Goal: Task Accomplishment & Management: Manage account settings

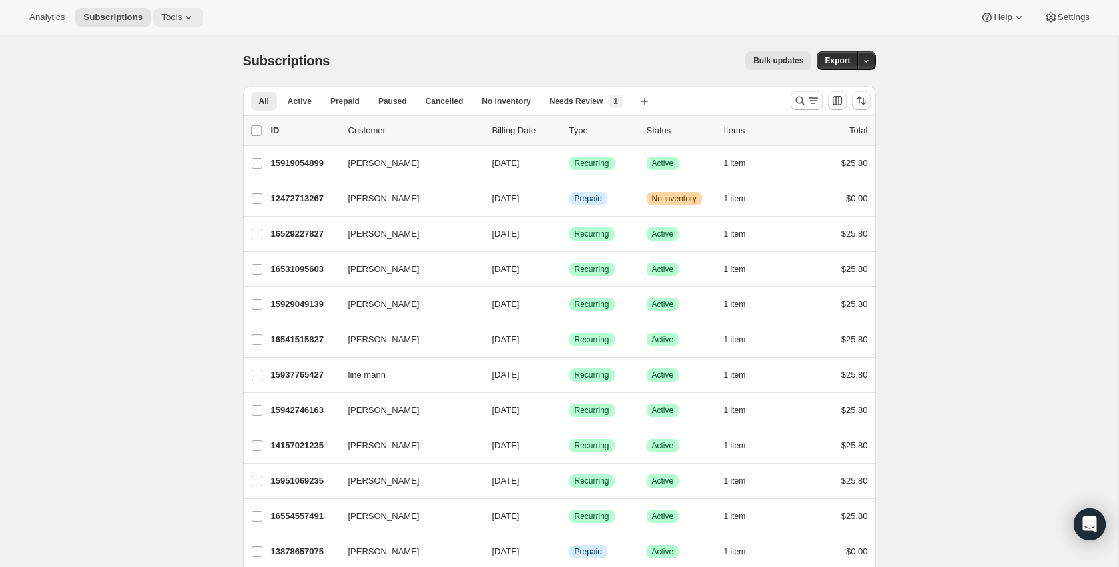
click at [190, 21] on icon at bounding box center [188, 17] width 13 height 13
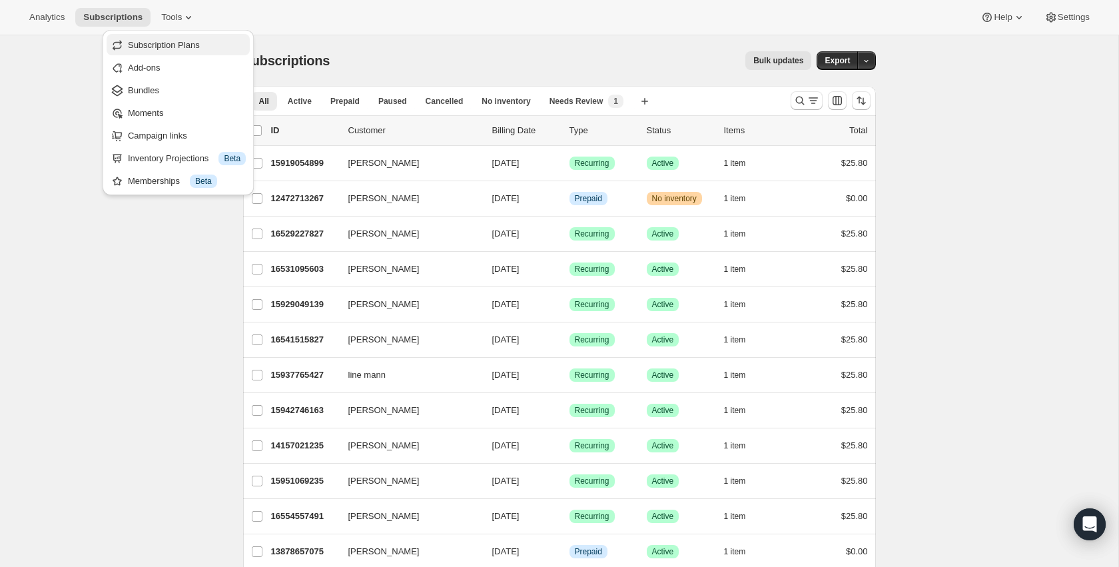
click at [176, 50] on span "Subscription Plans" at bounding box center [164, 45] width 72 height 10
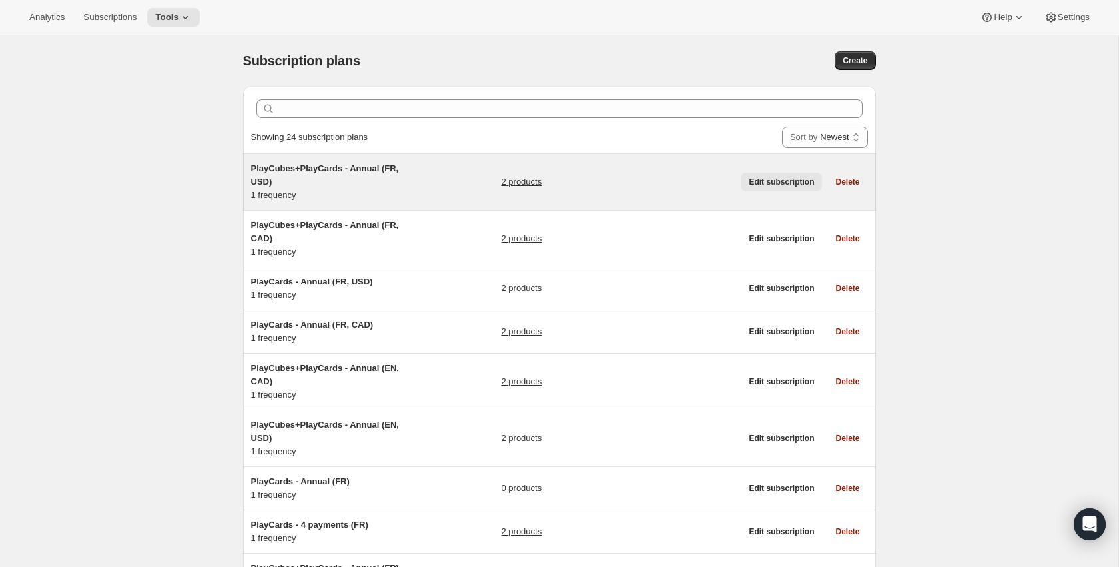
click at [762, 179] on span "Edit subscription" at bounding box center [781, 181] width 65 height 11
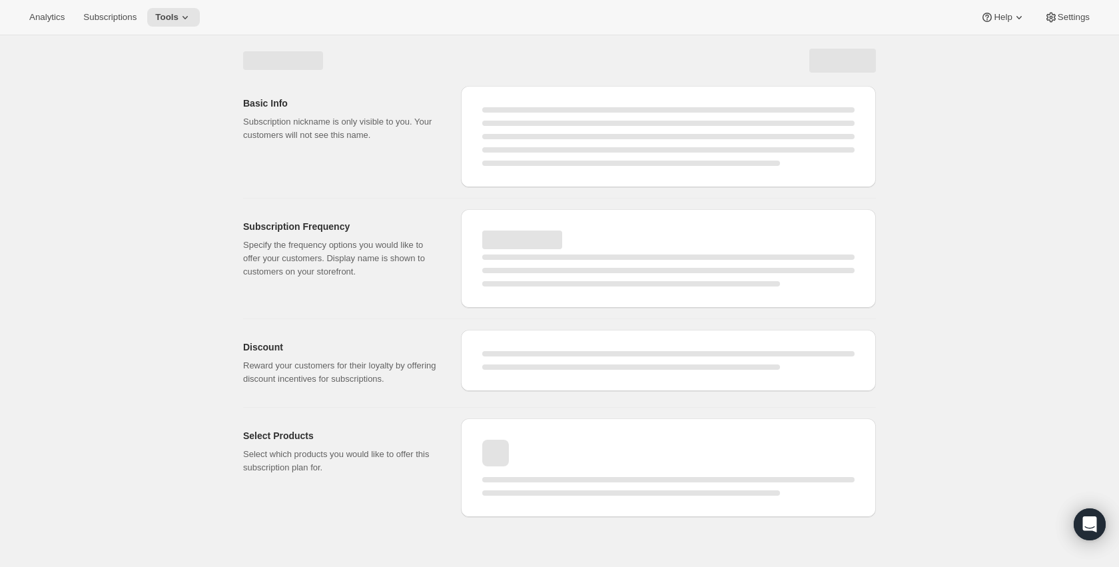
select select "WEEK"
select select "MONTH"
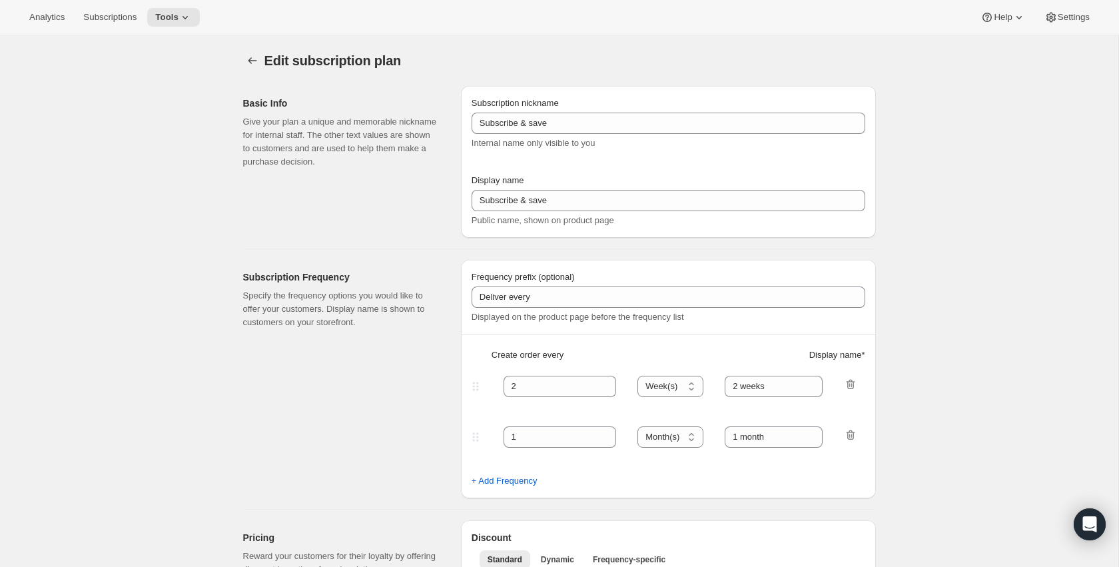
type input "PlayCubes+PlayCards - Annual (FR, USD)"
type input "Annuel (1 paiement USD pour l’année – ÉCONOMISEZ 25 %)"
select select "ENABLED"
select select "MONTH"
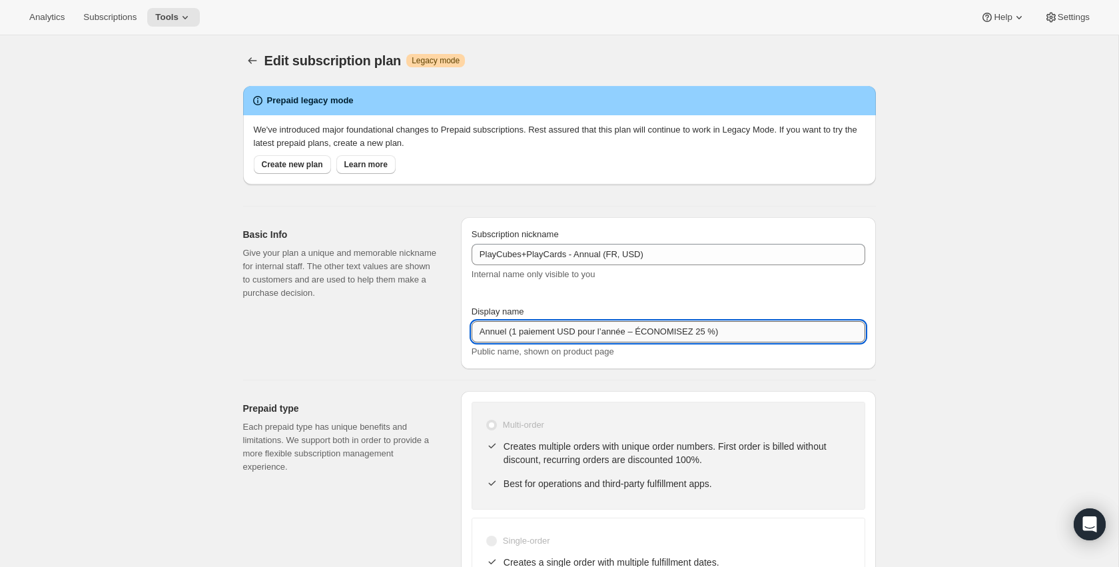
click at [707, 323] on input "Annuel (1 paiement USD pour l’année – ÉCONOMISEZ 25 %)" at bounding box center [669, 331] width 394 height 21
paste input "Payez maintenant - SAUVEZ $179.99 (valeur 419.99 USD"
type input "Payez maintenant - SAUVEZ $179.99 (valeur 419.99 USD)"
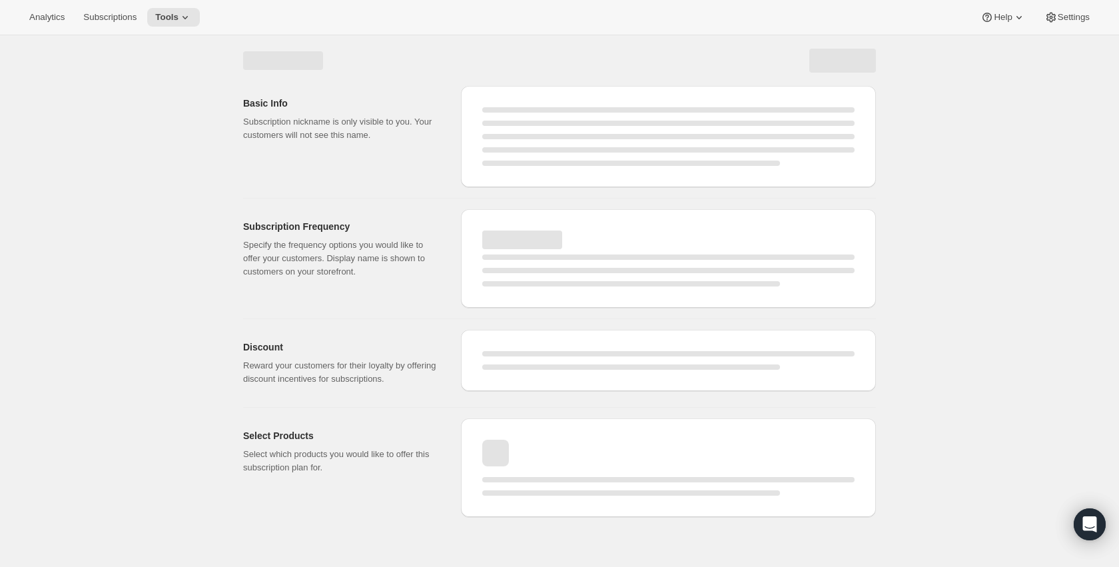
select select "MONTH"
select select "ENABLED"
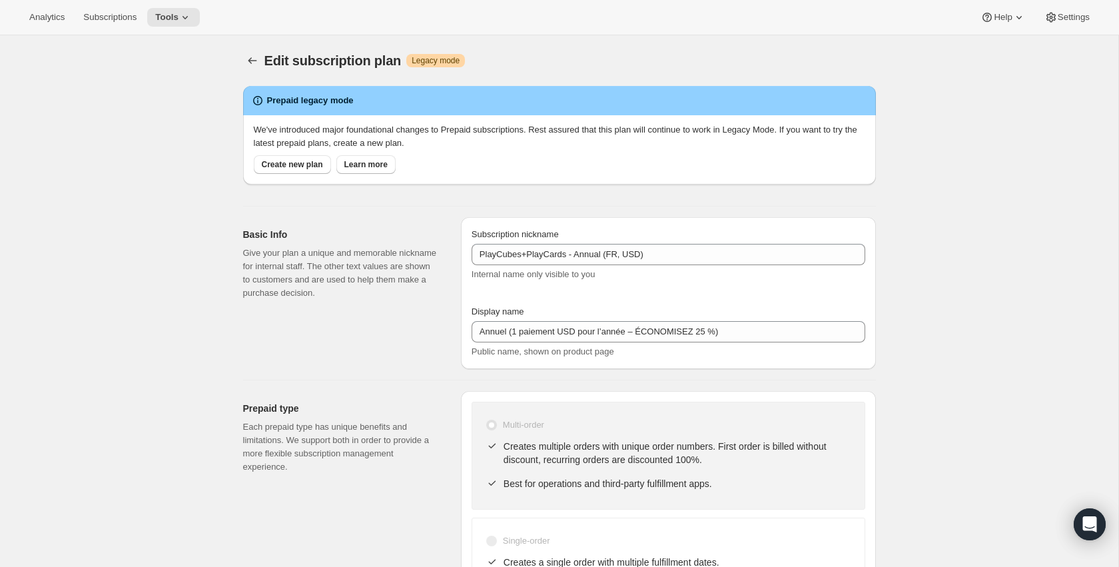
type input "Payez maintenant - SAUVEZ $179.99 (valeur 419.99 USD)"
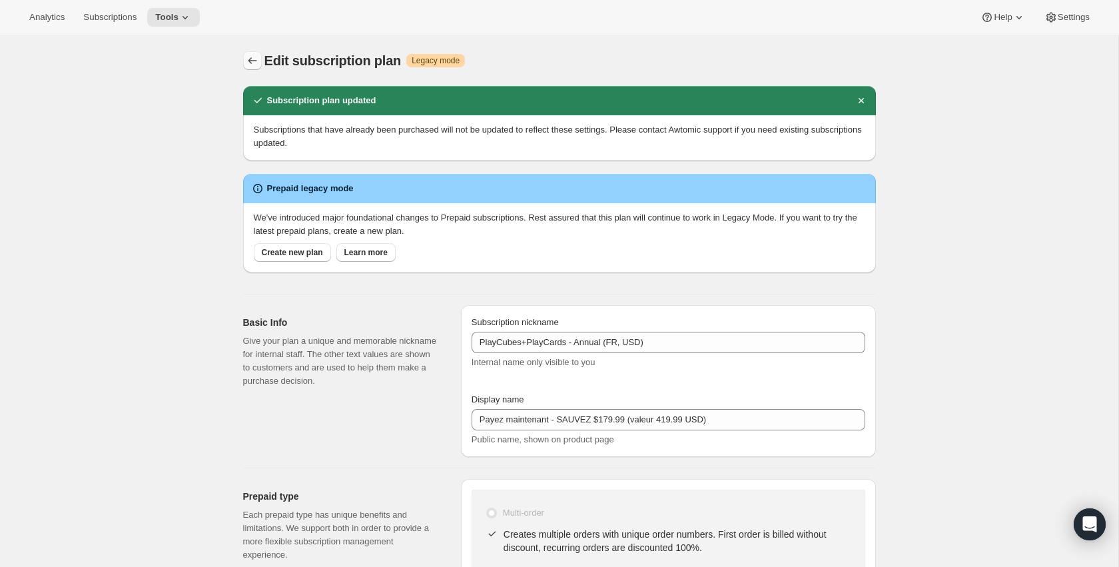
click at [256, 59] on icon "Subscription plans" at bounding box center [252, 60] width 13 height 13
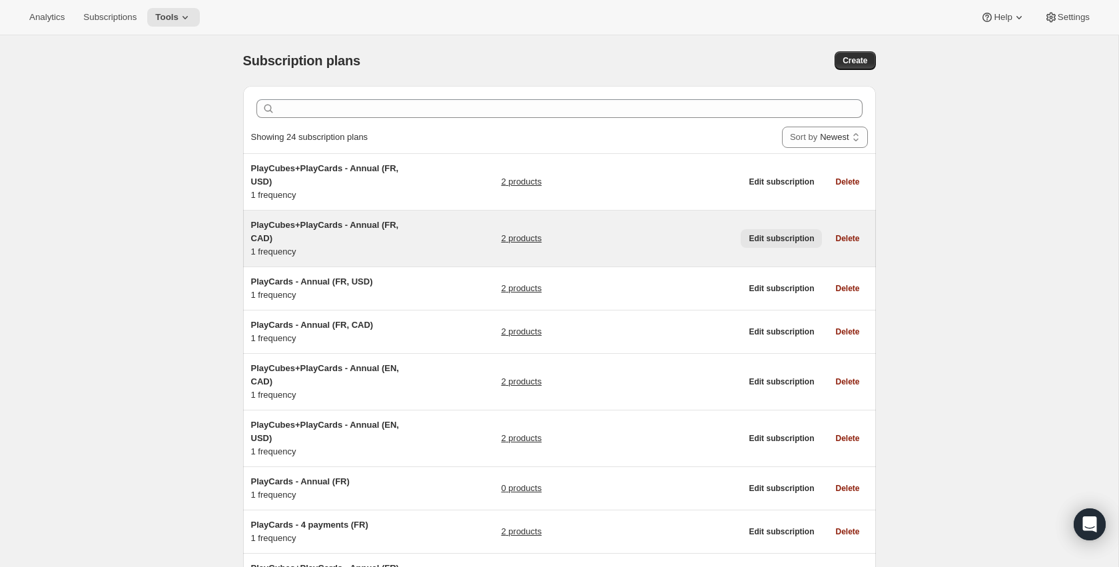
click at [761, 230] on button "Edit subscription" at bounding box center [781, 238] width 81 height 19
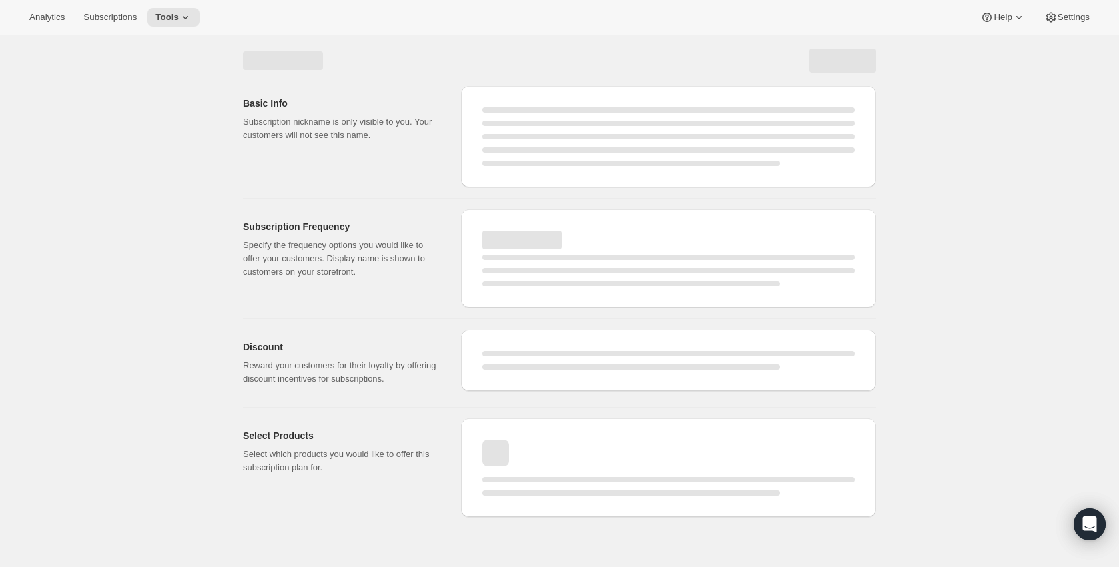
select select "MONTH"
select select "ENABLED"
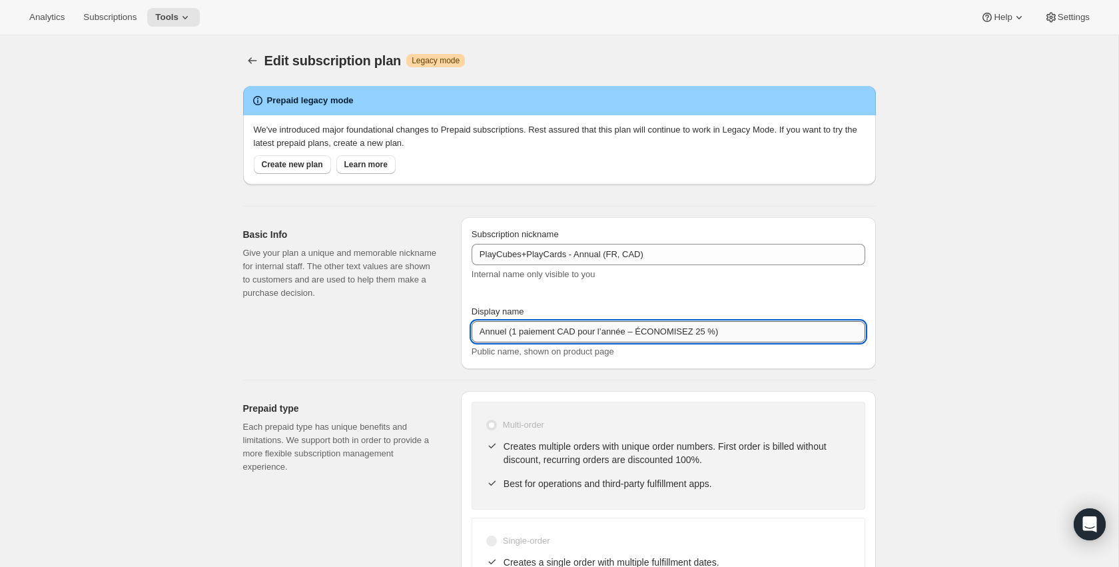
click at [662, 329] on input "Annuel (1 paiement CAD pour l’année – ÉCONOMISEZ 25 %)" at bounding box center [669, 331] width 394 height 21
paste input "Payez maintenant - SAUVEZ 179.99$ (valeur 419.99 CAD"
type input "Payez maintenant - SAUVEZ 179.99$ (valeur 419.99 CAD)"
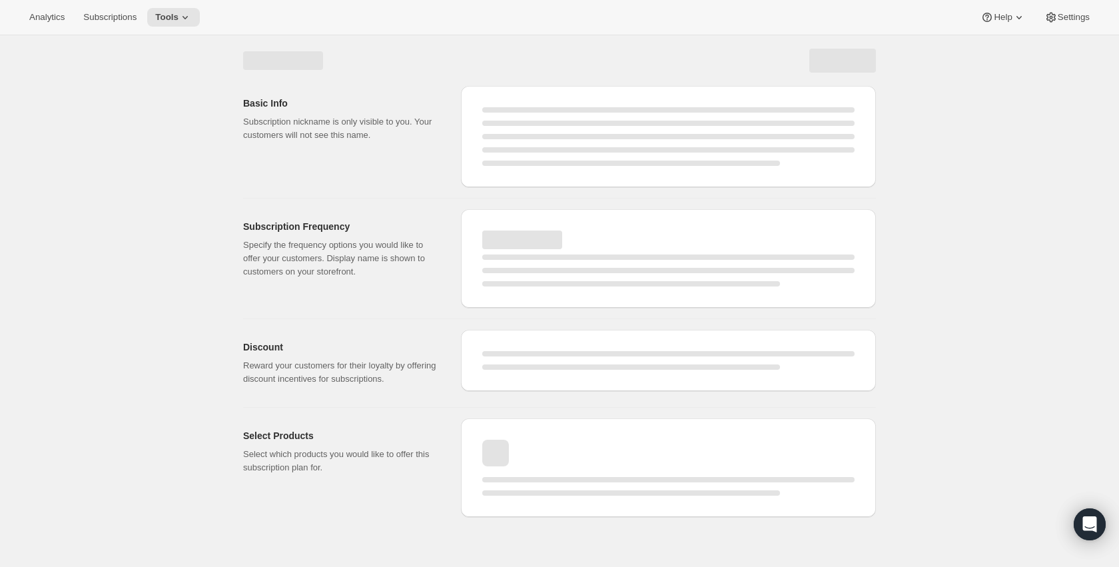
select select "MONTH"
select select "ENABLED"
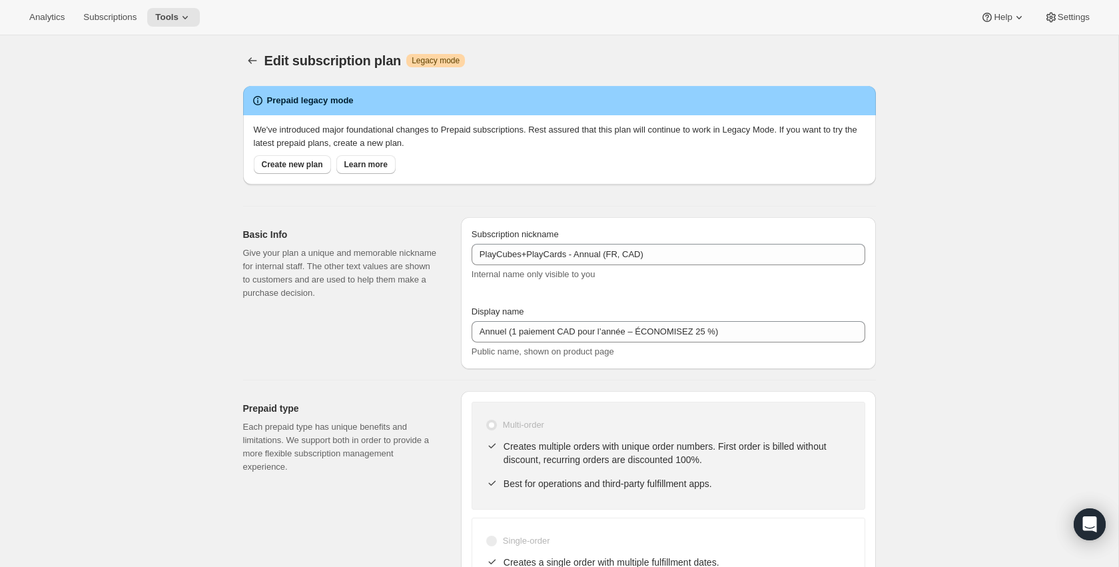
type input "Payez maintenant - SAUVEZ 179.99$ (valeur 419.99 CAD)"
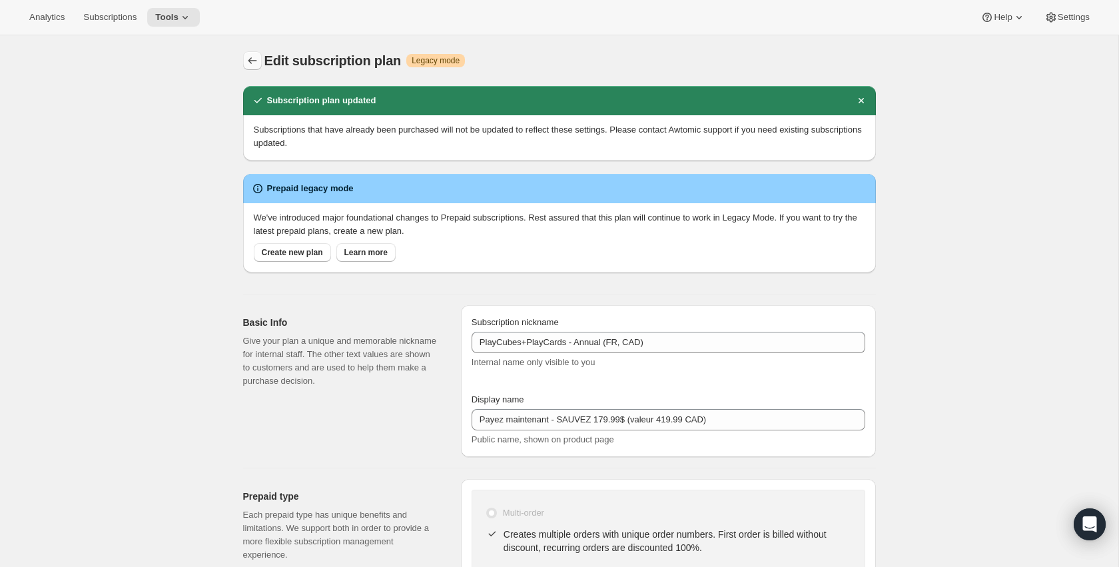
click at [246, 63] on icon "Subscription plans" at bounding box center [252, 60] width 13 height 13
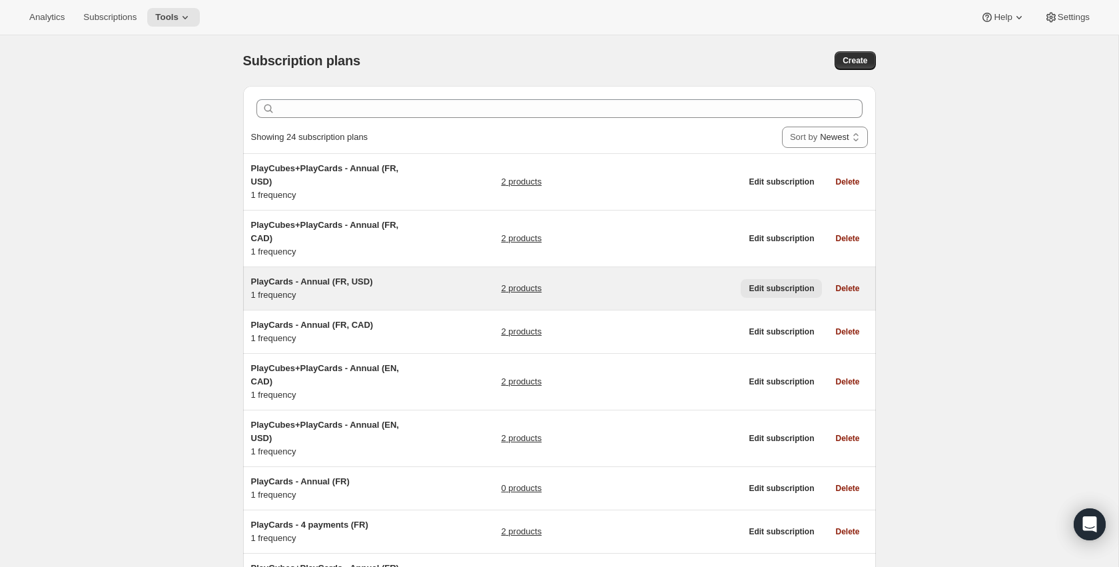
click at [781, 288] on span "Edit subscription" at bounding box center [781, 288] width 65 height 11
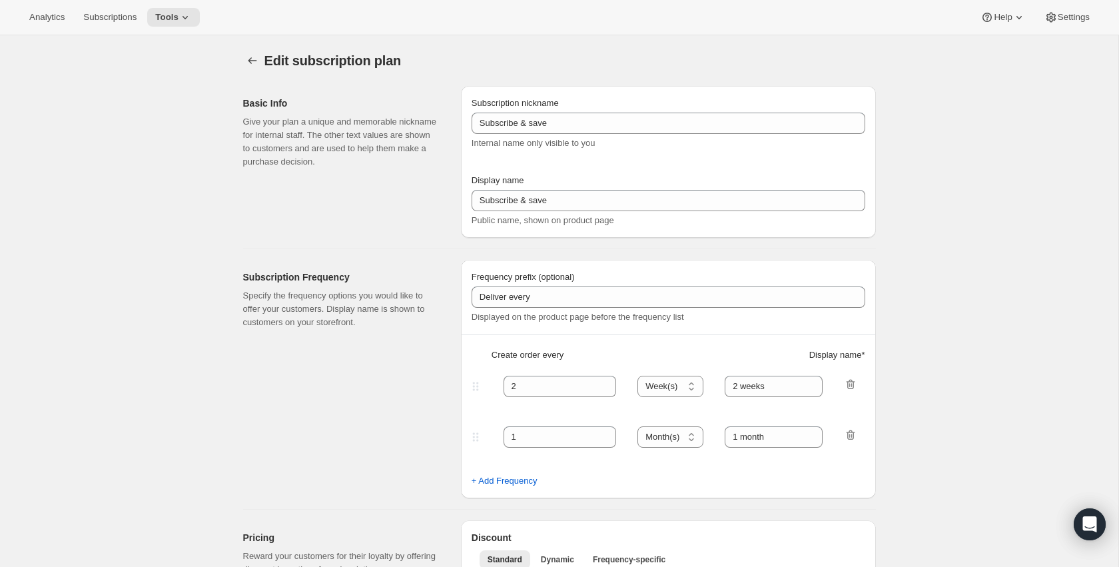
type input "PlayCards - Annual (FR, USD)"
type input "Annuel (1 paiement USD pour l’année – ÉCONOMISEZ 25 %)"
select select "ENABLED"
select select "MONTH"
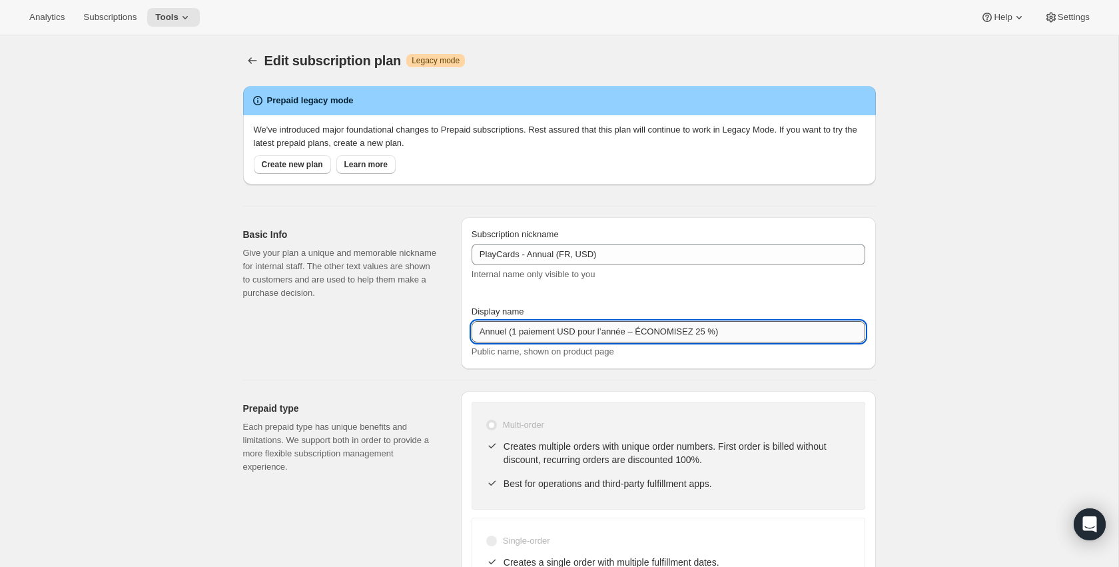
click at [589, 333] on input "Annuel (1 paiement USD pour l’année – ÉCONOMISEZ 25 %)" at bounding box center [669, 331] width 394 height 21
paste input "Payez en 4x - SAUVEZ 17% (valeur 239.99 USD"
type input "Payez en 4x - SAUVEZ 17% (valeur 239.99 USD)"
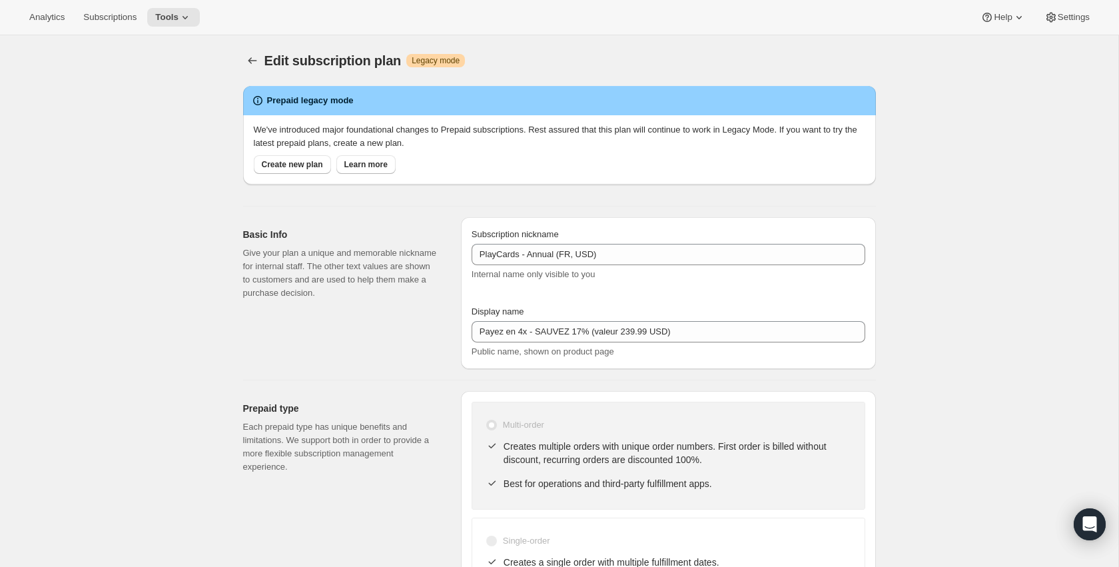
select select "MONTH"
select select "ENABLED"
type input "Payez en 4x - SAUVEZ 17% (valeur 239.99 USD)"
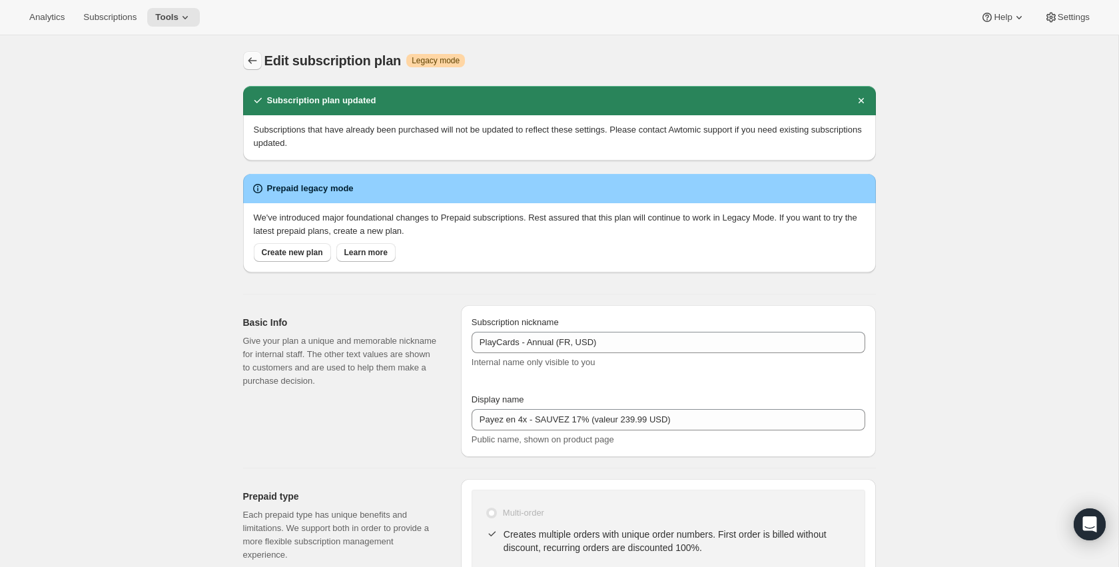
click at [252, 62] on icon "Subscription plans" at bounding box center [252, 60] width 13 height 13
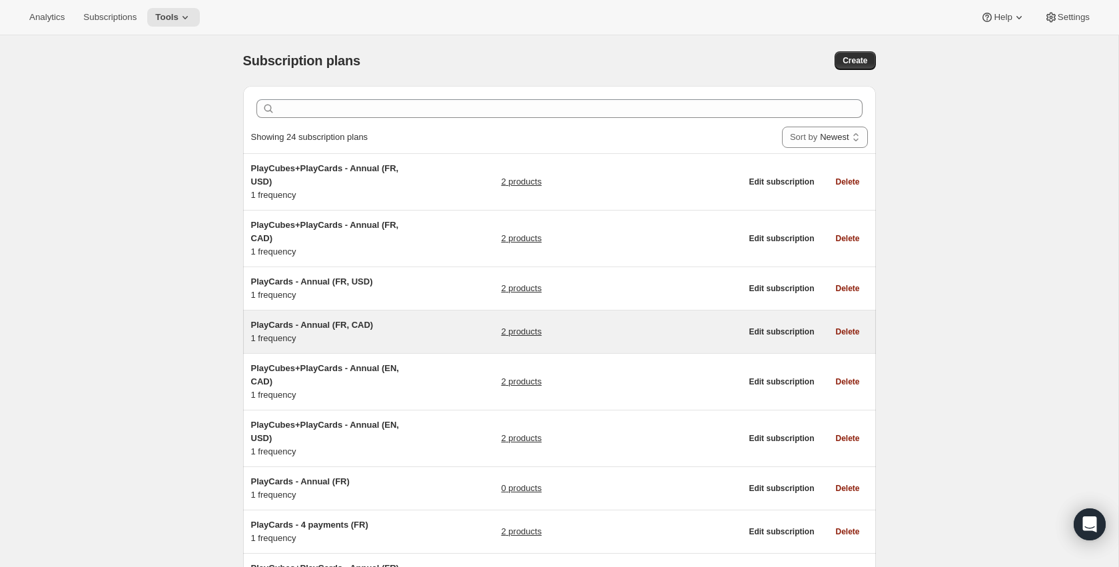
click at [505, 332] on link "2 products" at bounding box center [521, 331] width 41 height 13
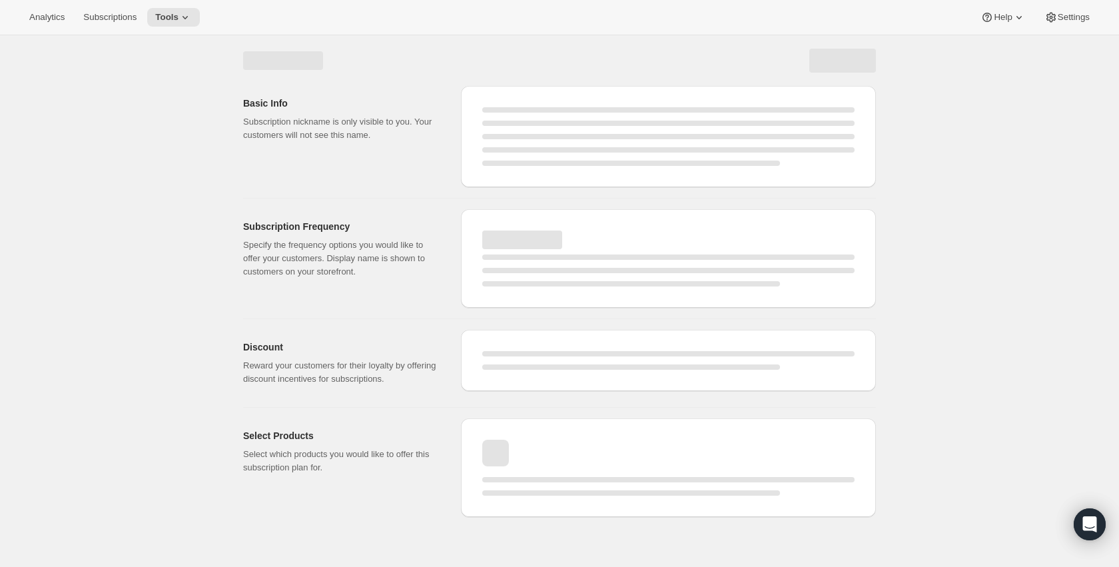
select select "WEEK"
select select "MONTH"
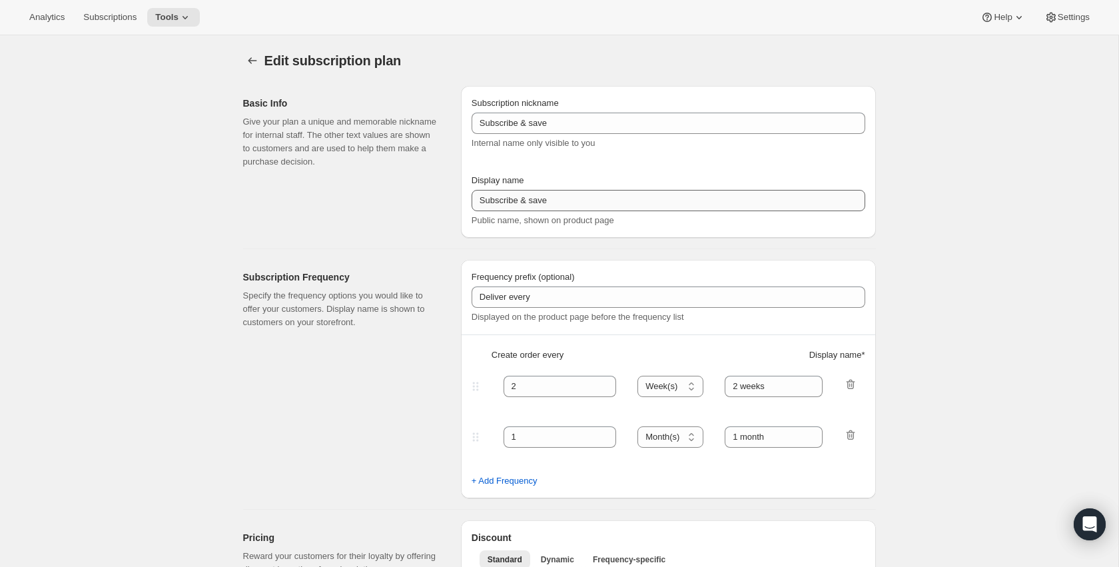
select select "ENABLED"
select select "MONTH"
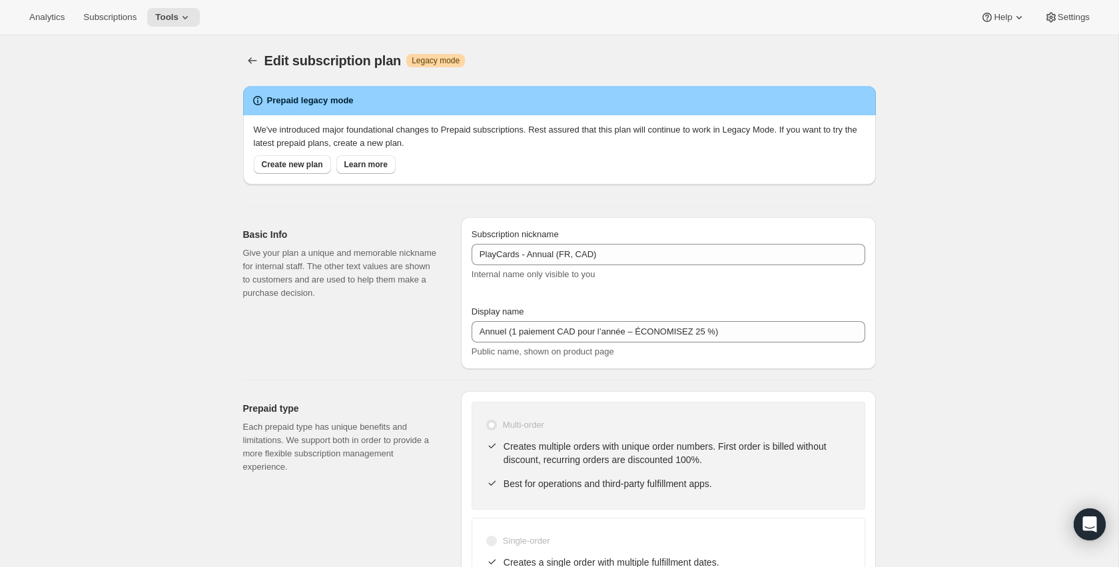
type input "PlayCards - Annual (FR, CAD)"
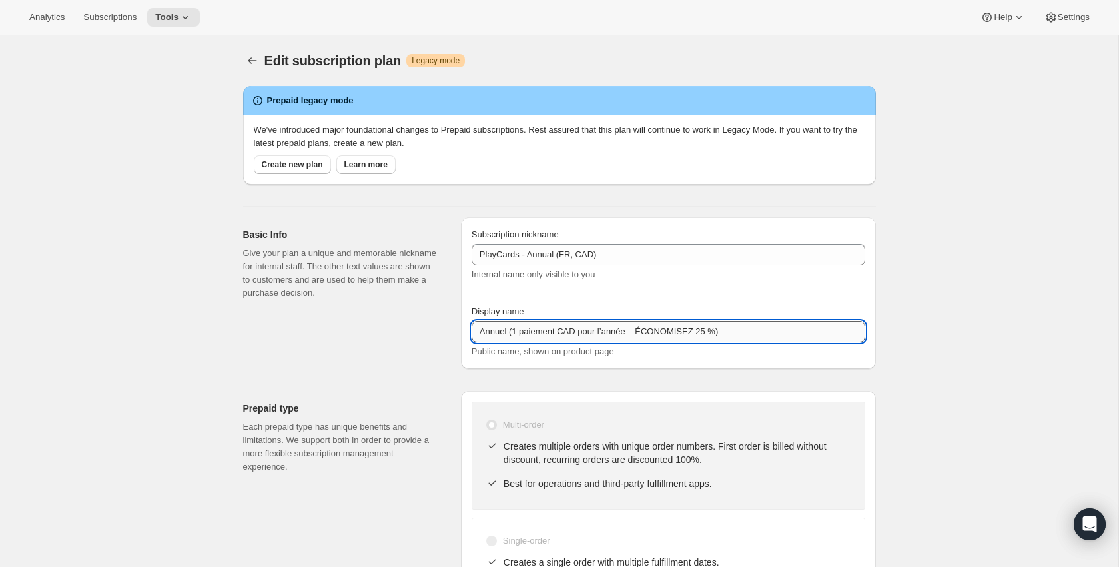
click at [619, 336] on input "Annuel (1 paiement CAD pour l’année – ÉCONOMISEZ 25 %)" at bounding box center [669, 331] width 394 height 21
paste input "Payez en 4x - SAUVEZ 17% (valeur 239.99 CAD"
type input "Annuel (1 paiement CAD pour l’année – ÉCONOMISEZ 25 %)"
click at [252, 58] on icon "Subscription plans" at bounding box center [252, 60] width 13 height 13
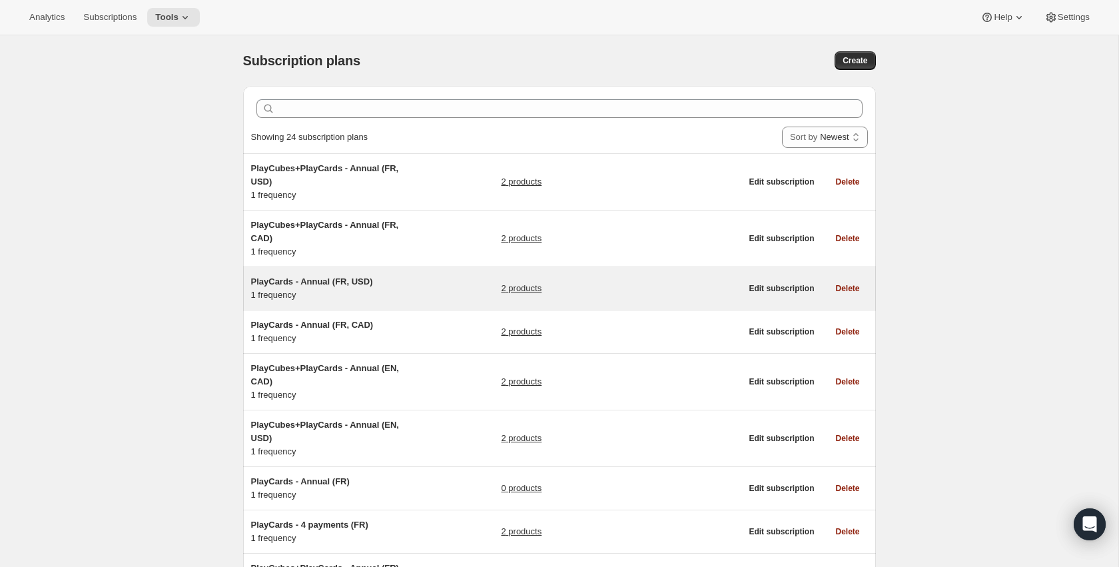
click at [509, 278] on div "2 products" at bounding box center [621, 288] width 240 height 27
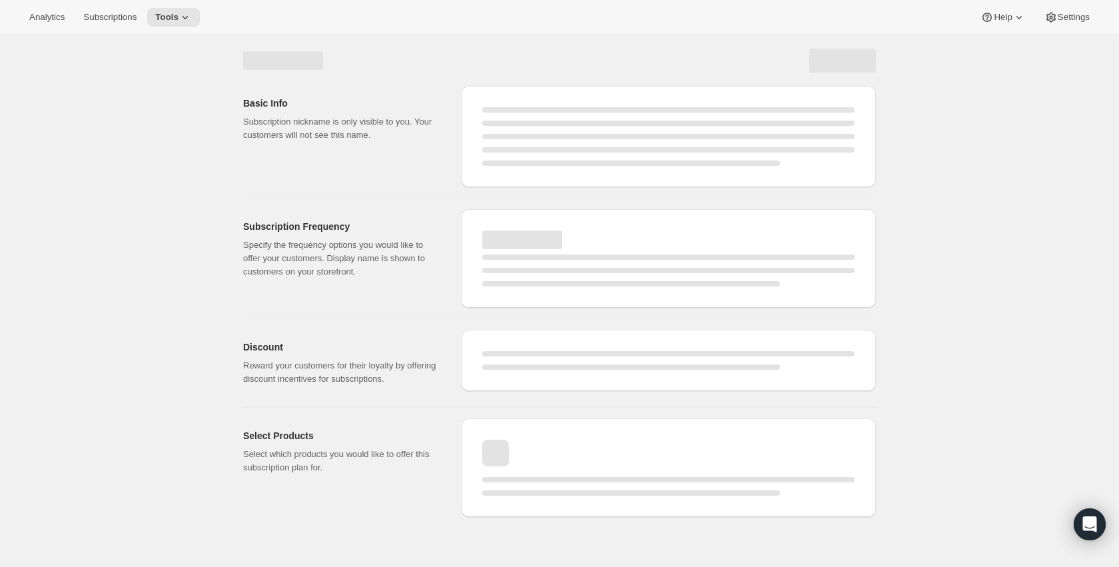
select select "WEEK"
select select "MONTH"
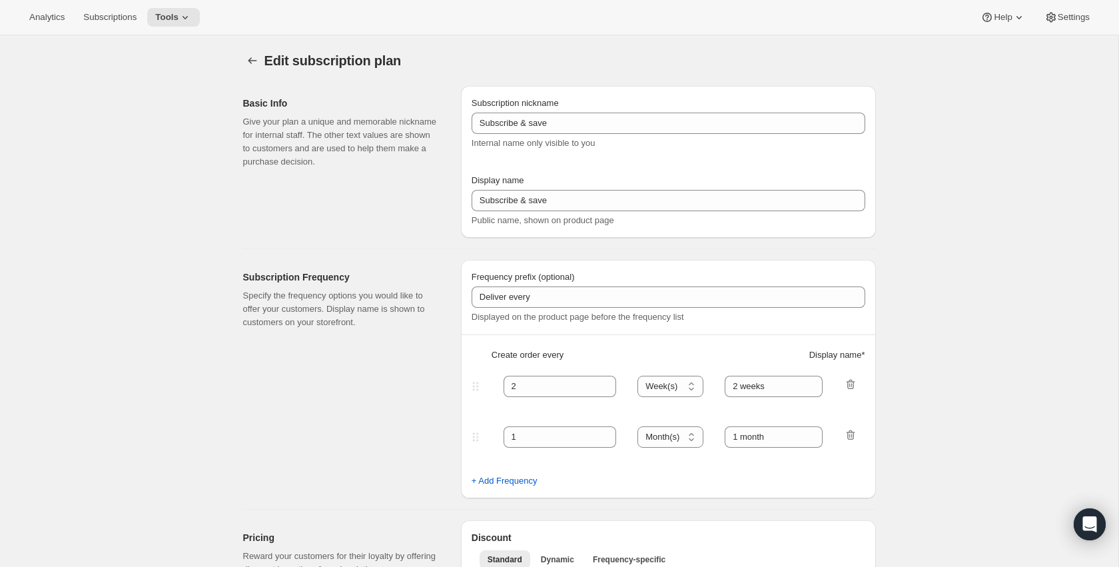
type input "PlayCards - Annual (FR, USD)"
type input "Payez en 4x - SAUVEZ 17% (valeur 239.99 USD)"
select select "ENABLED"
select select "MONTH"
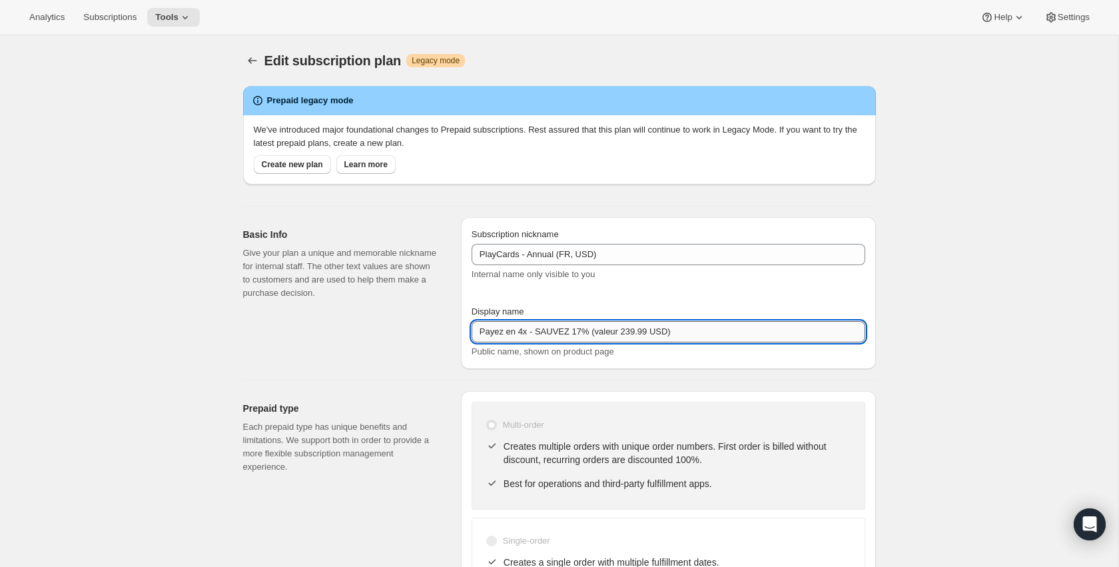
click at [611, 335] on input "Payez en 4x - SAUVEZ 17% (valeur 239.99 USD)" at bounding box center [669, 331] width 394 height 21
paste input "text"
click at [480, 330] on input "SAUVEZ 17% (valeur 239.99 USD)" at bounding box center [669, 331] width 394 height 21
paste input "Payez maintenant -"
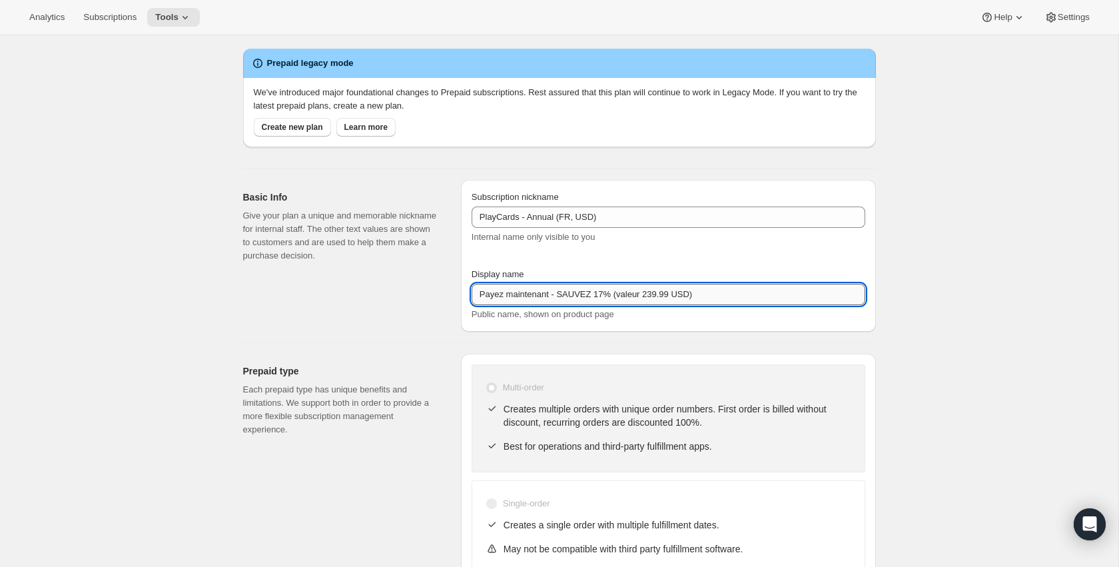
scroll to position [45, 0]
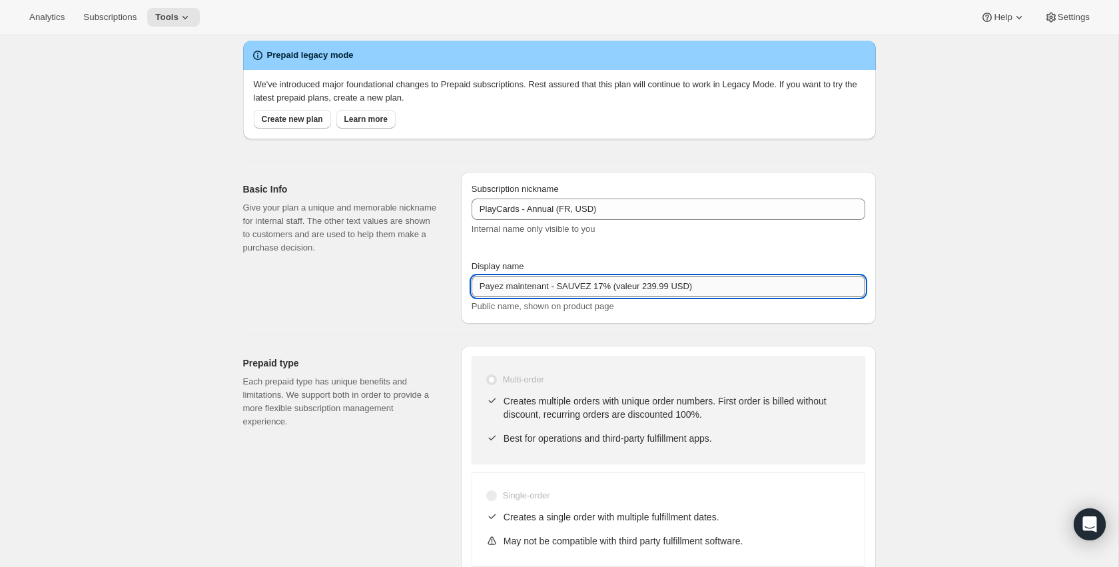
click at [480, 284] on input "Payez maintenant - SAUVEZ 17% (valeur 239.99 USD)" at bounding box center [669, 286] width 394 height 21
type input "Payez maintenant - SAUVEZ 17% (valeur 239.99 USD)"
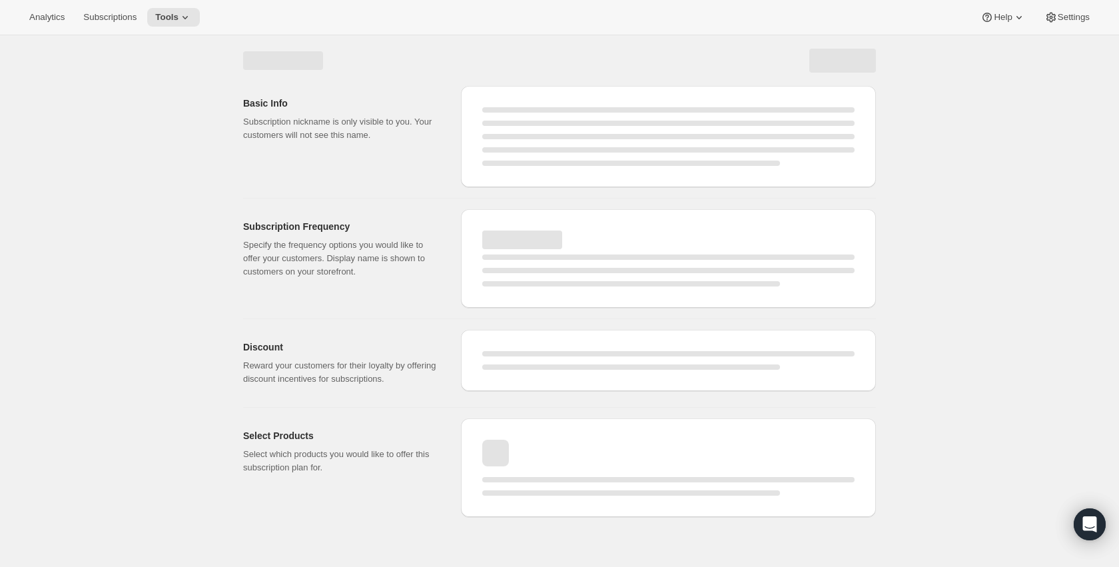
select select "MONTH"
select select "ENABLED"
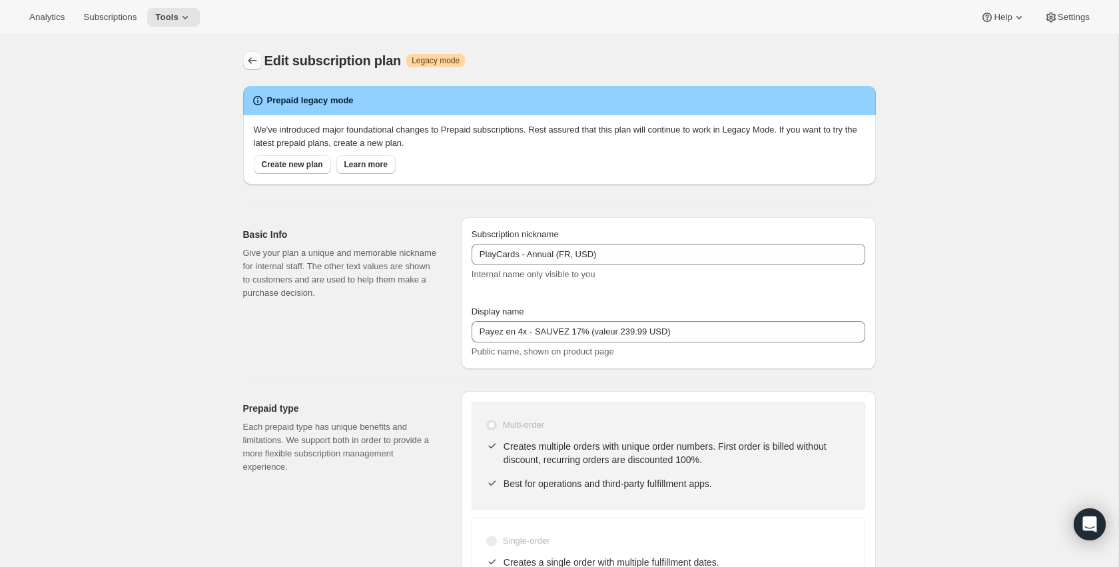
type input "Payez maintenant - SAUVEZ 17% (valeur 239.99 USD)"
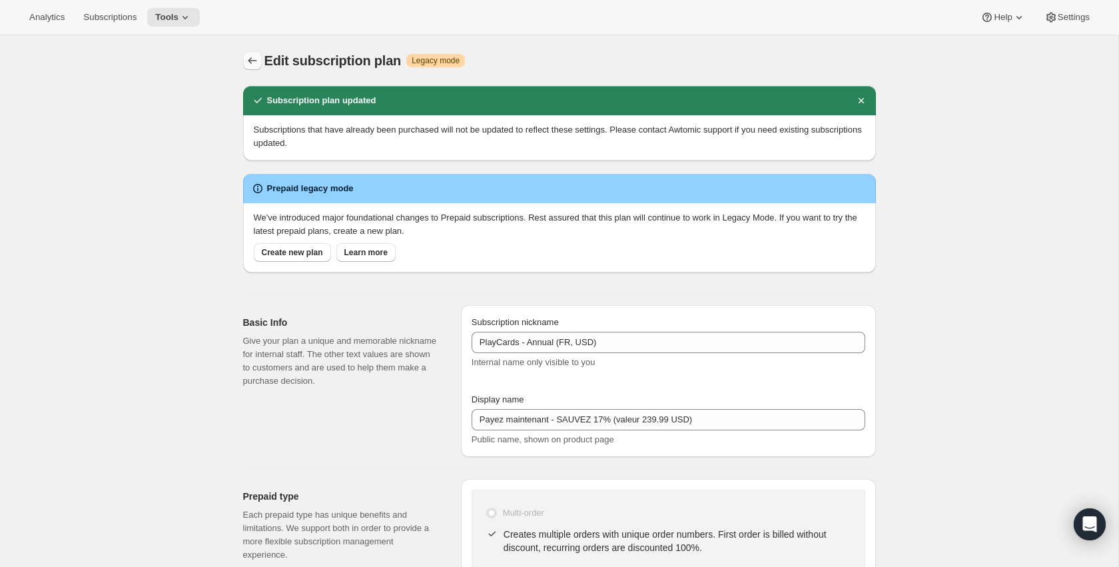
click at [254, 62] on icon "Subscription plans" at bounding box center [252, 60] width 13 height 13
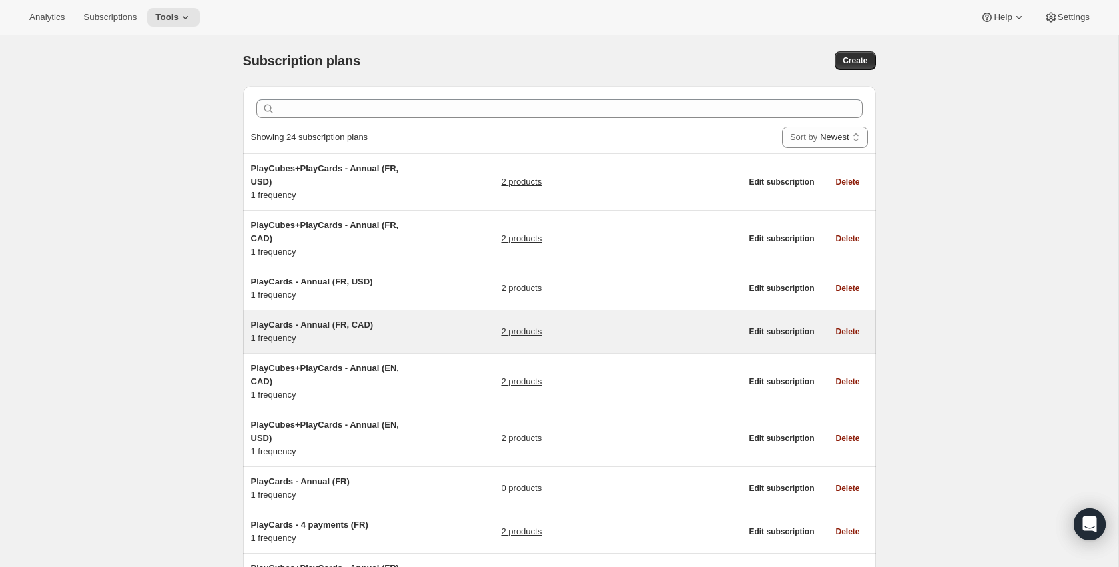
click at [537, 333] on link "2 products" at bounding box center [521, 331] width 41 height 13
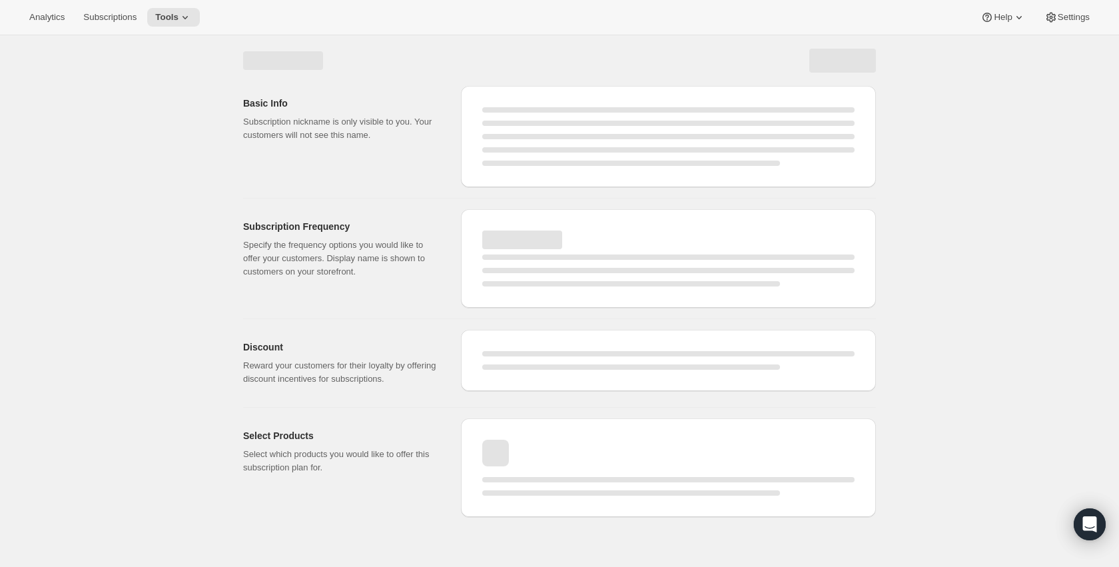
select select "WEEK"
select select "MONTH"
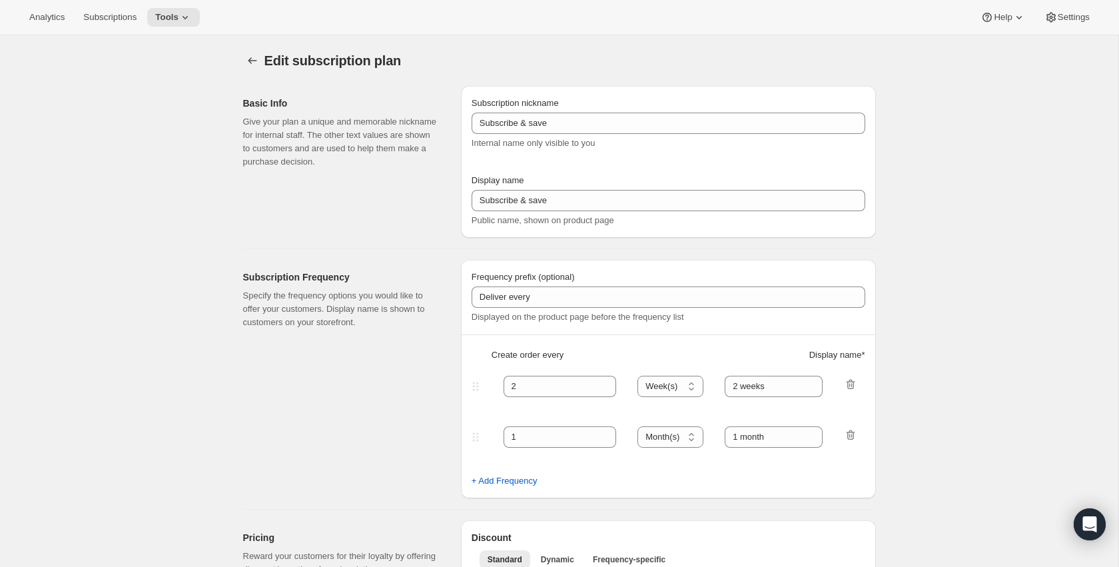
type input "PlayCards - Annual (FR, CAD)"
type input "Annuel (1 paiement CAD pour l’année – ÉCONOMISEZ 25 %)"
select select "ENABLED"
select select "MONTH"
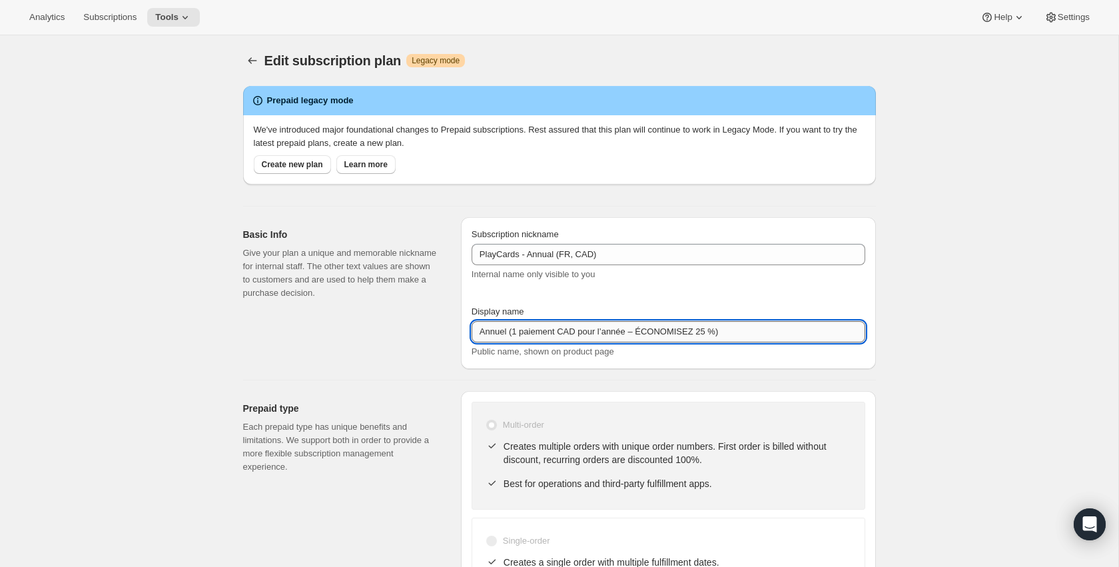
click at [608, 333] on input "Annuel (1 paiement CAD pour l’année – ÉCONOMISEZ 25 %)" at bounding box center [669, 331] width 394 height 21
paste input "Payez maintenant -"
paste input "SAUVEZ 17% (valeur 239.99 CAD)"
type input "Payez maintenant - SAUVEZ 17% (valeur 239.99 CAD)"
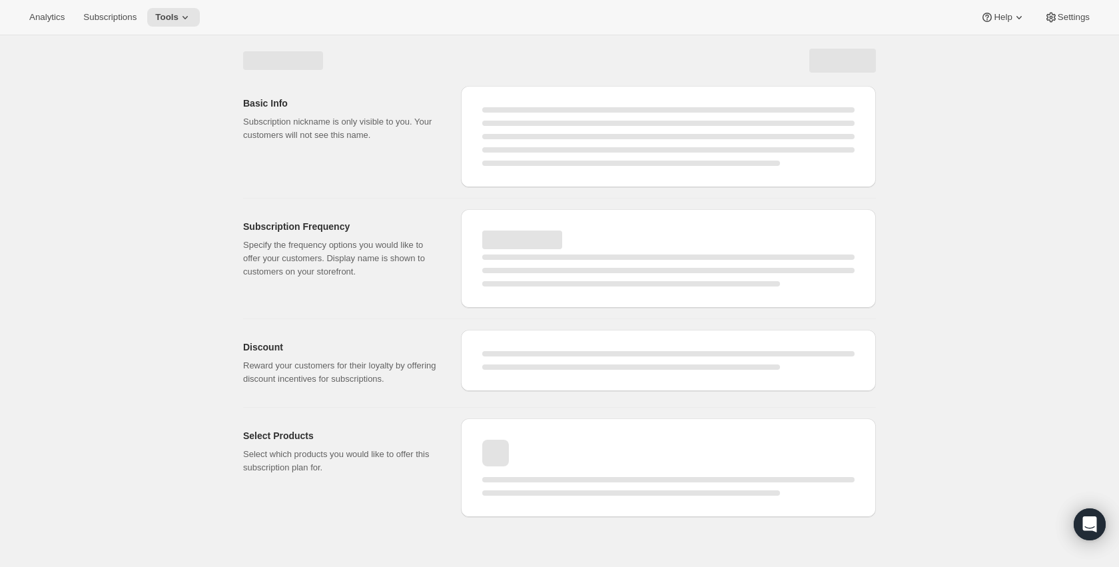
select select "MONTH"
select select "ENABLED"
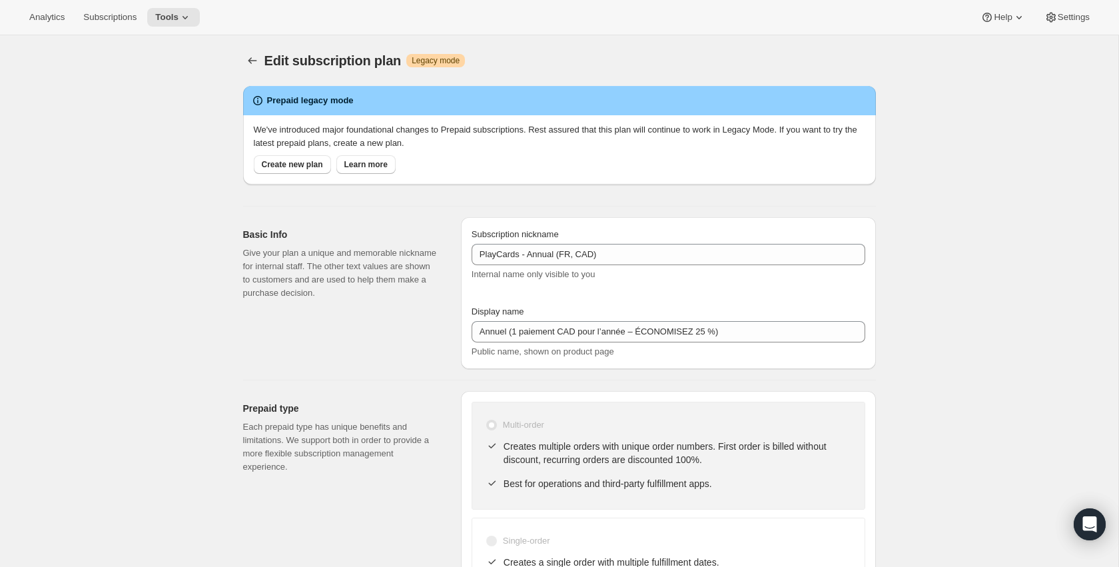
type input "Payez maintenant - SAUVEZ 17% (valeur 239.99 CAD)"
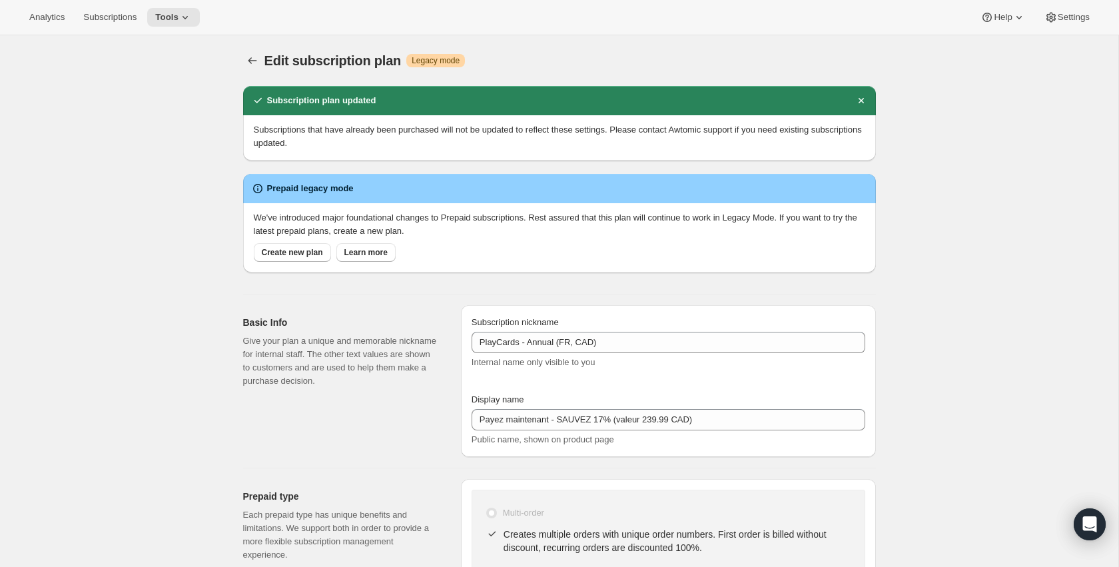
click at [247, 56] on icon "Subscription plans" at bounding box center [252, 60] width 13 height 13
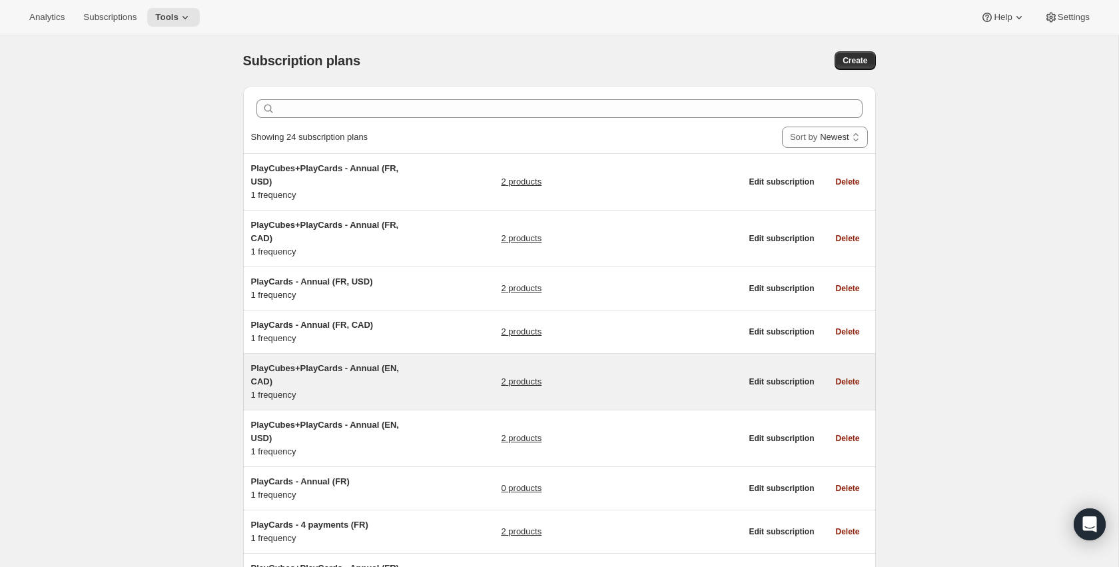
click at [431, 378] on div "PlayCubes+PlayCards - Annual (EN, CAD) 1 frequency 2 products" at bounding box center [496, 382] width 490 height 40
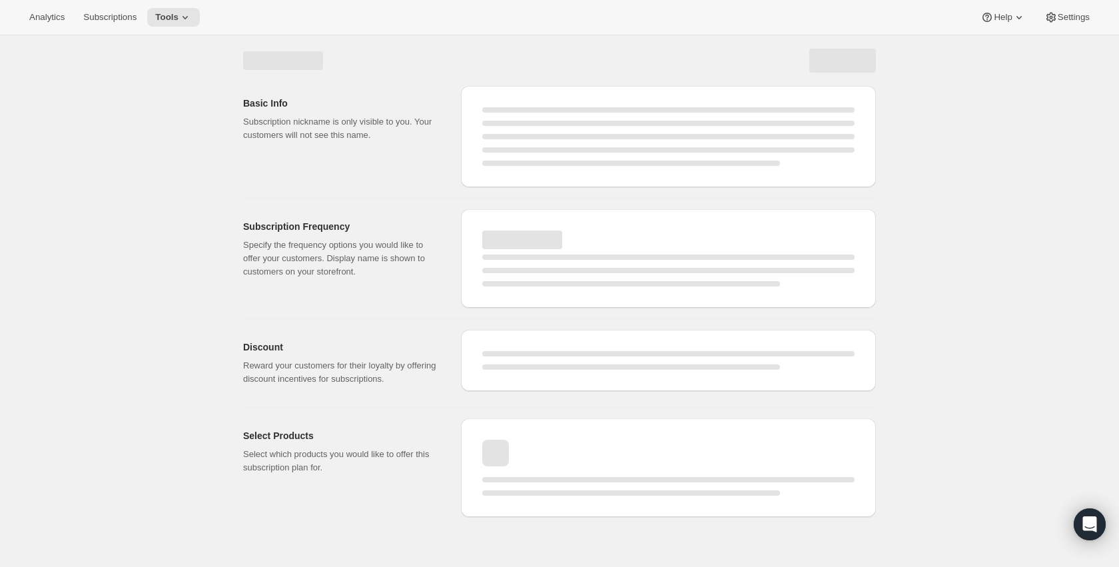
select select "WEEK"
select select "MONTH"
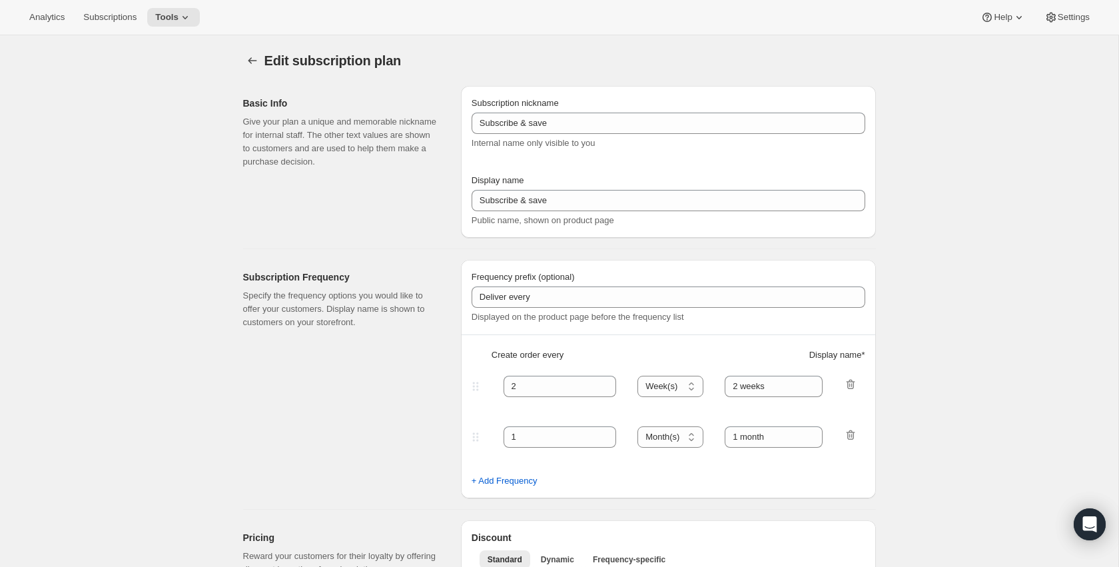
type input "PlayCubes+PlayCards - Annual (EN, CAD)"
type input "Annual (1 Payment in CAD for the Year - SAVE 25%)"
select select "ENABLED"
select select "MONTH"
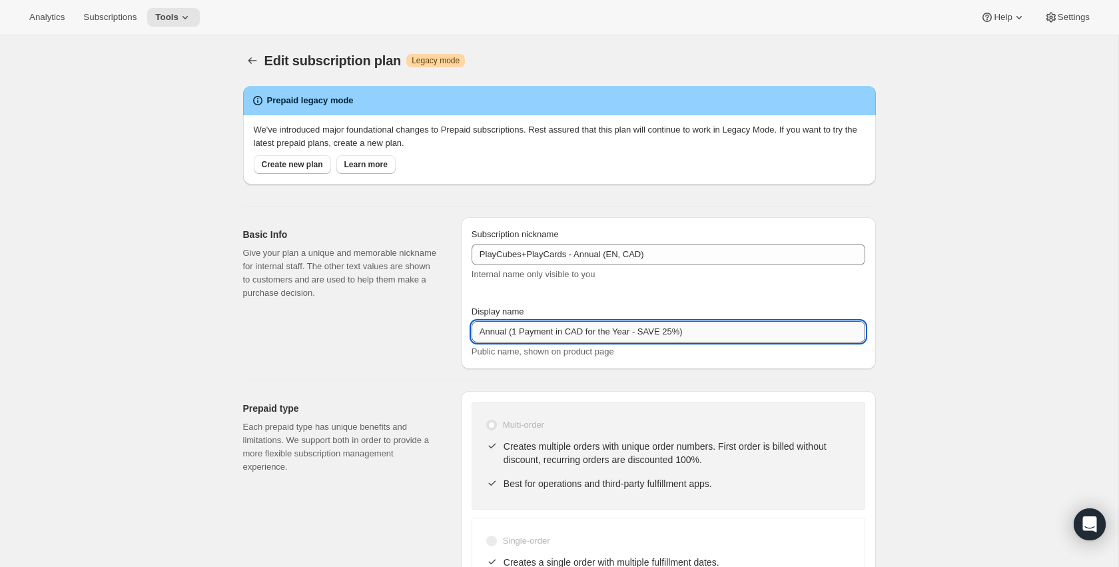
click at [547, 332] on input "Annual (1 Payment in CAD for the Year - SAVE 25%)" at bounding box center [669, 331] width 394 height 21
paste input "Pay Early - SAVE $179.99 (value 419.99 CAD"
type input "Pay Early - SAVE $179.99 (value 419.99 CAD)"
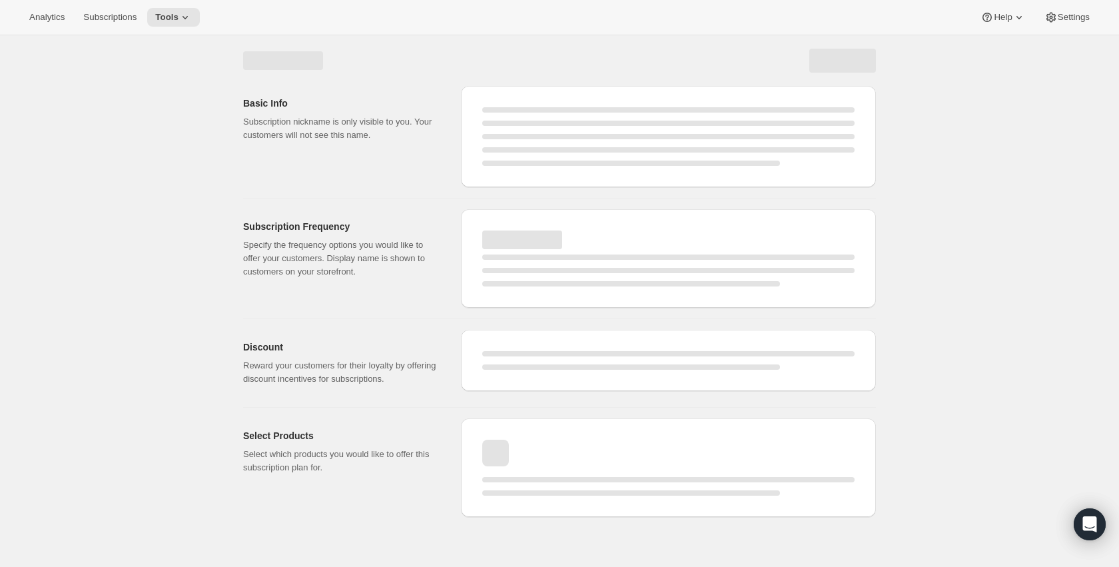
select select "MONTH"
select select "ENABLED"
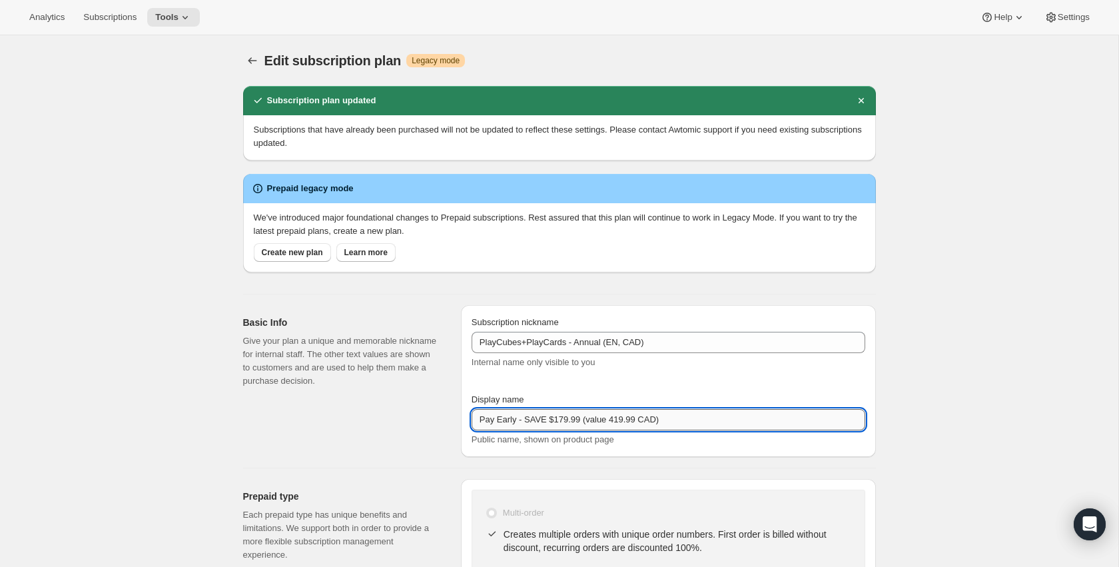
click at [503, 420] on input "Pay Early - SAVE $179.99 (value 419.99 CAD)" at bounding box center [669, 419] width 394 height 21
drag, startPoint x: 503, startPoint y: 420, endPoint x: 556, endPoint y: 394, distance: 59.6
click at [503, 420] on input "Pay Early - SAVE $179.99 (value 419.99 CAD)" at bounding box center [669, 419] width 394 height 21
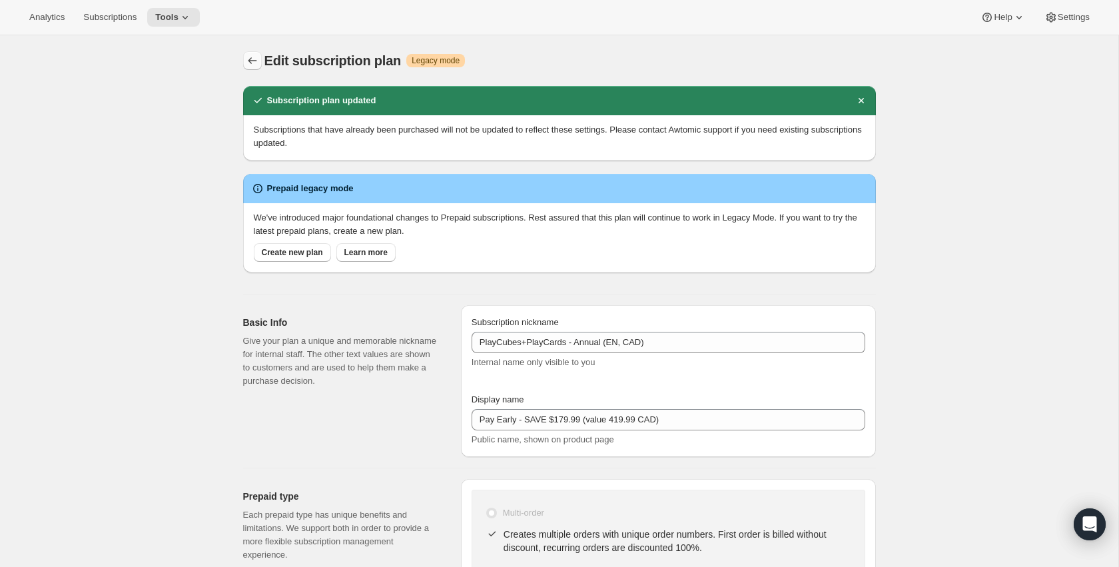
click at [255, 55] on icon "Subscription plans" at bounding box center [252, 60] width 13 height 13
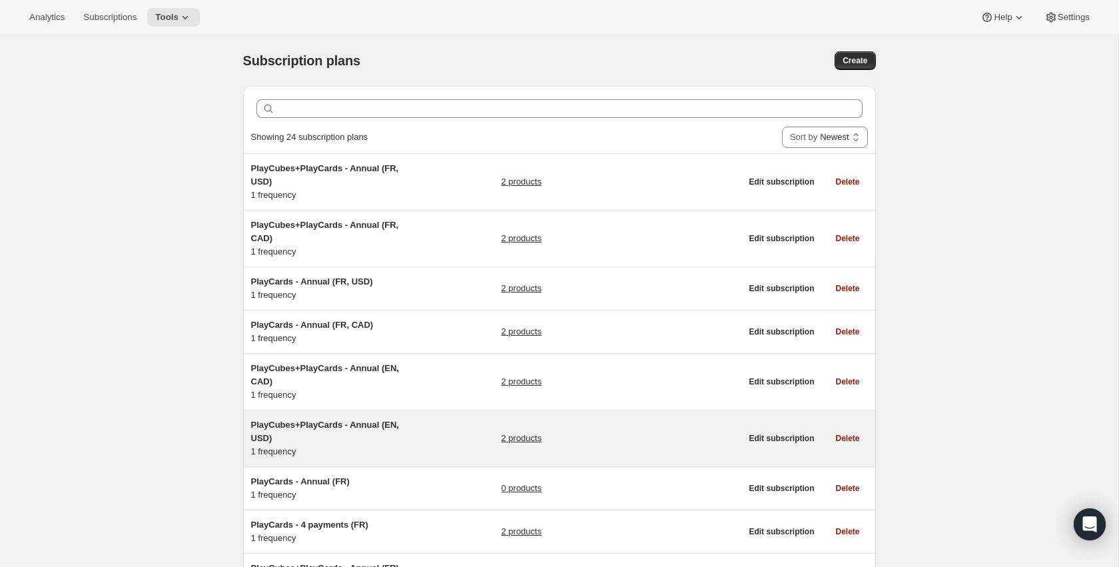
click at [519, 432] on link "2 products" at bounding box center [521, 438] width 41 height 13
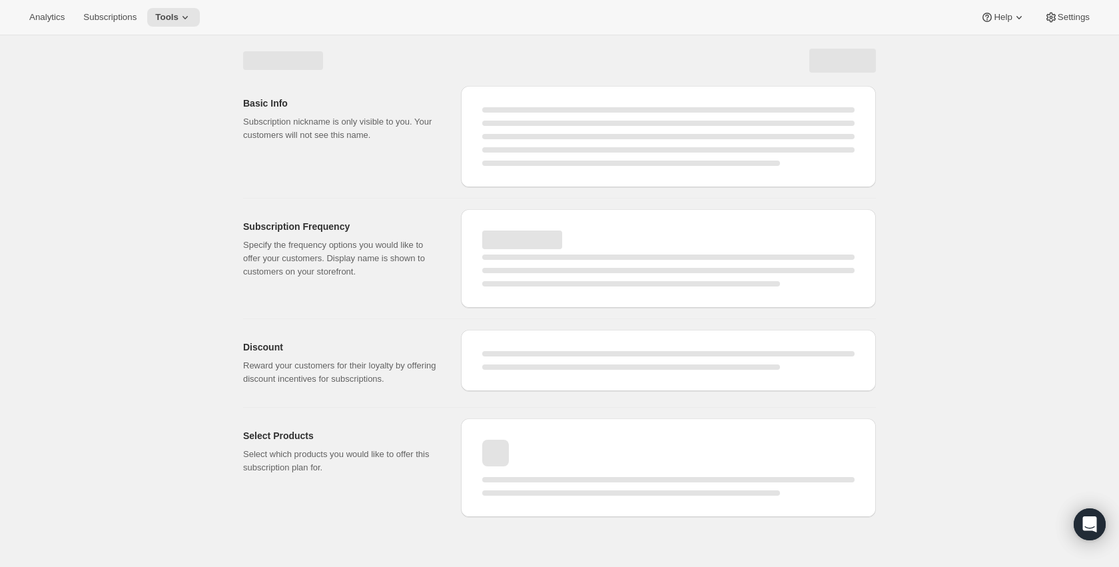
select select "WEEK"
select select "MONTH"
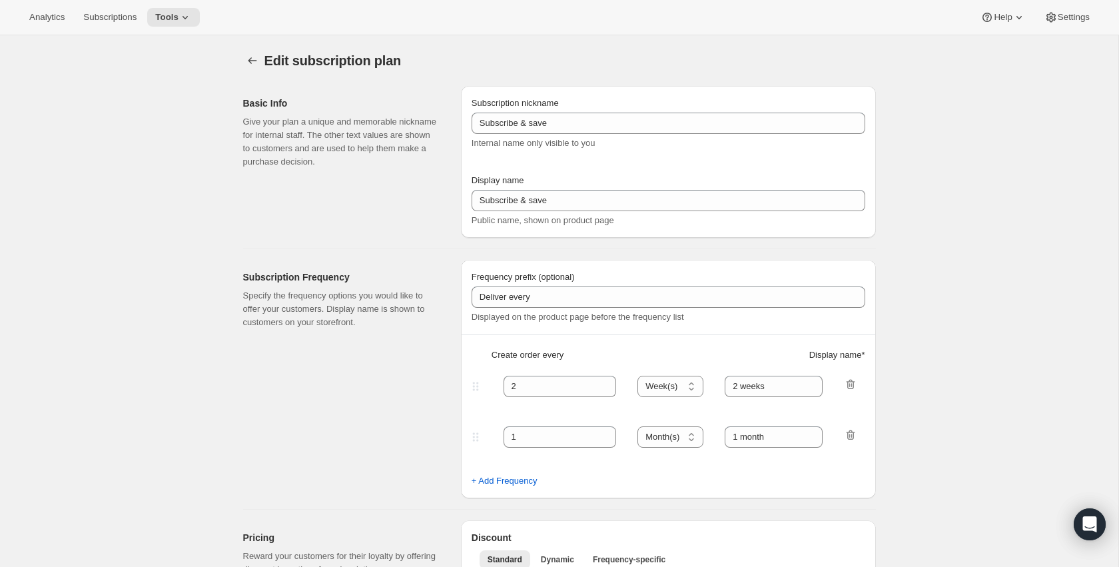
type input "PlayCubes+PlayCards - Annual (EN, USD)"
type input "Pay Early - <b>SAVE $179.99</b> (<del>$419.99</del>)"
select select "ENABLED"
select select "MONTH"
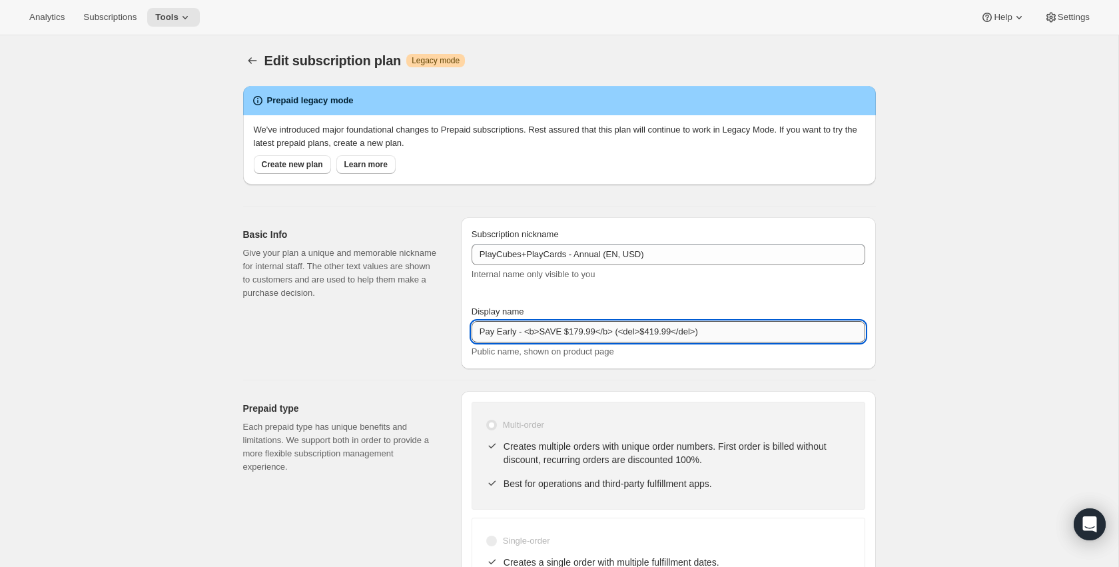
click at [763, 326] on input "Pay Early - <b>SAVE $179.99</b> (<del>$419.99</del>)" at bounding box center [669, 331] width 394 height 21
paste input "Pay Early - SAVE $179.99 (value 419.99 USD)"
click at [681, 334] on input "Pay Early - <b>SAVE $179.99</b> (<del>$419.99</del>)" at bounding box center [669, 331] width 394 height 21
type input "Pay Early - <b>SAVE $179.99</b> (<del>$419.99 USD</del>)"
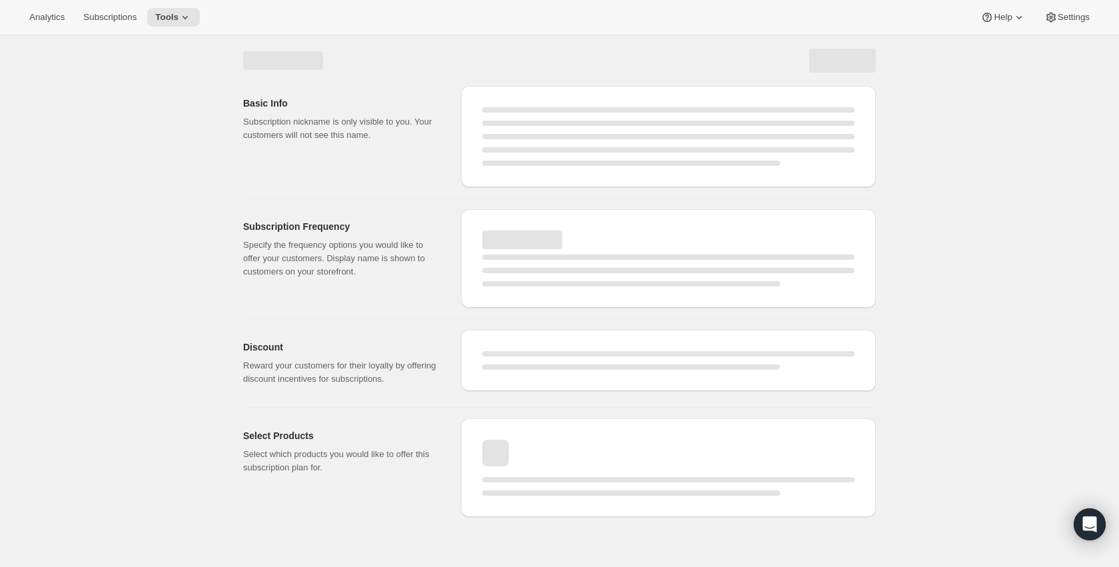
select select "MONTH"
select select "ENABLED"
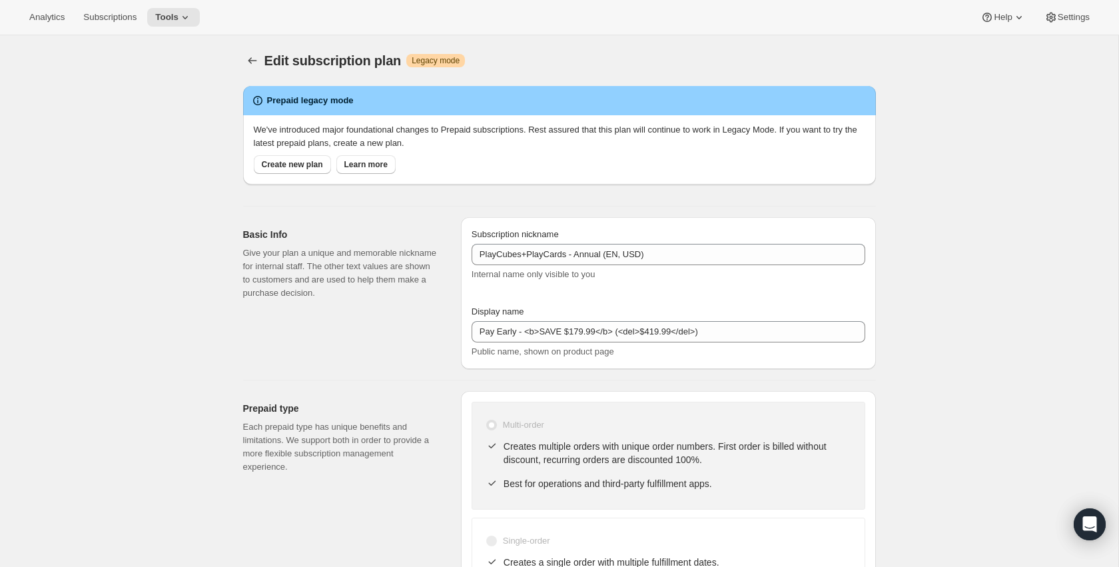
type input "Pay Early - <b>SAVE $179.99</b> (<del>$419.99 USD</del>)"
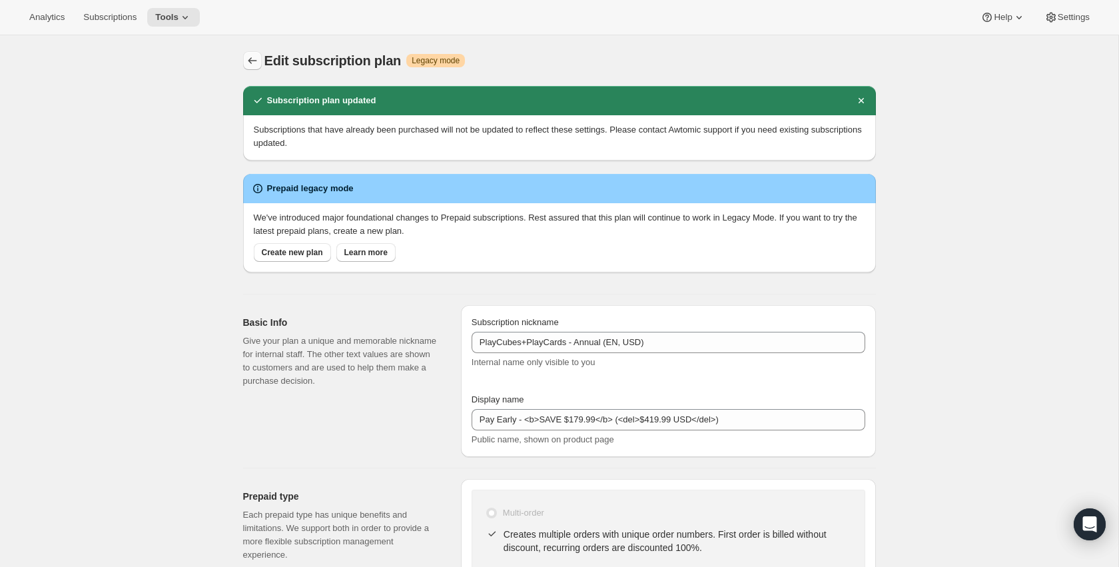
click at [251, 56] on icon "Subscription plans" at bounding box center [252, 60] width 13 height 13
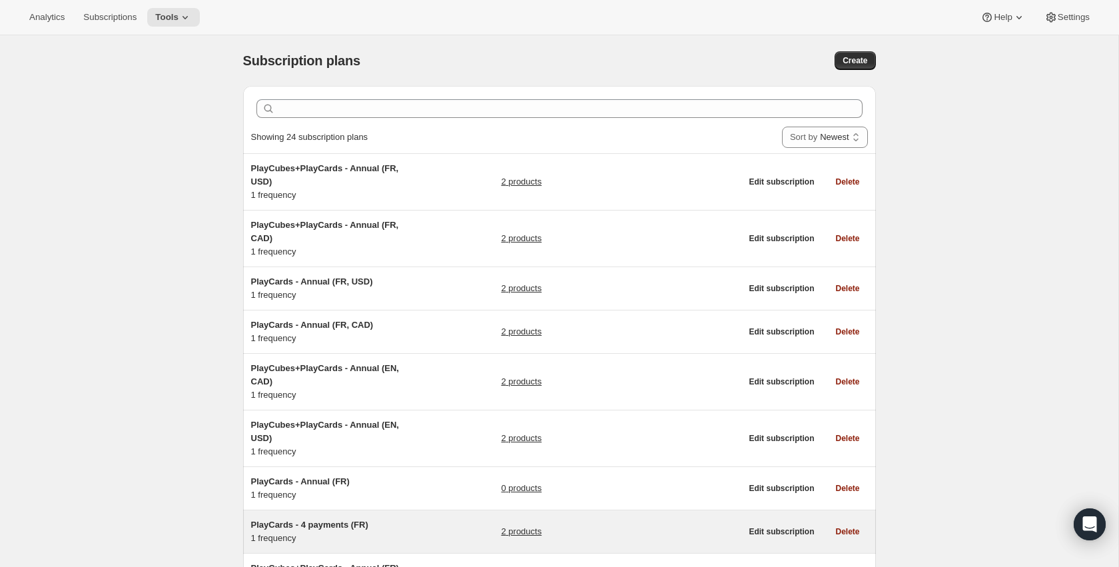
click at [517, 523] on div "2 products" at bounding box center [621, 531] width 240 height 27
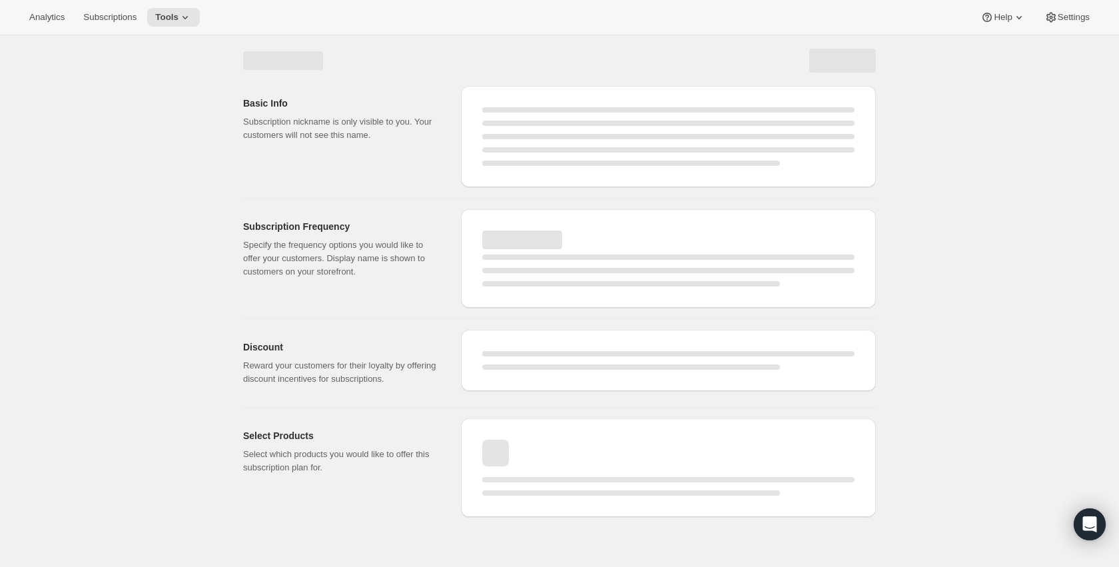
select select "WEEK"
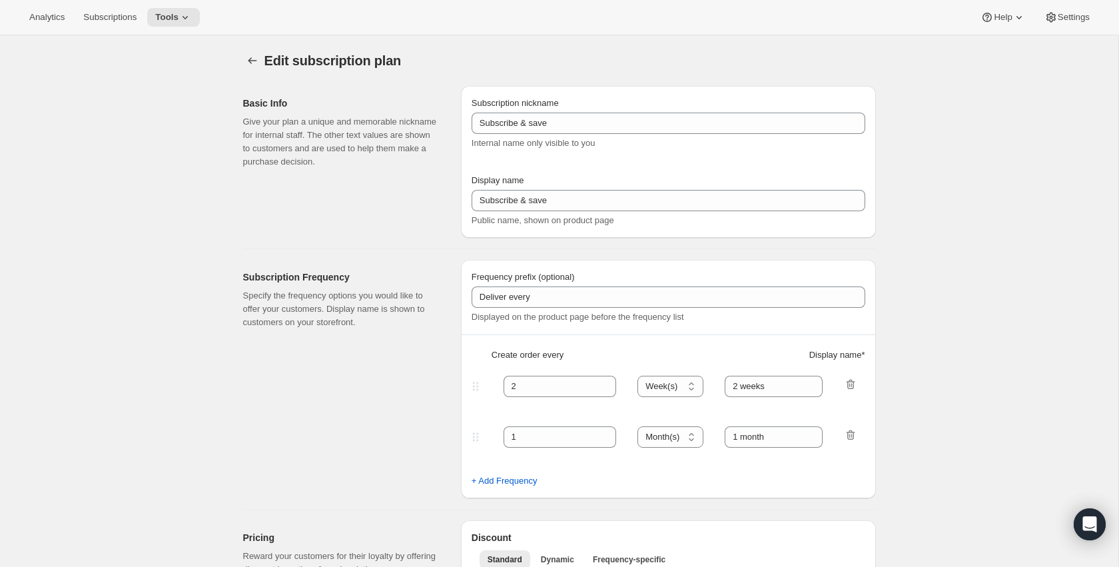
type input "PlayCards - 4 payments (FR)"
type input "Tous les 3 mois (trimestriel)"
type input "3"
type input "✔️ 3 nouvelles PlayCards tous les 3 mois. </br>✔️ 10% sur tous vos achats addit…"
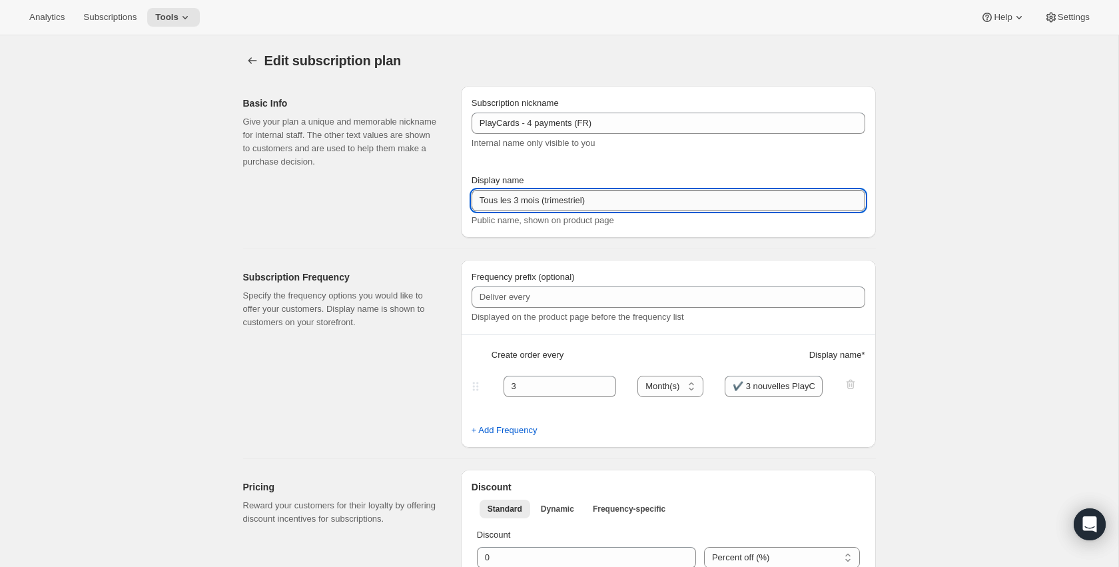
click at [609, 200] on input "Tous les 3 mois (trimestriel)" at bounding box center [669, 200] width 394 height 21
paste input "Payez en 4x - SAUVEZ 17% (valeur 239.99$"
click at [538, 198] on input "Payez en 4x - SAUVEZ 17% (valeur 239.99$)" at bounding box center [669, 200] width 394 height 21
click at [606, 202] on input "Payez en 4x - <b>SAUVEZ 17% (valeur 239.99$)" at bounding box center [669, 200] width 394 height 21
type input "Payez en 4x - <b>SAUVEZ 17%</b> (valeur 239.99$)"
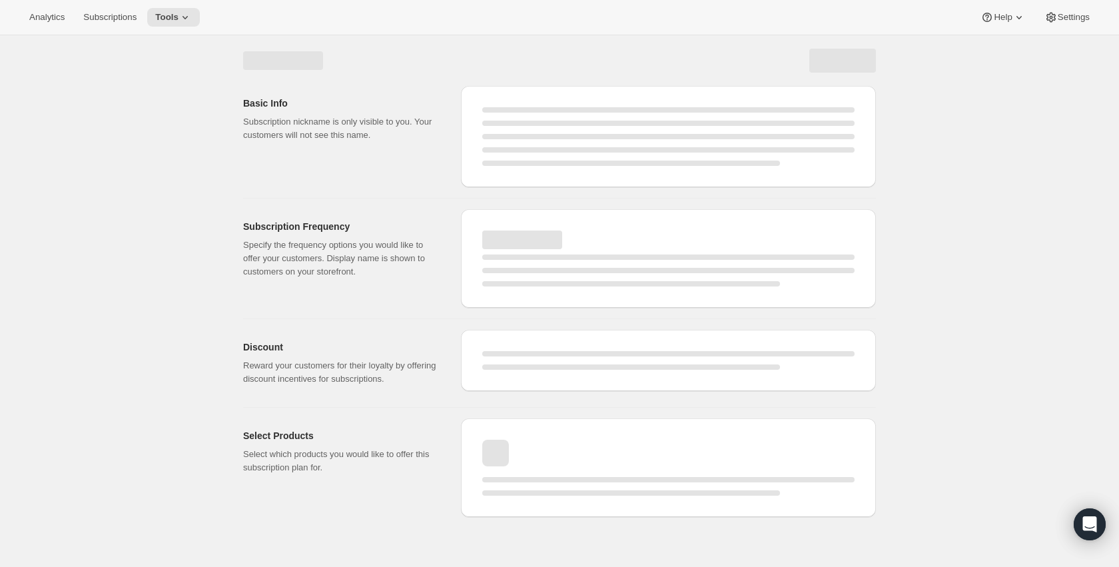
select select "MONTH"
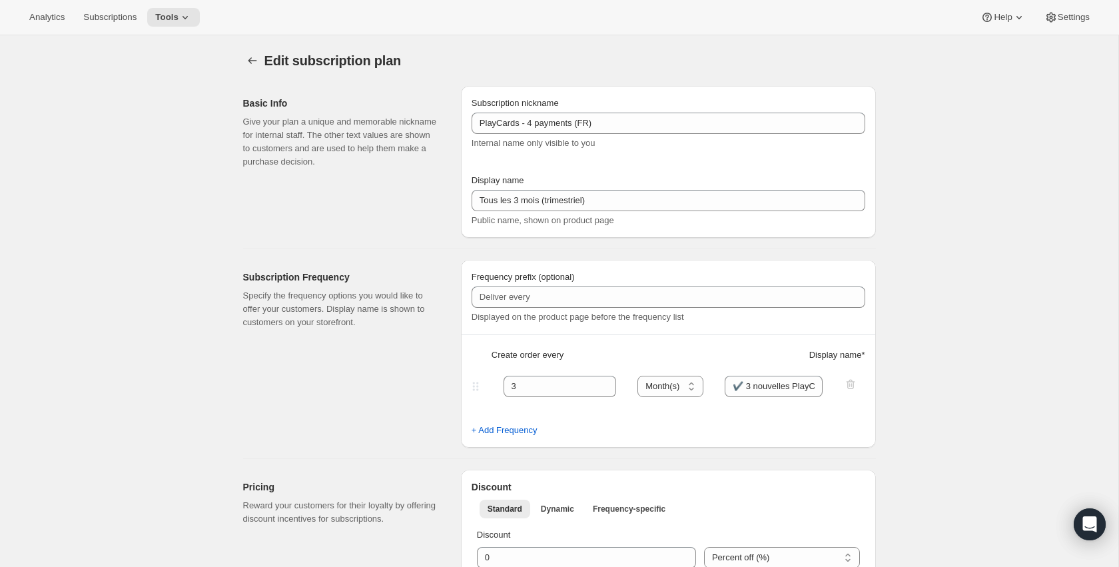
type input "Payez en 4x - <b>SAUVEZ 17%</b> (valeur 239.99$)"
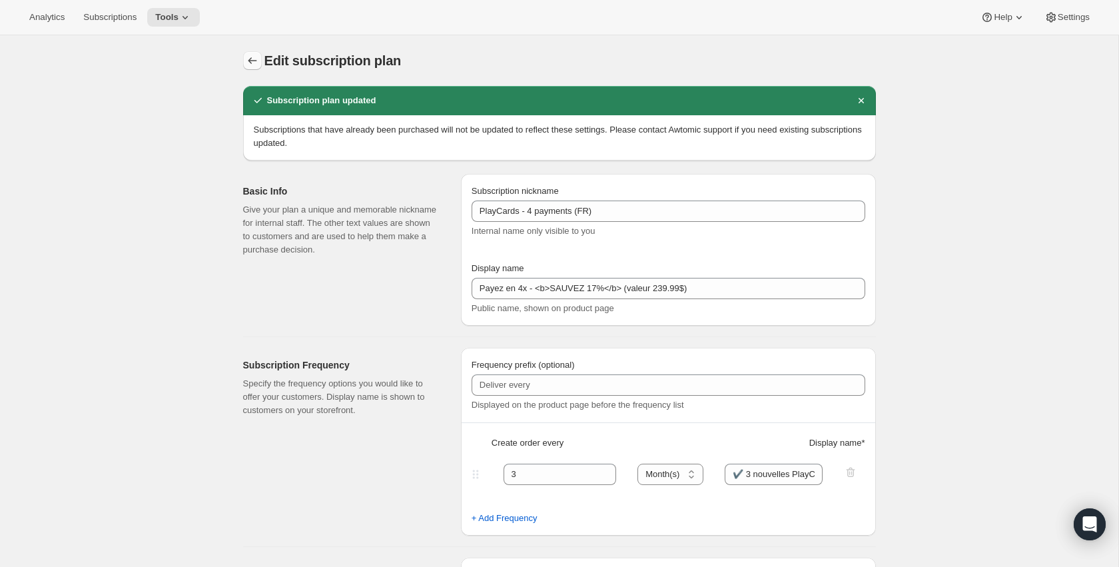
click at [245, 53] on button "Subscription plans" at bounding box center [252, 60] width 19 height 19
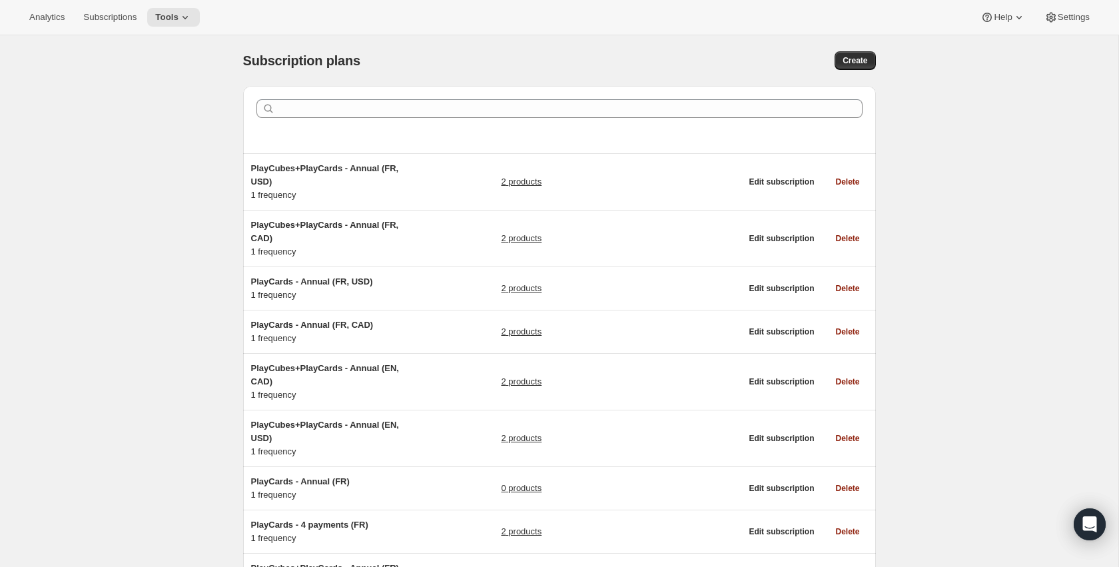
scroll to position [367, 0]
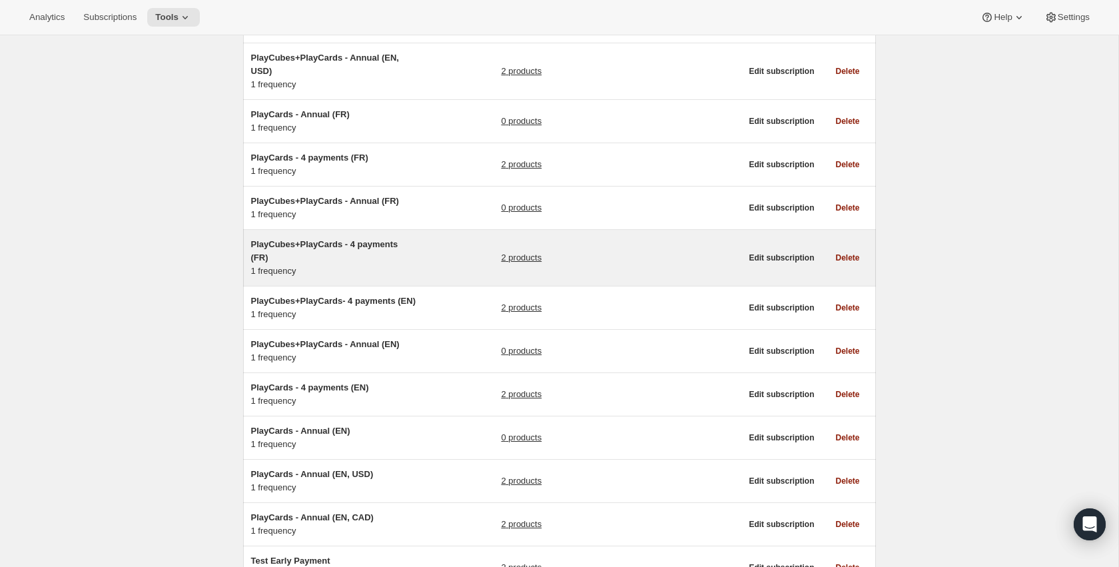
click at [513, 252] on link "2 products" at bounding box center [521, 257] width 41 height 13
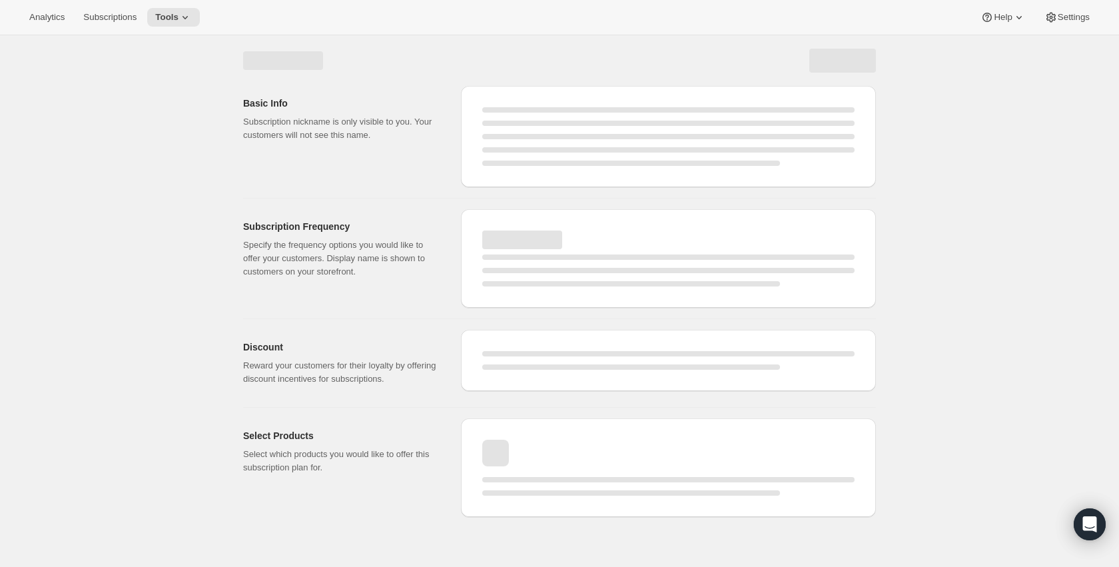
select select "WEEK"
select select "MONTH"
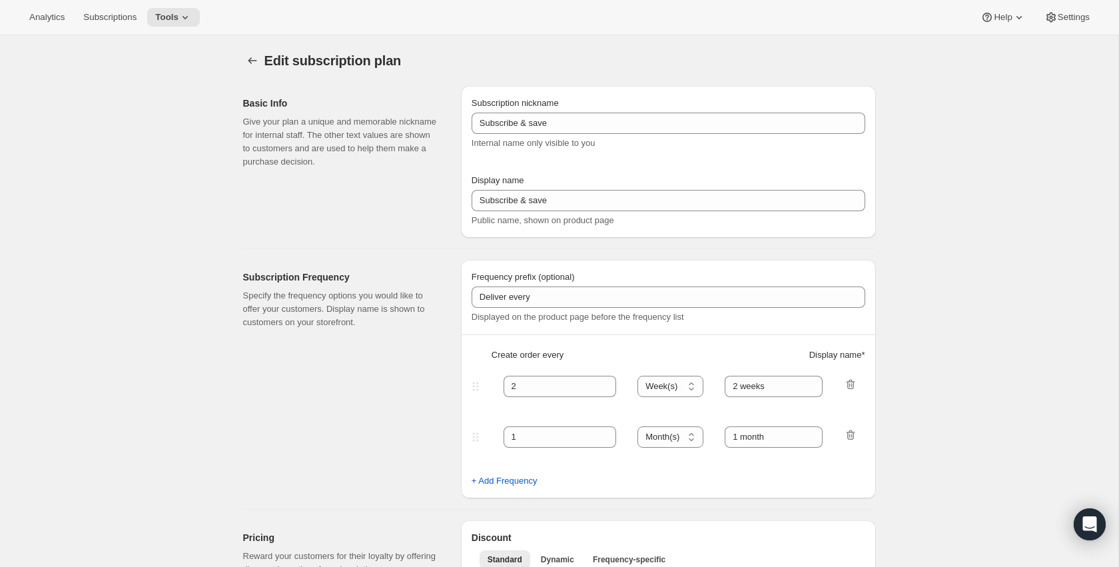
type input "PlayCubes+PlayCards - 4 payments (FR)"
type input "Tous les 3 mois (trimestriel)"
type input "✔️ PlayCubes inclus dans la première livraison."
type input "3"
type input "✔️ 3 nouvelles PlayCards tous les 3 mois."
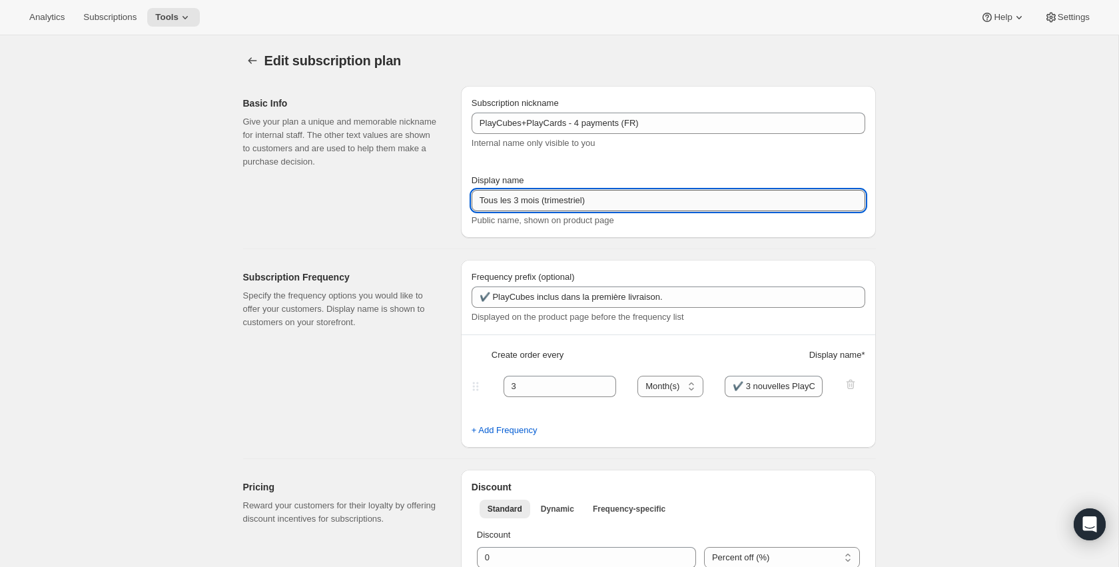
click at [551, 204] on input "Tous les 3 mois (trimestriel)" at bounding box center [669, 200] width 394 height 21
paste input "Payez en 4x - Soyez financés - SAUVEZ 20$"
click at [608, 198] on input "Payez en 4x - Soyez financés - SAUVEZ 20$" at bounding box center [669, 200] width 394 height 21
click at [721, 206] on input "Payez en 4x - Soyez financés - <b>SAUVEZ 20$" at bounding box center [669, 200] width 394 height 21
type input "Payez en 4x - Soyez financés - <b>SAUVEZ 20$</b>"
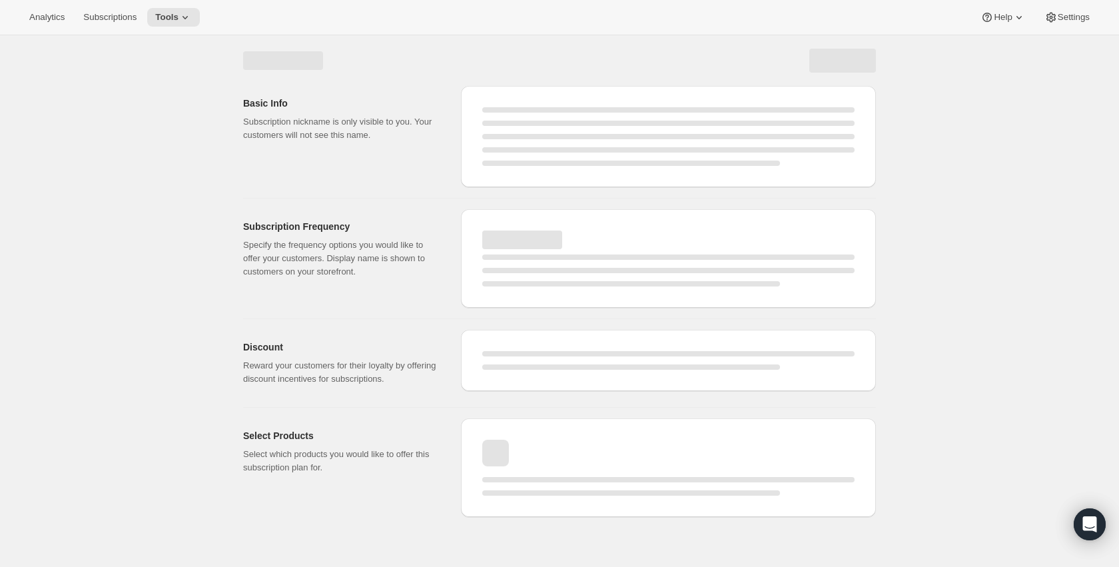
select select "MONTH"
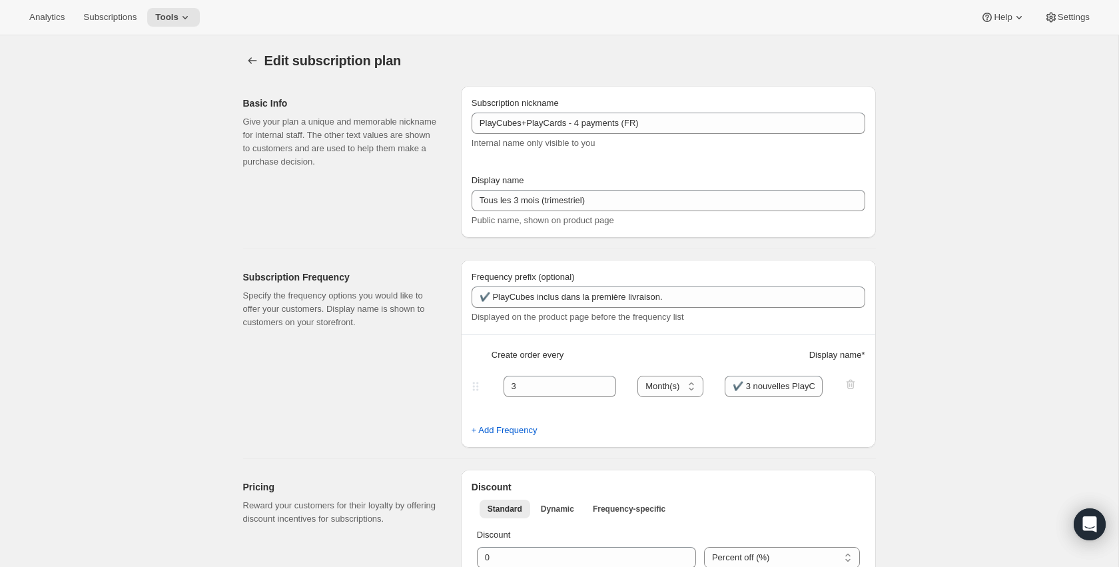
type input "Payez en 4x - Soyez financés - <b>SAUVEZ 20$</b>"
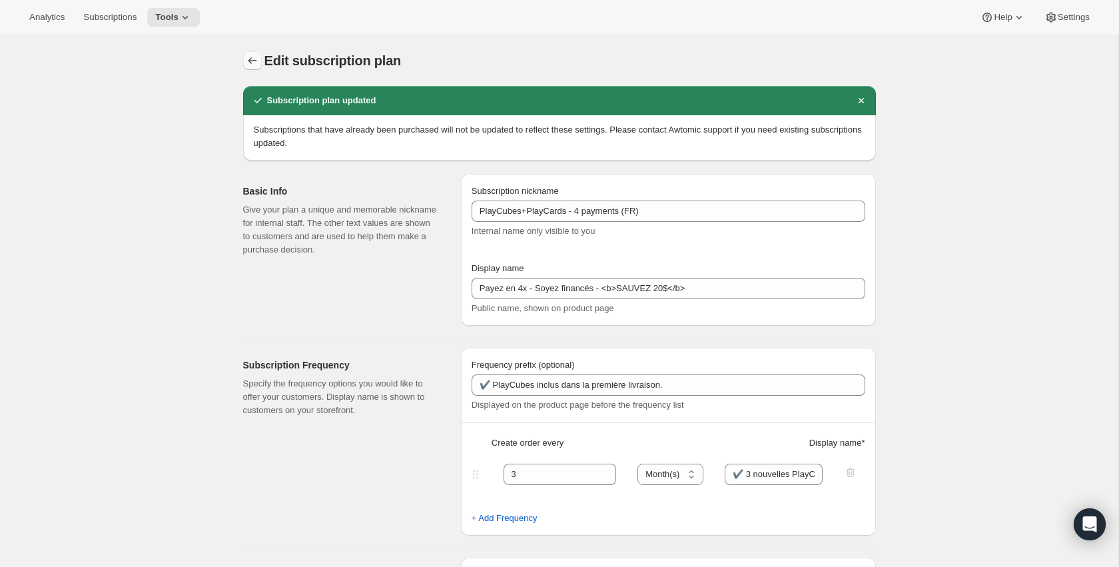
click at [256, 63] on icon "Subscription plans" at bounding box center [252, 60] width 13 height 13
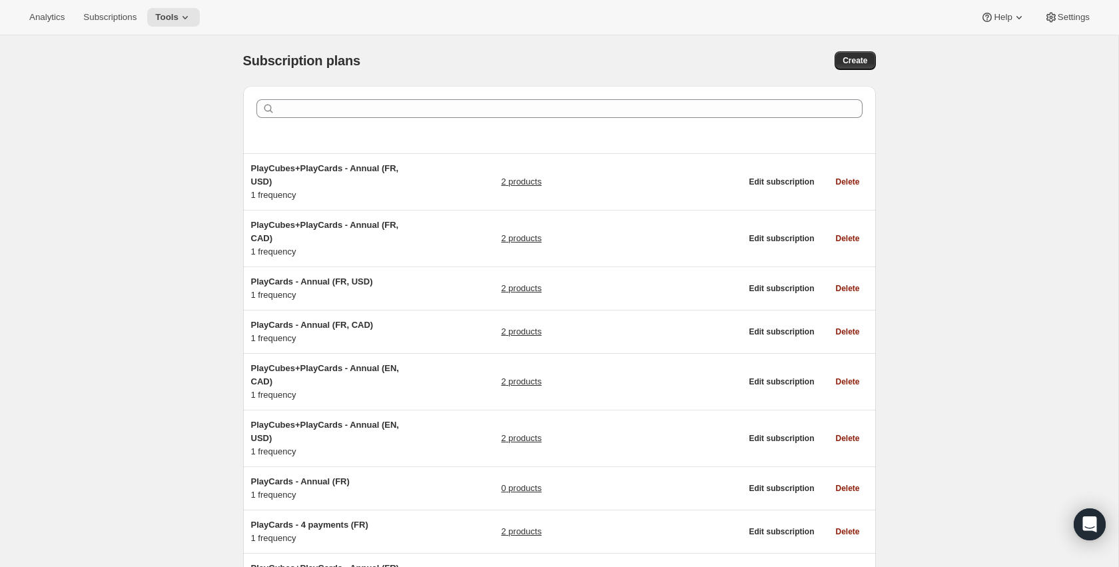
scroll to position [424, 0]
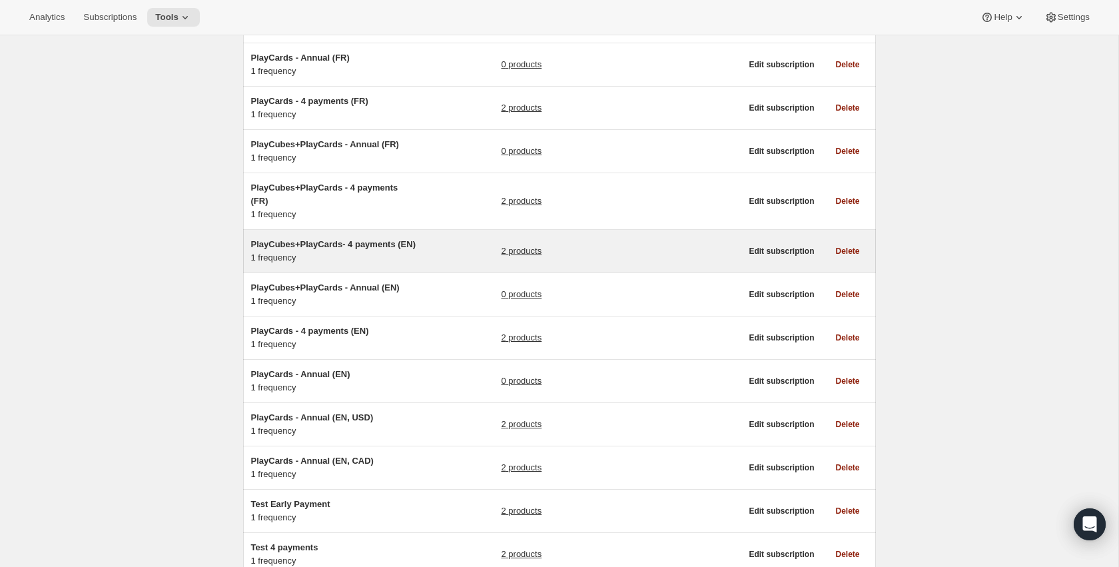
click at [515, 246] on div "2 products" at bounding box center [621, 251] width 240 height 27
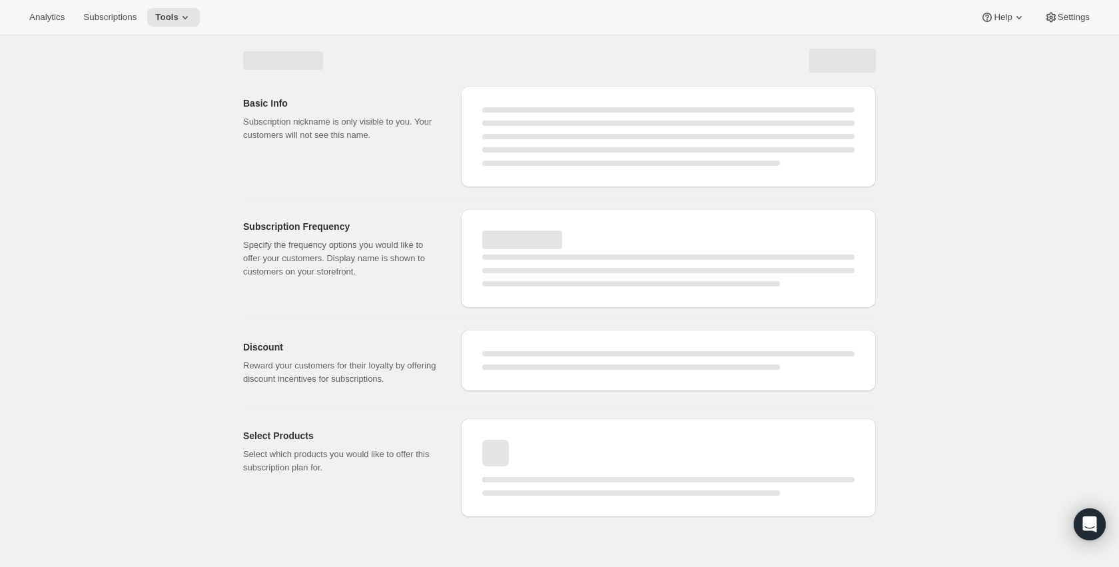
select select "WEEK"
select select "MONTH"
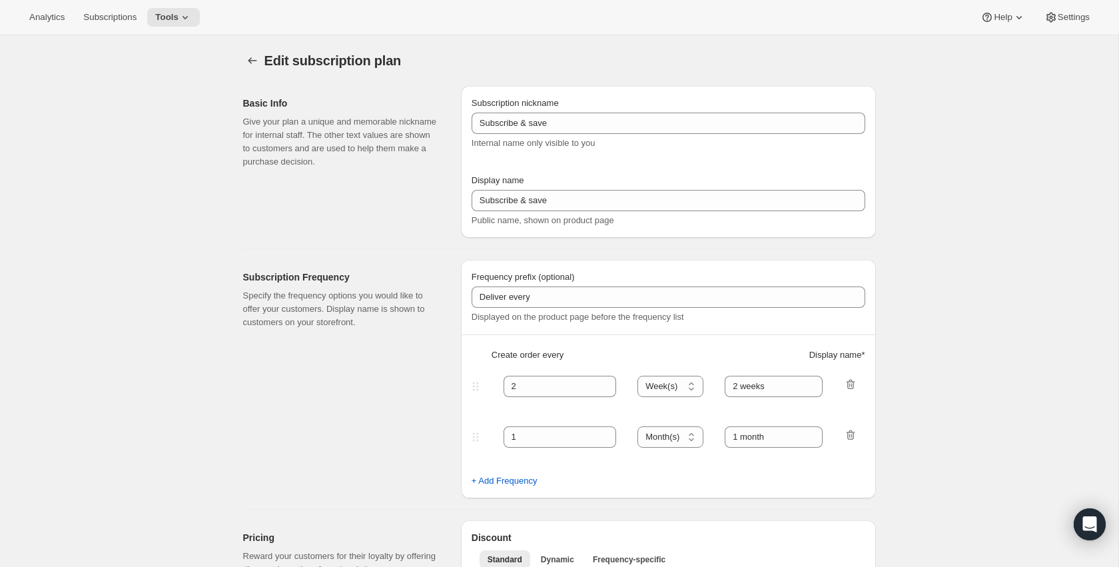
type input "PlayCubes+PlayCards- 4 payments (EN)"
type input "Pay in 4 - Get Financed"
type input "✔️ PlayCubes in first delivery (value $179.99)."
type input "3"
type input "✔️ 3 new PlayCards delivered every 3 months (value $239.99) </br>✔️ 1 payment e…"
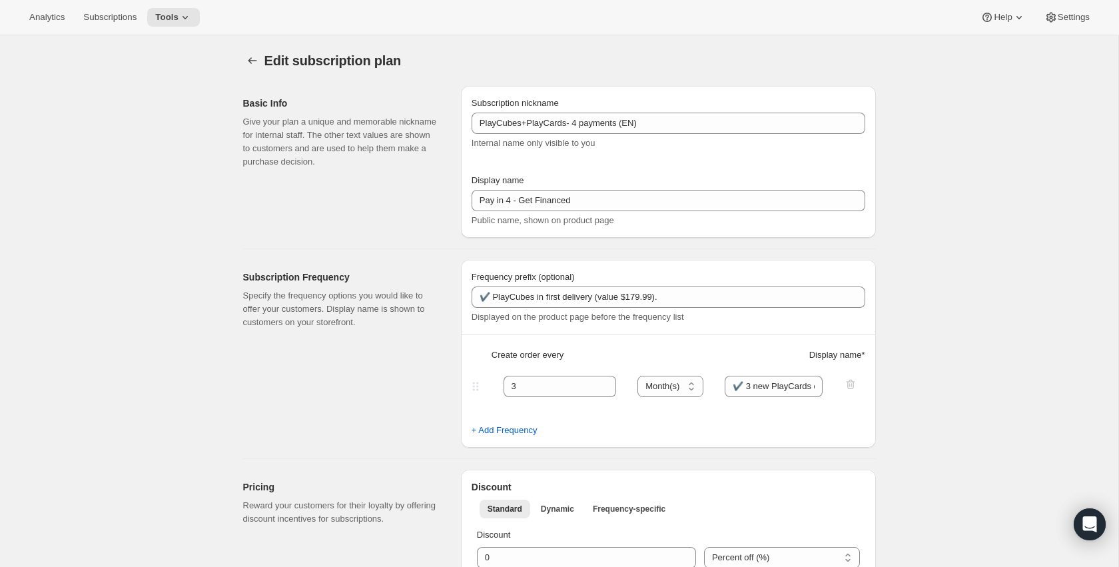
scroll to position [49, 0]
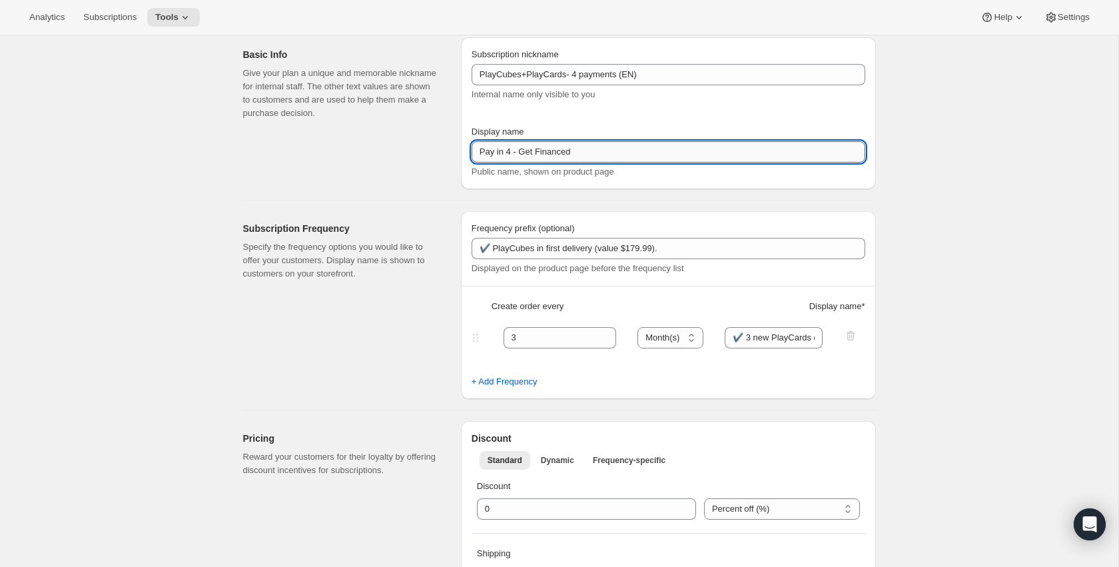
click at [637, 159] on input "Pay in 4 - Get Financed" at bounding box center [669, 151] width 394 height 21
paste input "- SAVE $20"
paste input "Pay in 4 - Get Financed - SAVE $20"
click at [583, 153] on input "Pay in 4 - Get Financed - SAVE $20" at bounding box center [669, 151] width 394 height 21
click at [672, 151] on input "Pay in 4 - Get Financed - <b>SAVE $20" at bounding box center [669, 151] width 394 height 21
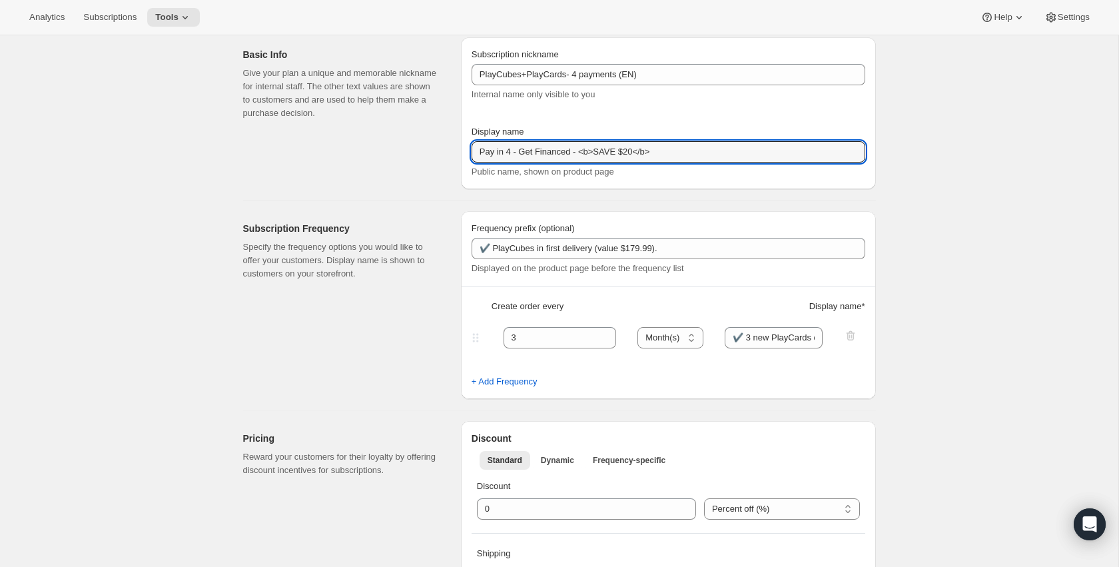
type input "Pay in 4 - Get Financed - <b>SAVE $20</b>"
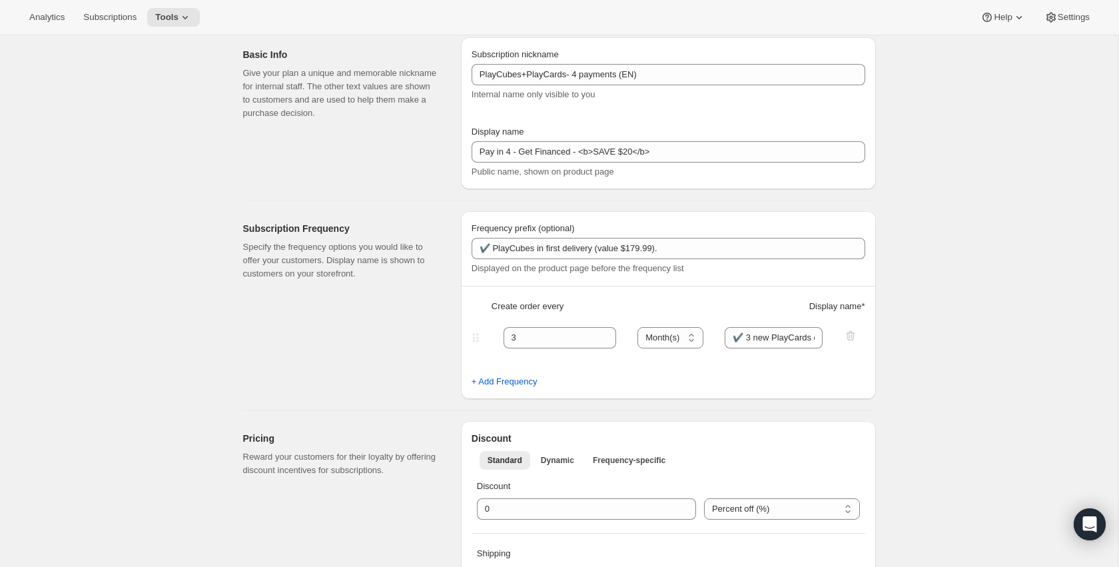
scroll to position [0, 0]
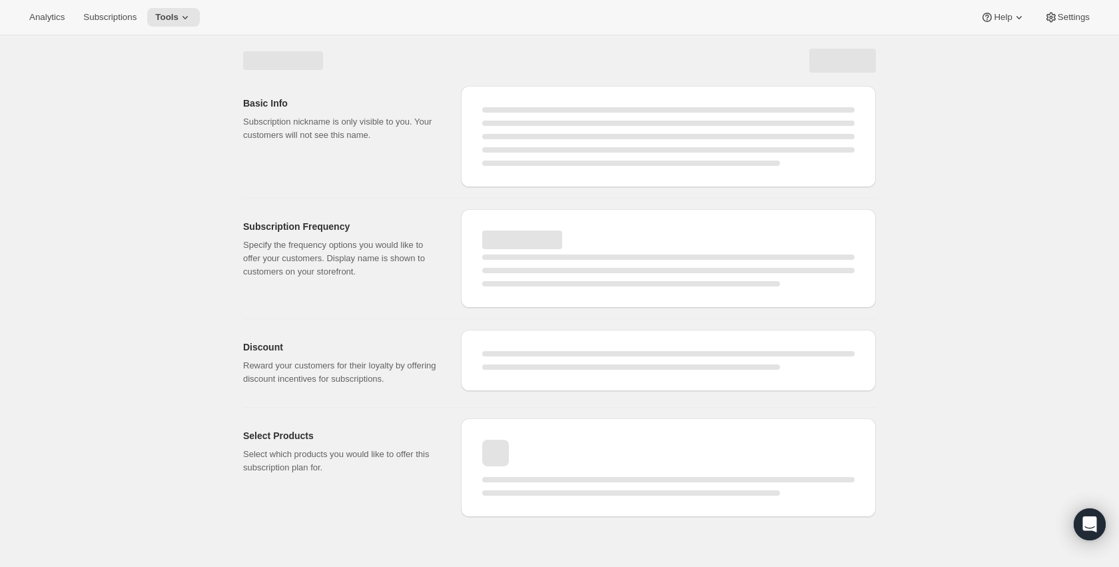
select select "MONTH"
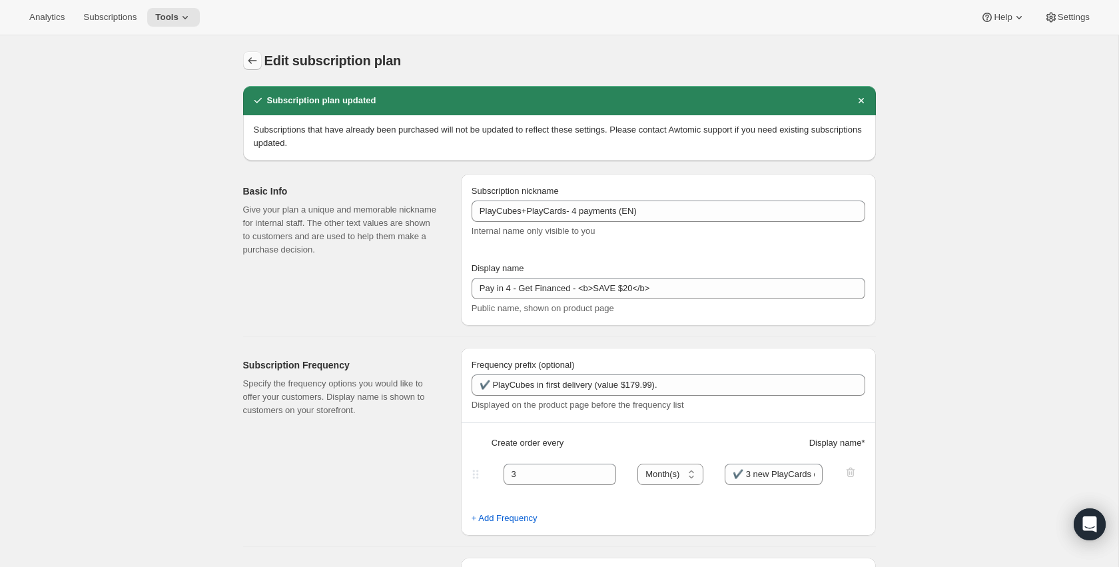
click at [260, 59] on button "Subscription plans" at bounding box center [252, 60] width 19 height 19
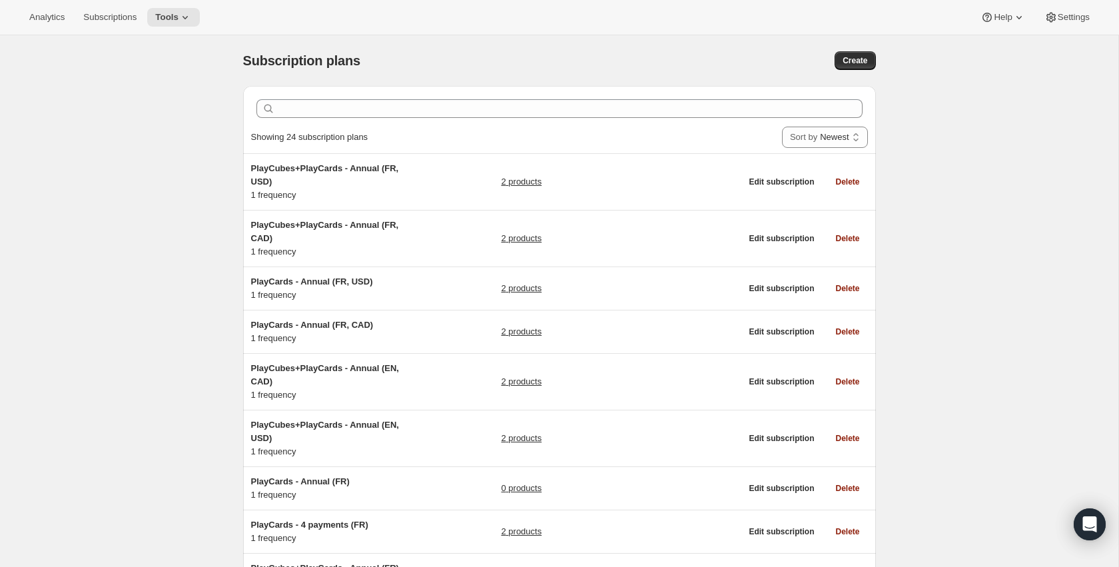
scroll to position [517, 0]
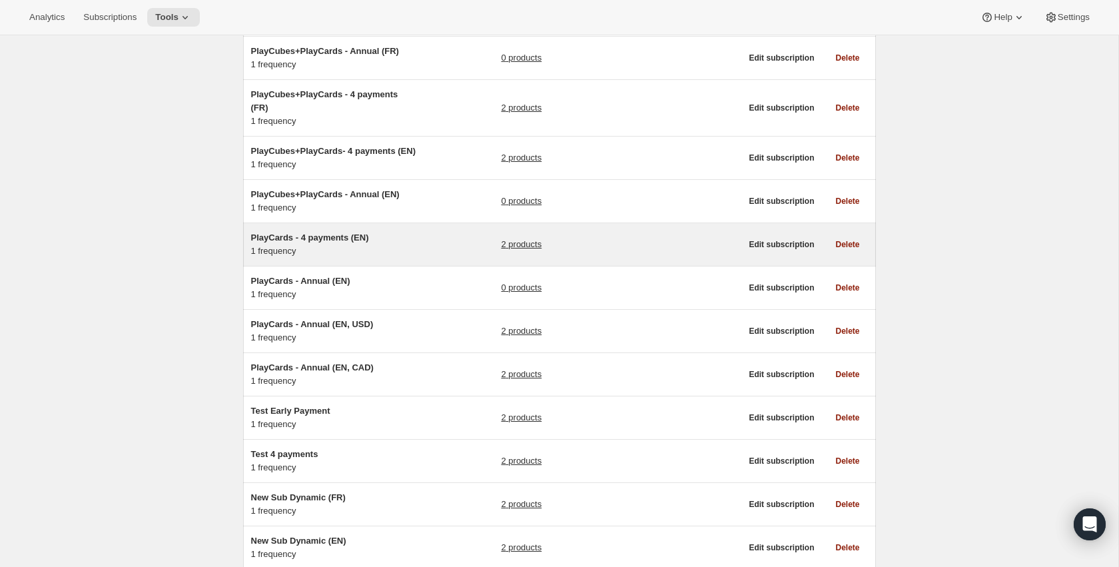
click at [517, 251] on link "2 products" at bounding box center [521, 244] width 41 height 13
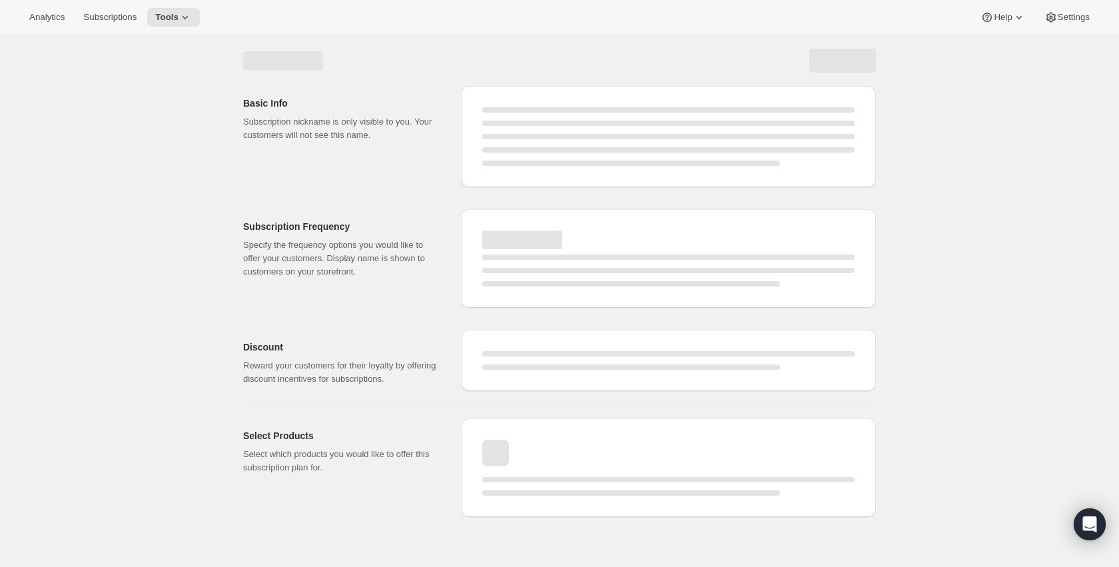
select select "WEEK"
select select "MONTH"
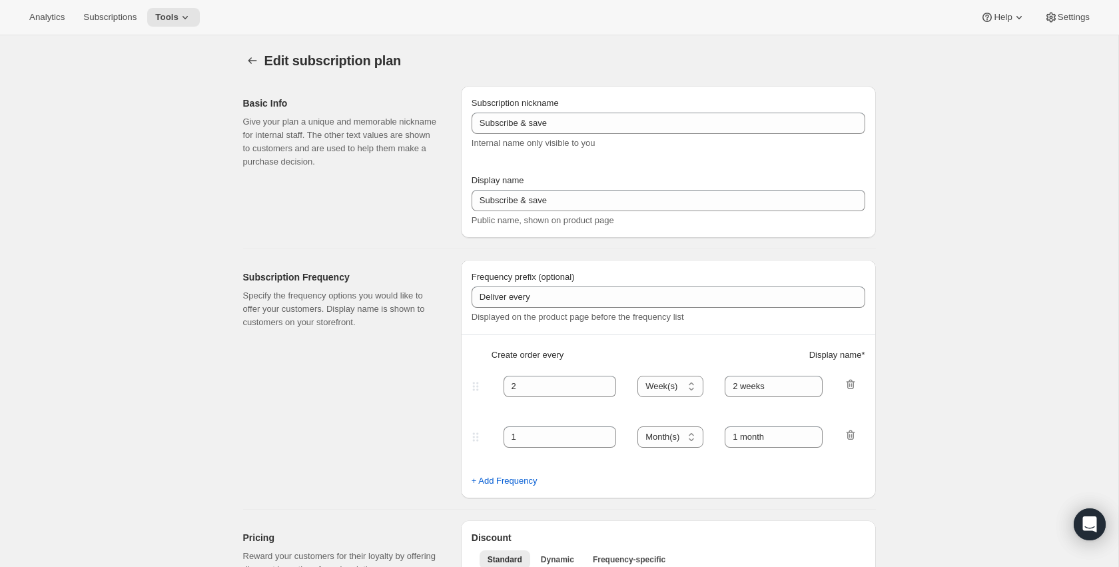
type input "PlayCards - 4 payments (EN)"
type input "Every 3 months (Quarterly)"
type input "3"
type input "✔️ 3 new PlayCards every months"
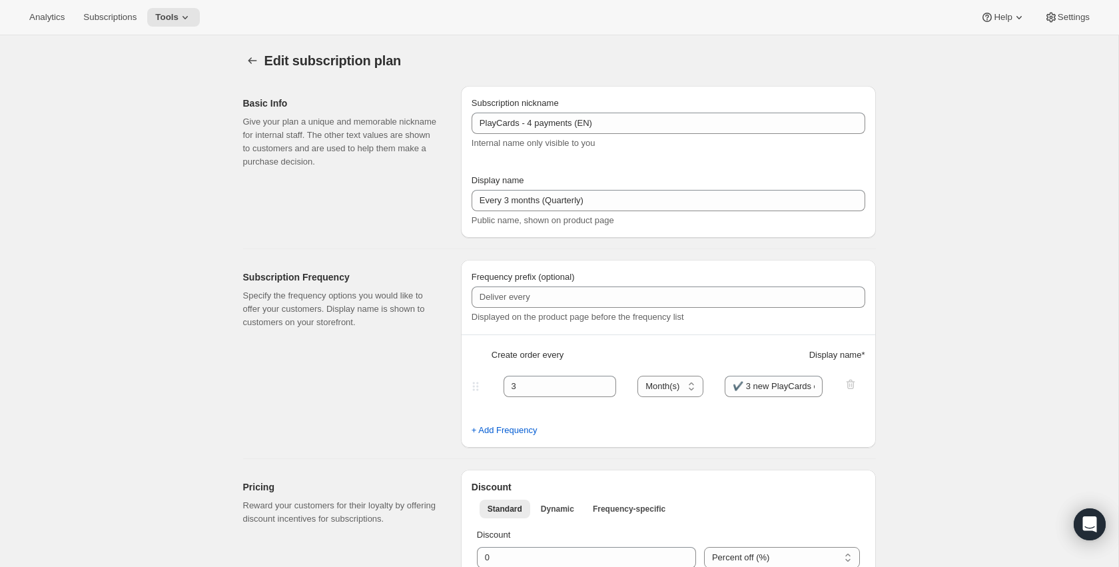
click at [612, 212] on div "Display name Every 3 months (Quarterly) Public name, shown on product page" at bounding box center [669, 200] width 394 height 53
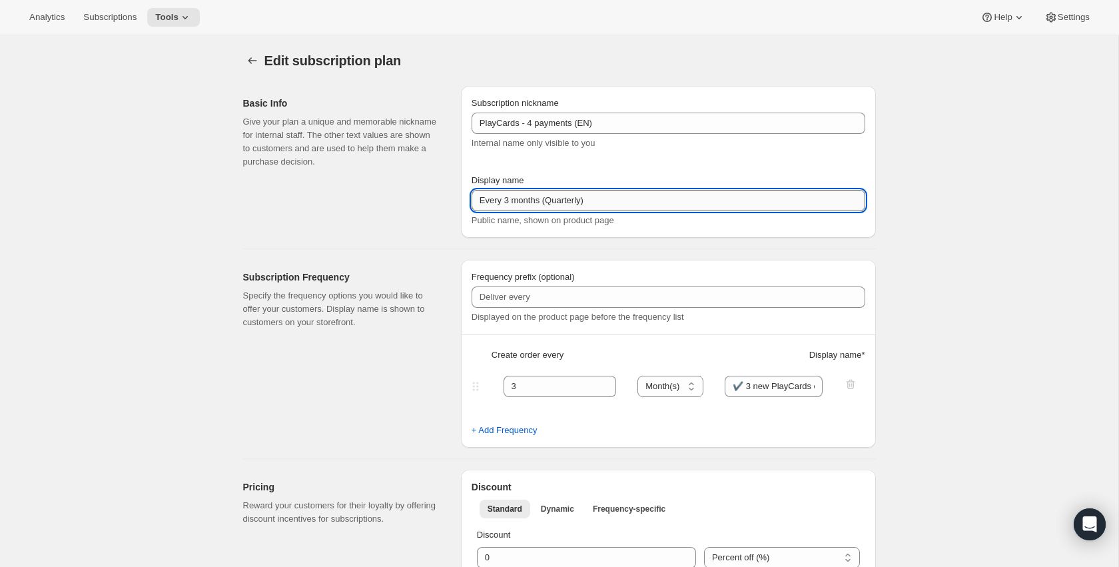
click at [614, 201] on input "Every 3 months (Quarterly)" at bounding box center [669, 200] width 394 height 21
paste input "Pay in 4 - SAVE 17% (value $239.99"
click at [521, 200] on input "Pay in 4 - SAVE 17% (value $239.99)" at bounding box center [669, 200] width 394 height 21
click at [577, 200] on input "Pay in 4 - <b>SAVE 17% (value $239.99)" at bounding box center [669, 200] width 394 height 21
type input "Pay in 4 - <b>SAVE 17%</b> (value $239.99)"
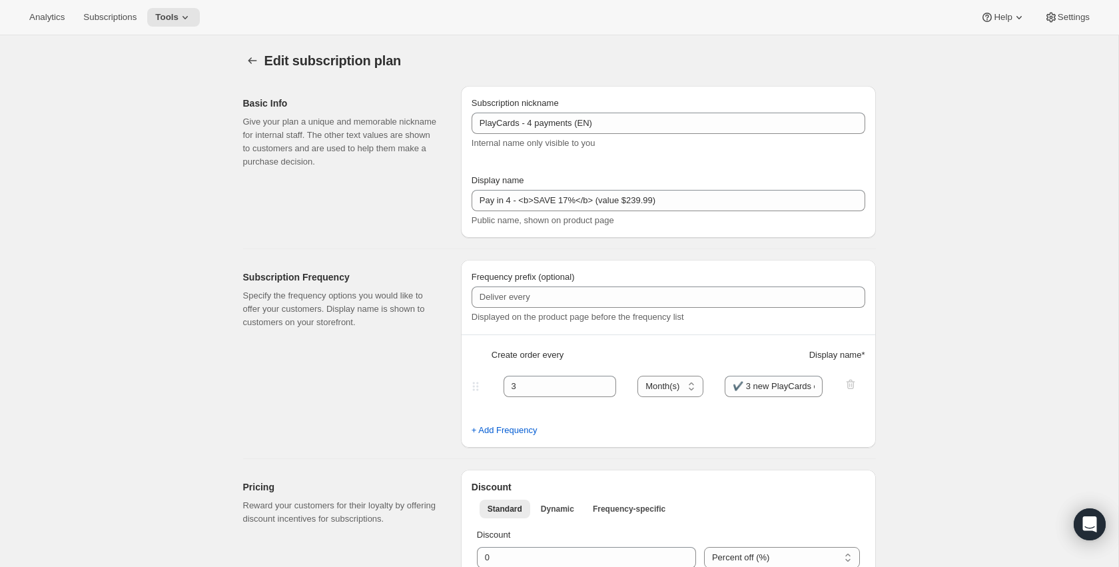
select select "MONTH"
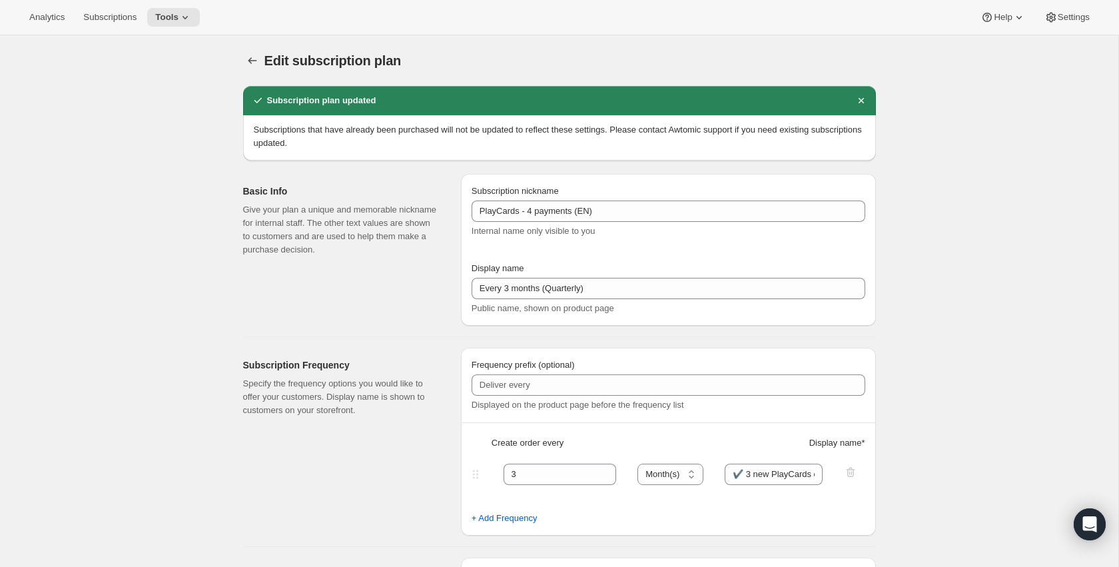
type input "Pay in 4 - <b>SAVE 17%</b> (value $239.99)"
click at [246, 62] on icon "Subscription plans" at bounding box center [252, 60] width 13 height 13
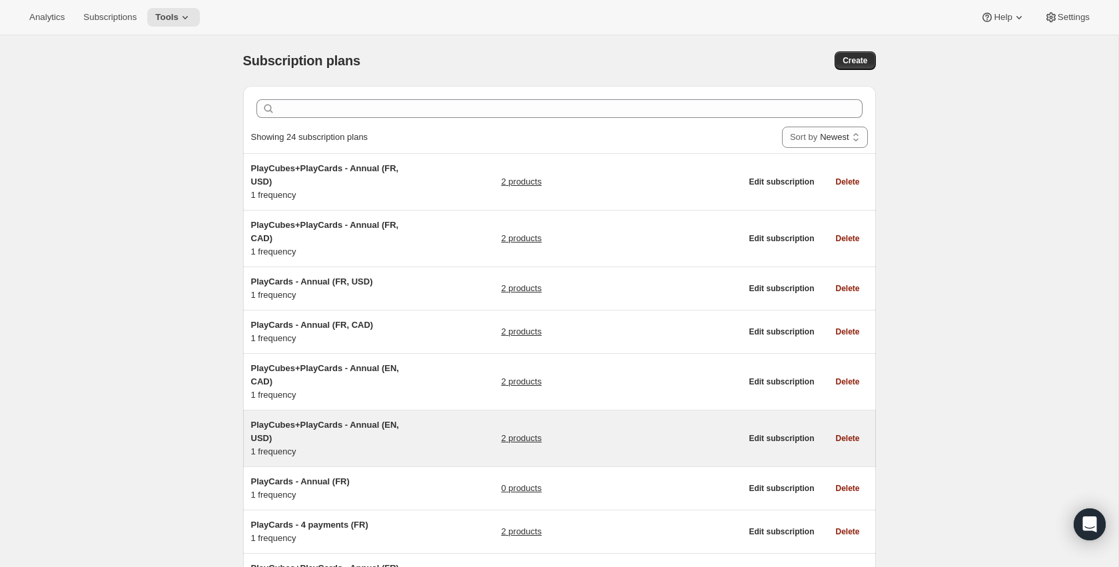
click at [507, 440] on link "2 products" at bounding box center [521, 438] width 41 height 13
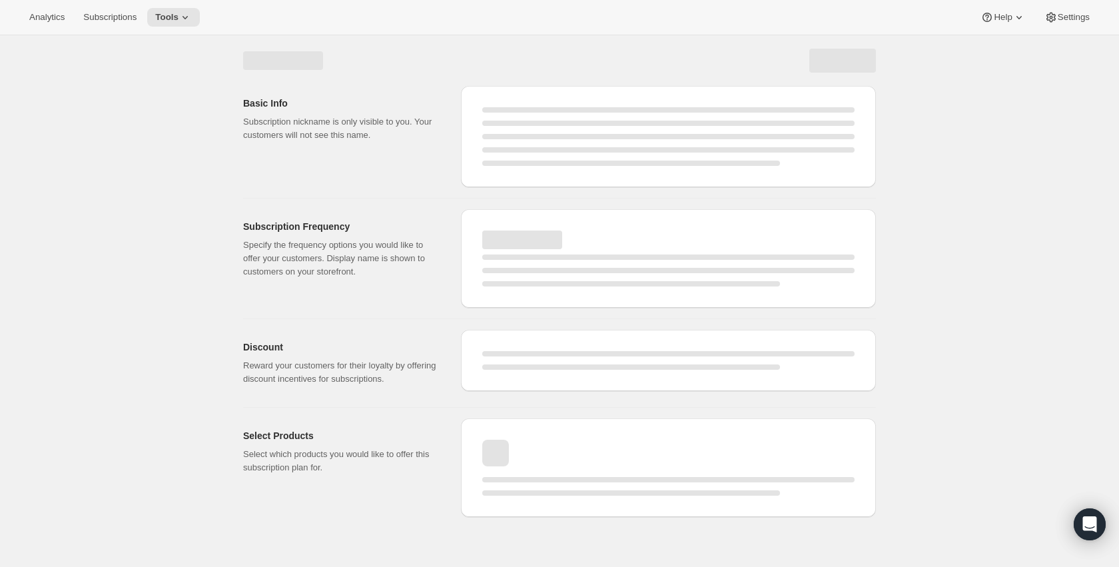
select select "WEEK"
select select "MONTH"
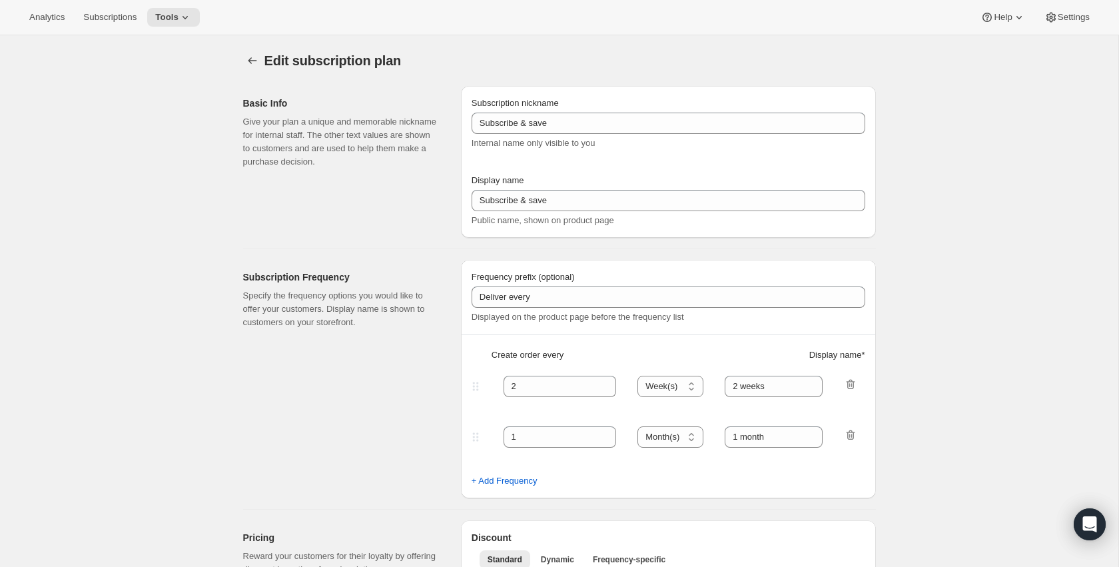
type input "PlayCubes+PlayCards - Annual (EN, USD)"
type input "Pay Early - <b>SAVE $179.99</b> (<del>$419.99 USD</del>)"
select select "ENABLED"
select select "MONTH"
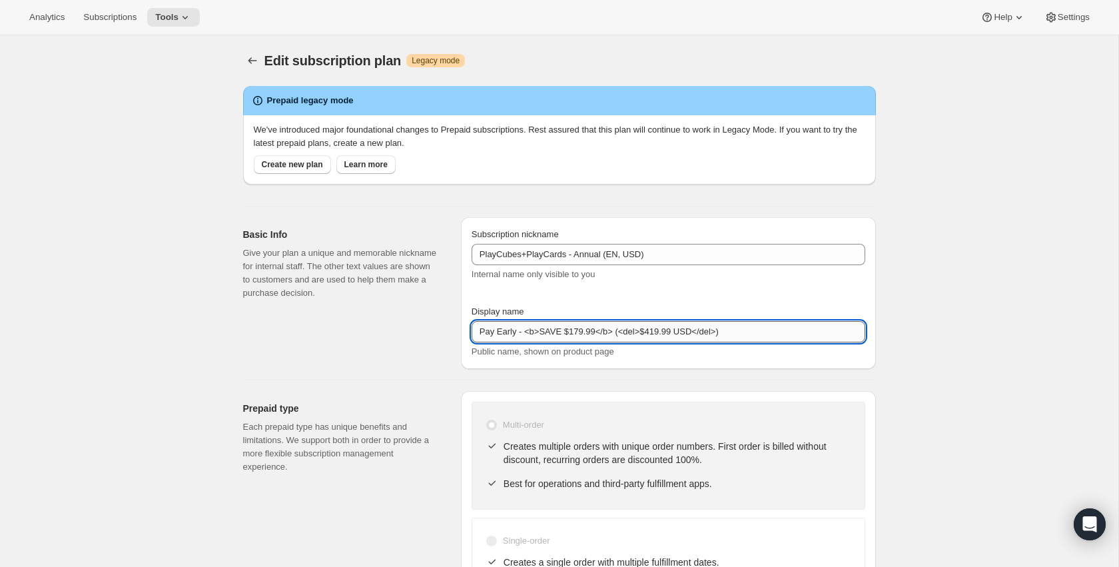
click at [781, 338] on input "Pay Early - <b>SAVE $179.99</b> (<del>$419.99 USD</del>)" at bounding box center [669, 331] width 394 height 21
paste input "SAVE 33% (value 239.99 USD"
click at [526, 332] on input "Pay Early - SAVE 33% (value 239.99 USD)" at bounding box center [669, 331] width 394 height 21
click at [583, 331] on input "Pay Early - <b>SAVE 33% (value 239.99 USD)" at bounding box center [669, 330] width 394 height 21
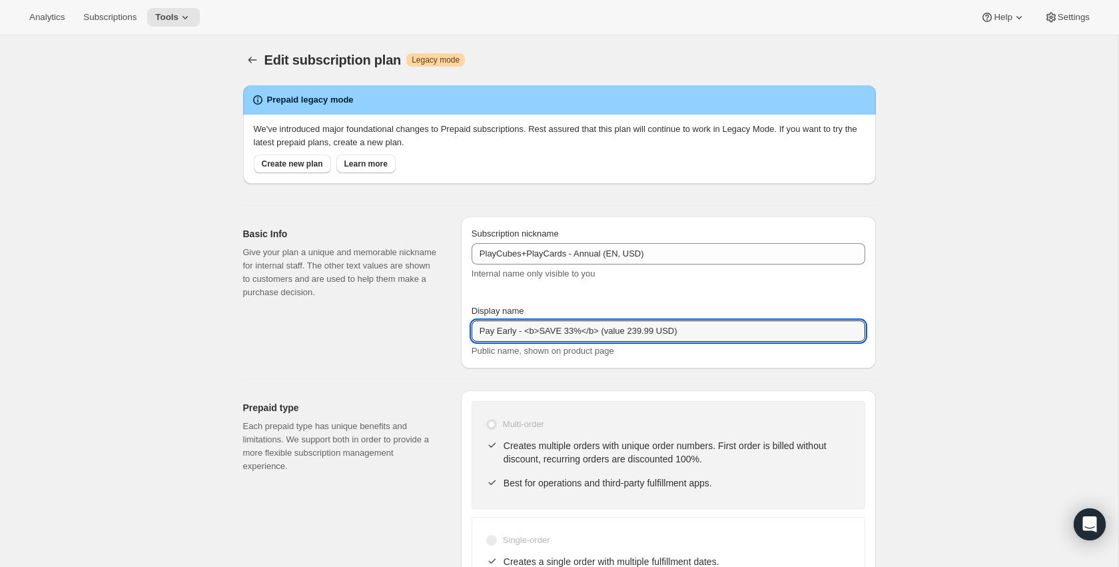
type input "Pay Early - <b>SAVE 33%</b> (value 239.99 USD)"
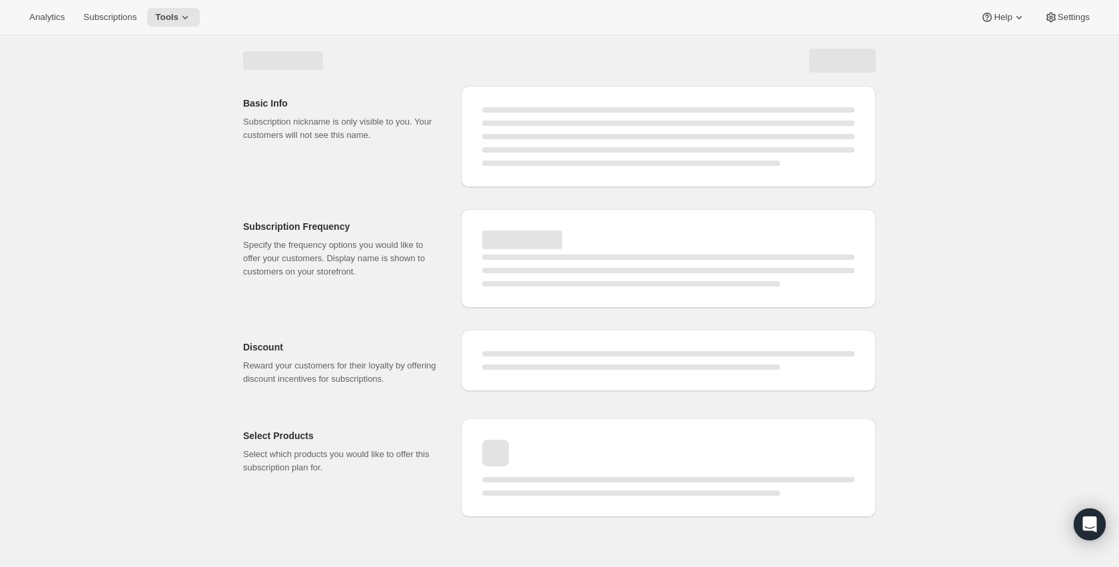
select select "MONTH"
select select "ENABLED"
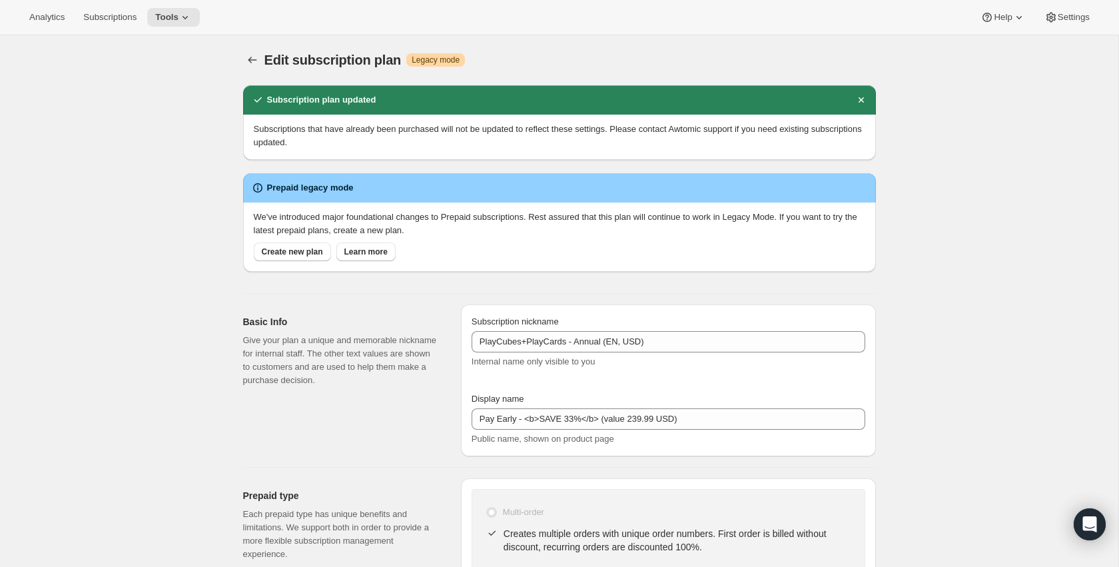
scroll to position [0, 0]
click at [254, 55] on icon "Subscription plans" at bounding box center [252, 60] width 13 height 13
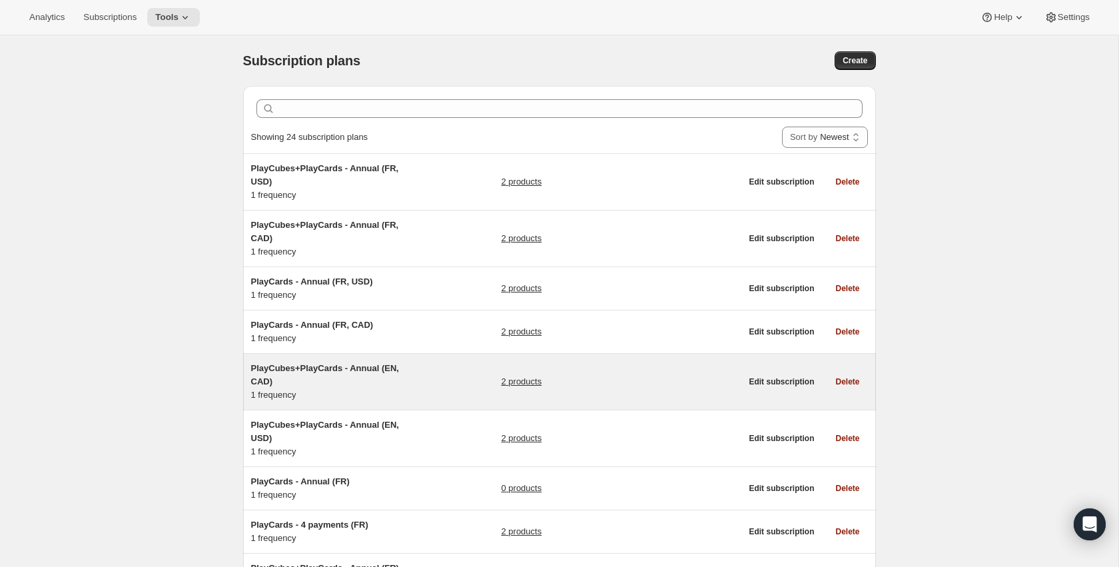
click at [370, 364] on span "PlayCubes+PlayCards - Annual (EN, CAD)" at bounding box center [325, 374] width 148 height 23
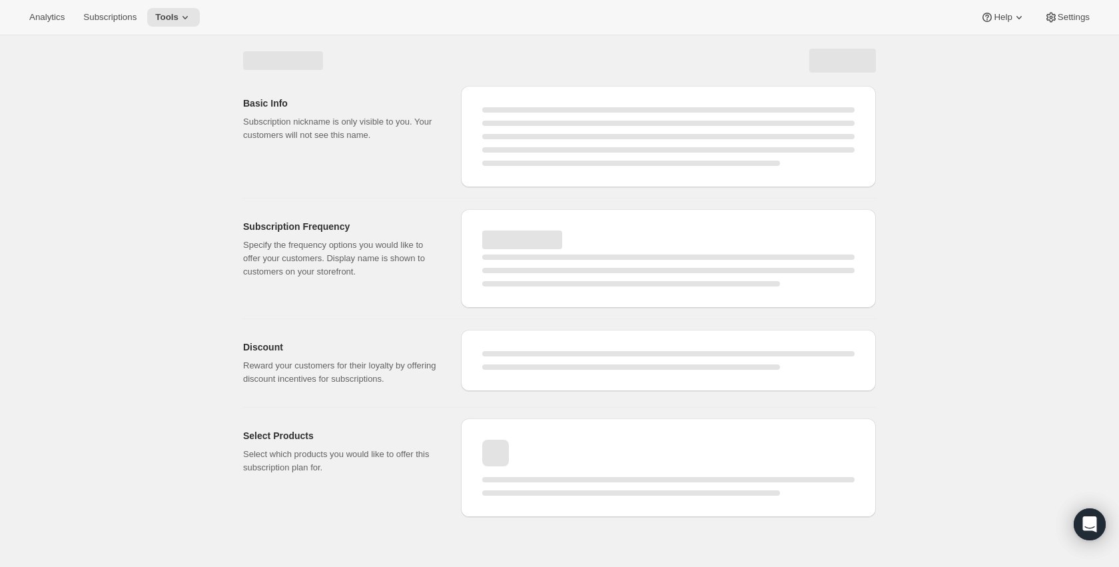
select select "WEEK"
select select "MONTH"
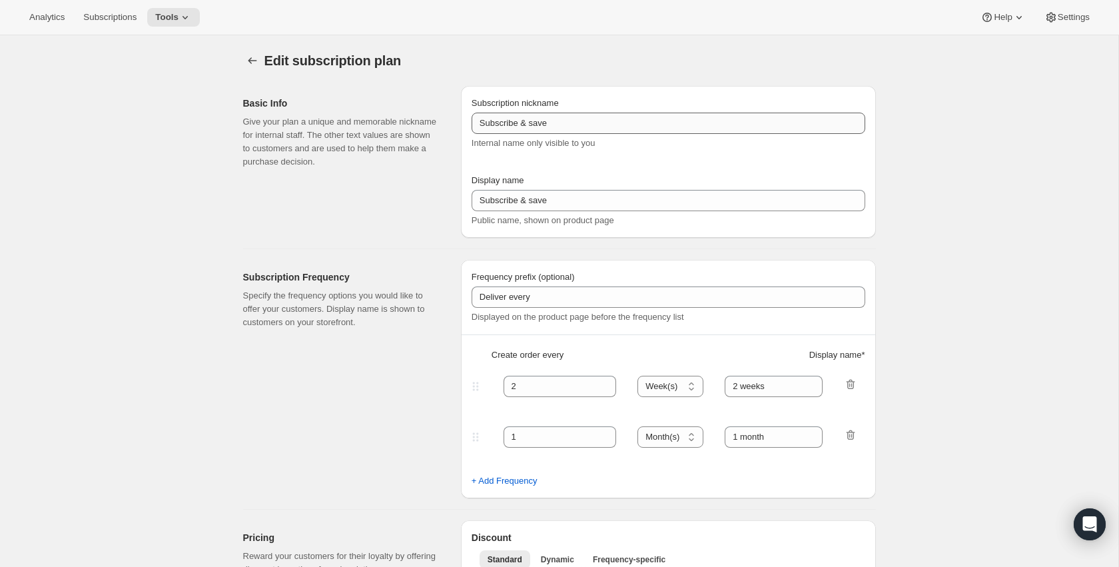
type input "PlayCubes+PlayCards - Annual (EN, CAD)"
type input "Pay Early - SAVE $179.99 (value 419.99 CAD)"
select select "ENABLED"
select select "MONTH"
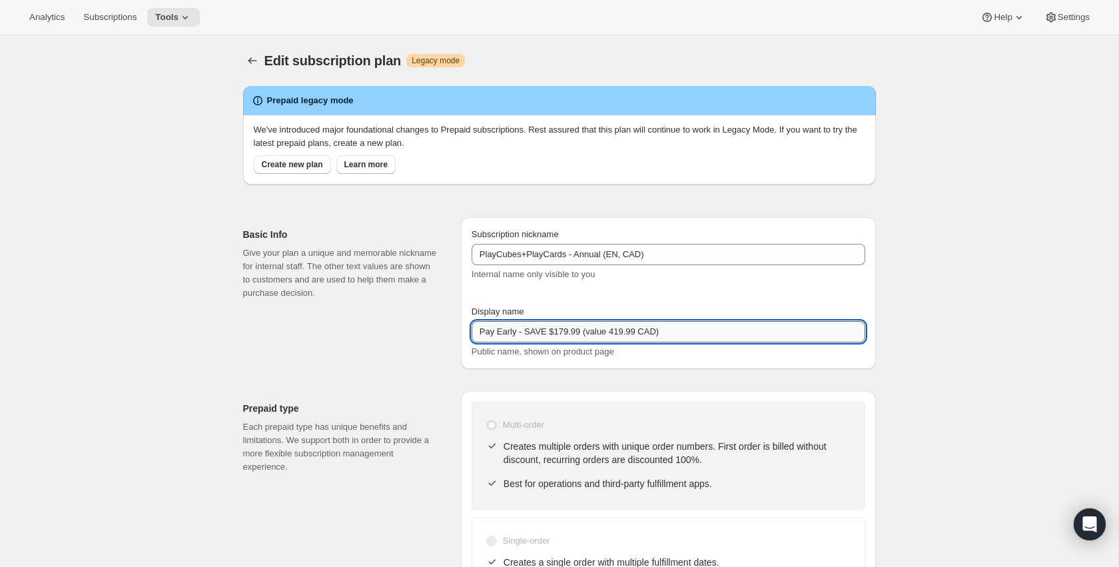
click at [565, 330] on input "Pay Early - SAVE $179.99 (value 419.99 CAD)" at bounding box center [669, 331] width 394 height 21
paste input "33% (value 23"
click at [528, 332] on input "Pay Early - SAVE 33% (value 239.99 CAD)" at bounding box center [669, 331] width 394 height 21
click at [587, 331] on input "Pay Early - <b>SAVE 33% (value 239.99 CAD)" at bounding box center [669, 331] width 394 height 21
click at [584, 332] on input "Pay Early - <b>SAVE 33% (value 239.99 CAD)" at bounding box center [669, 331] width 394 height 21
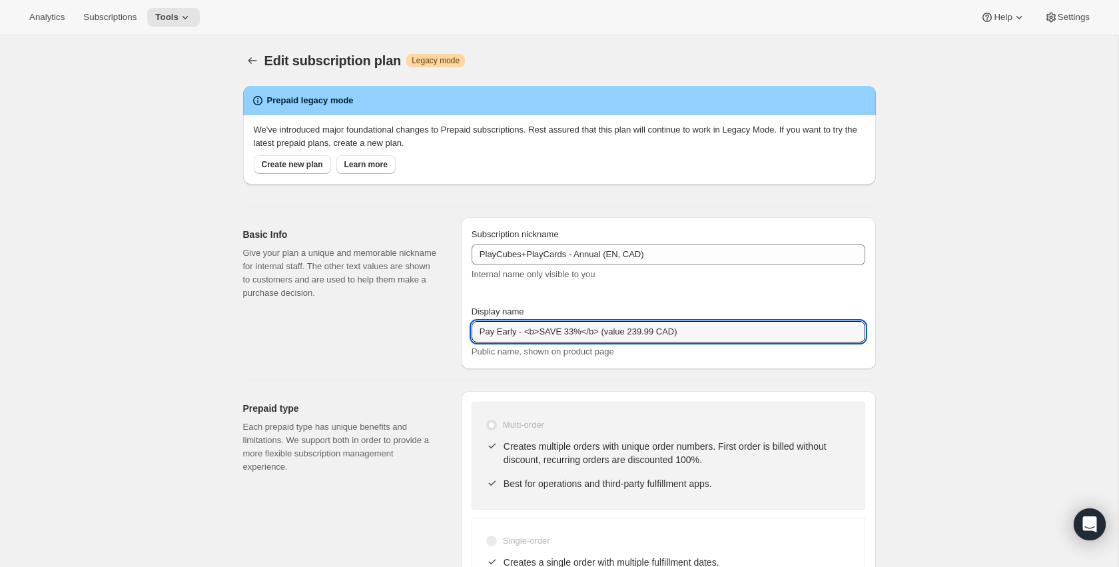
type input "Pay Early - <b>SAVE 33%</b> (value 239.99 CAD)"
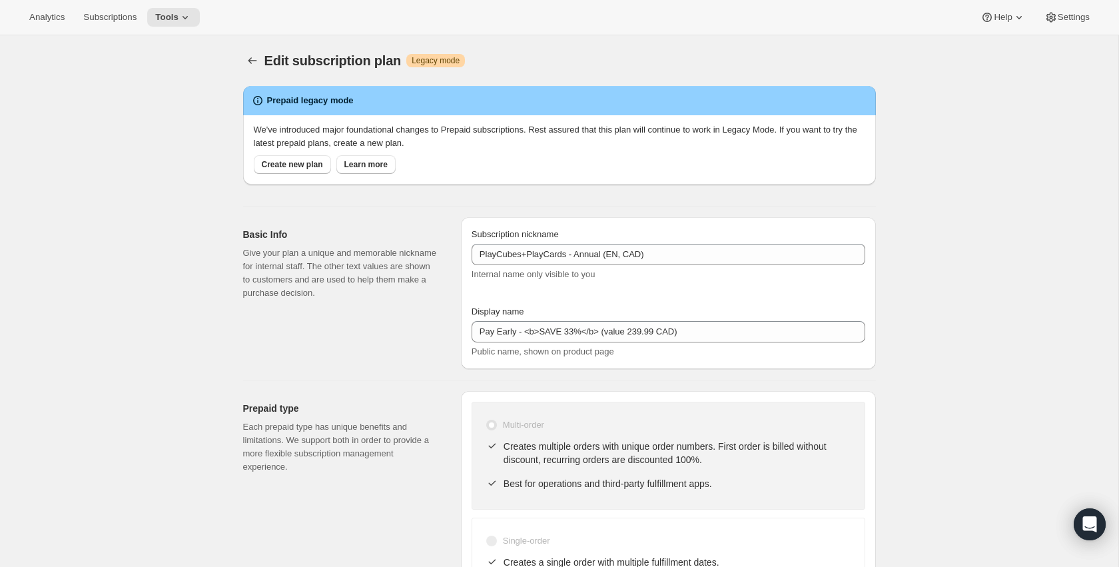
select select "MONTH"
select select "ENABLED"
type input "Pay Early - <b>SAVE 33%</b> (value 239.99 CAD)"
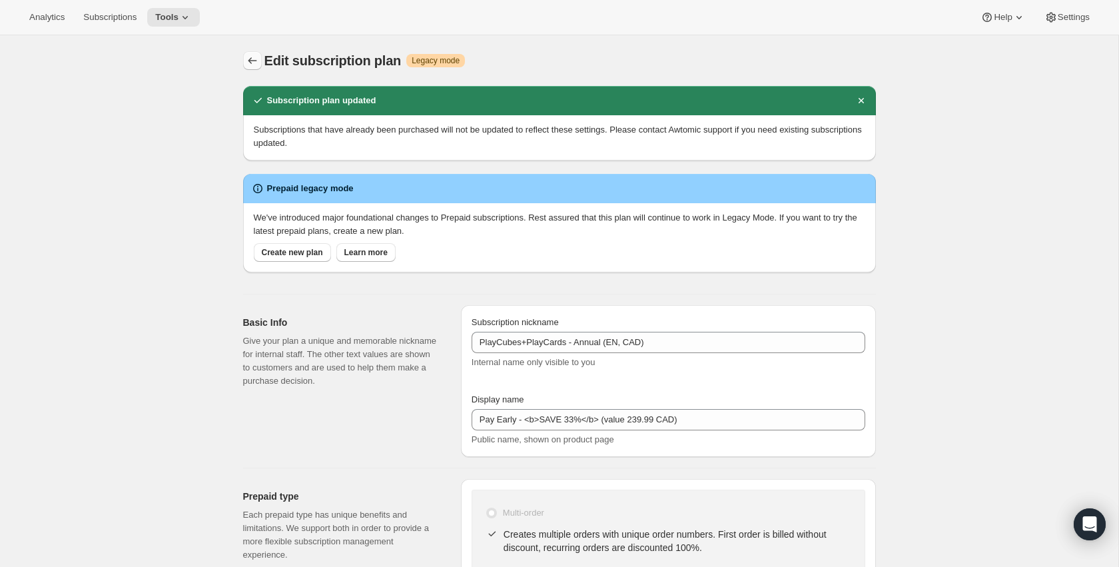
click at [257, 62] on icon "Subscription plans" at bounding box center [252, 60] width 13 height 13
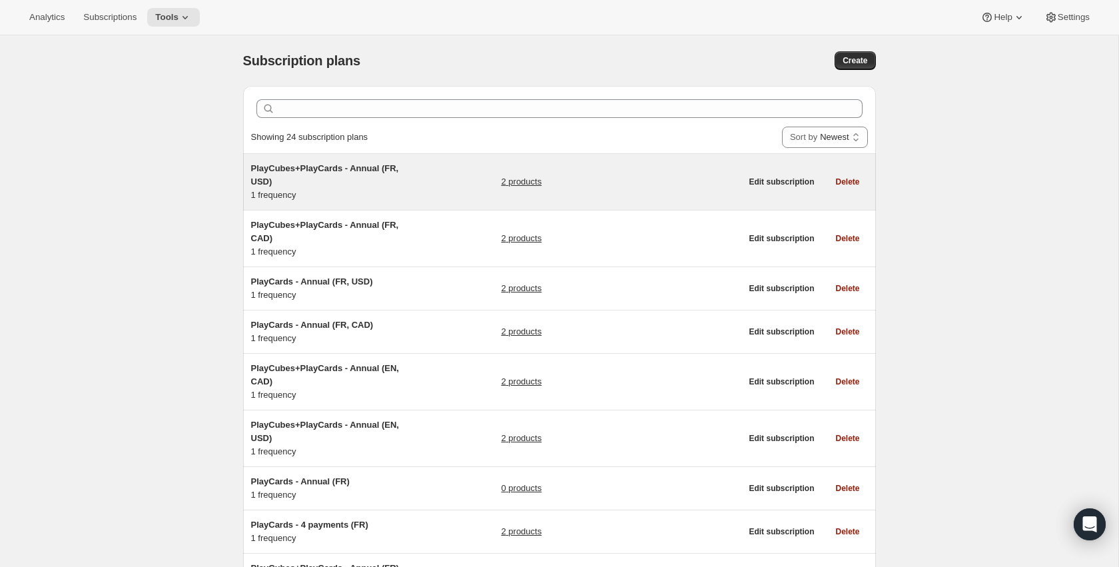
click at [394, 170] on span "PlayCubes+PlayCards - Annual (FR, USD)" at bounding box center [325, 174] width 148 height 23
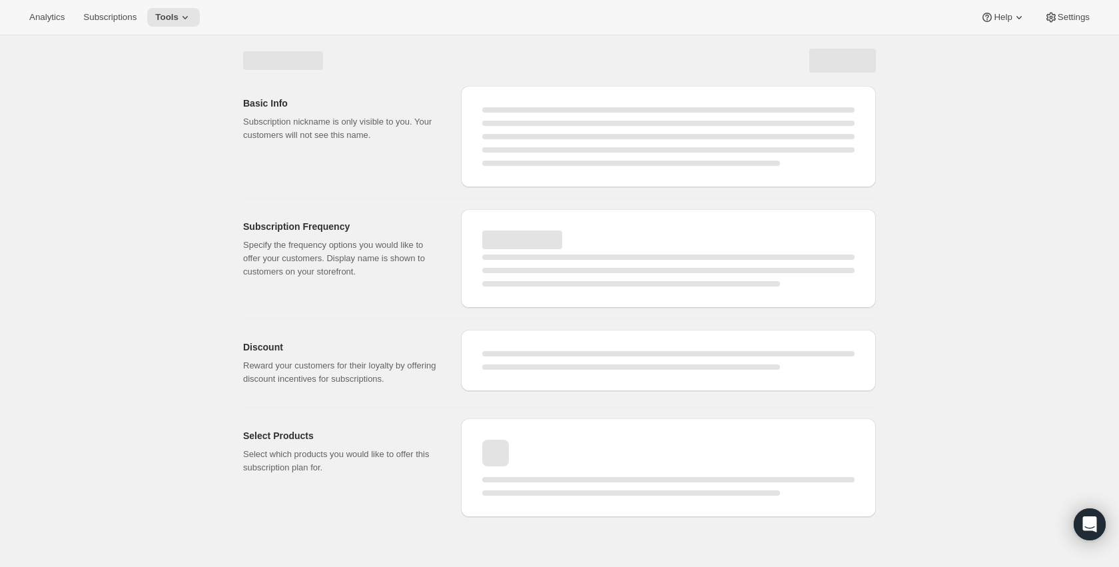
select select "WEEK"
select select "MONTH"
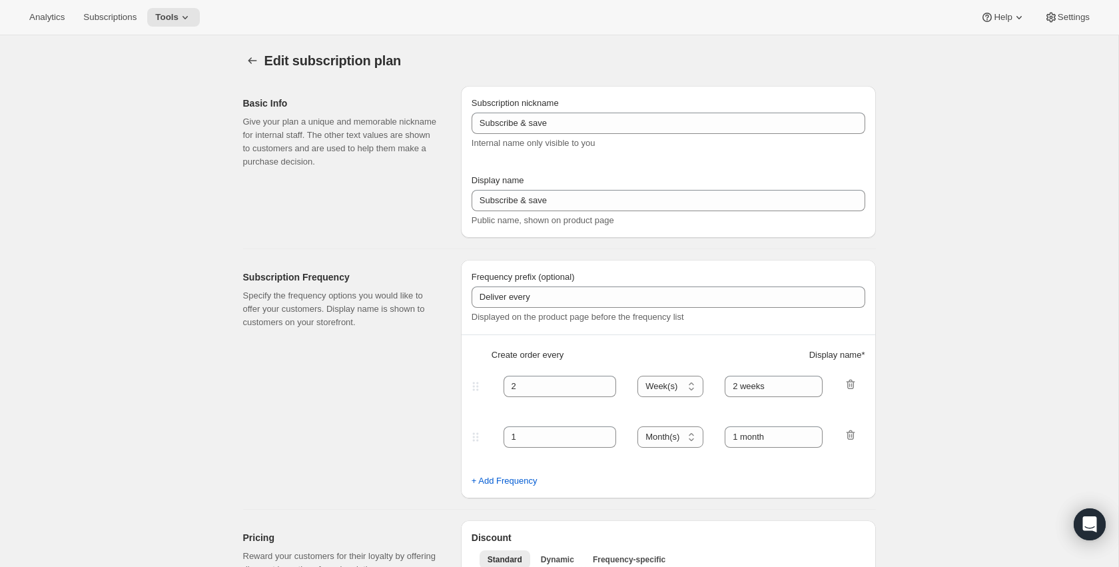
type input "PlayCubes+PlayCards - Annual (FR, USD)"
type input "Payez maintenant - SAUVEZ $179.99 (valeur 419.99 USD)"
select select "ENABLED"
select select "MONTH"
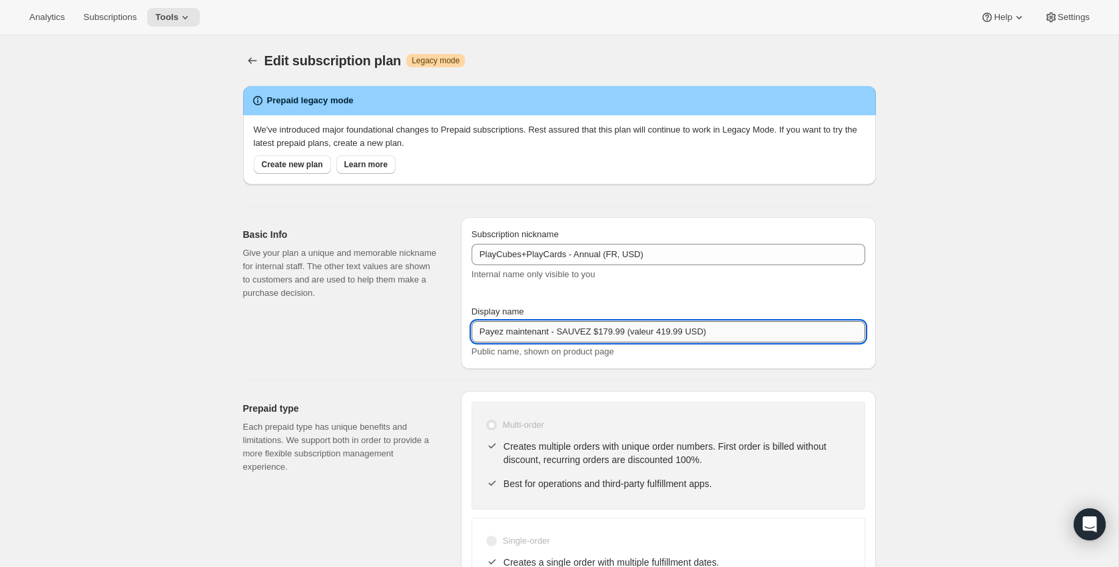
click at [482, 330] on input "Payez maintenant - SAUVEZ $179.99 (valeur 419.99 USD)" at bounding box center [669, 331] width 394 height 21
click at [481, 331] on input "Payez maintenant - SAUVEZ $179.99 (valeur 419.99 USD)" at bounding box center [669, 331] width 394 height 21
type input "Payez maintenant - SAUVEZ $179.99 (valeur 419.99 USD)"
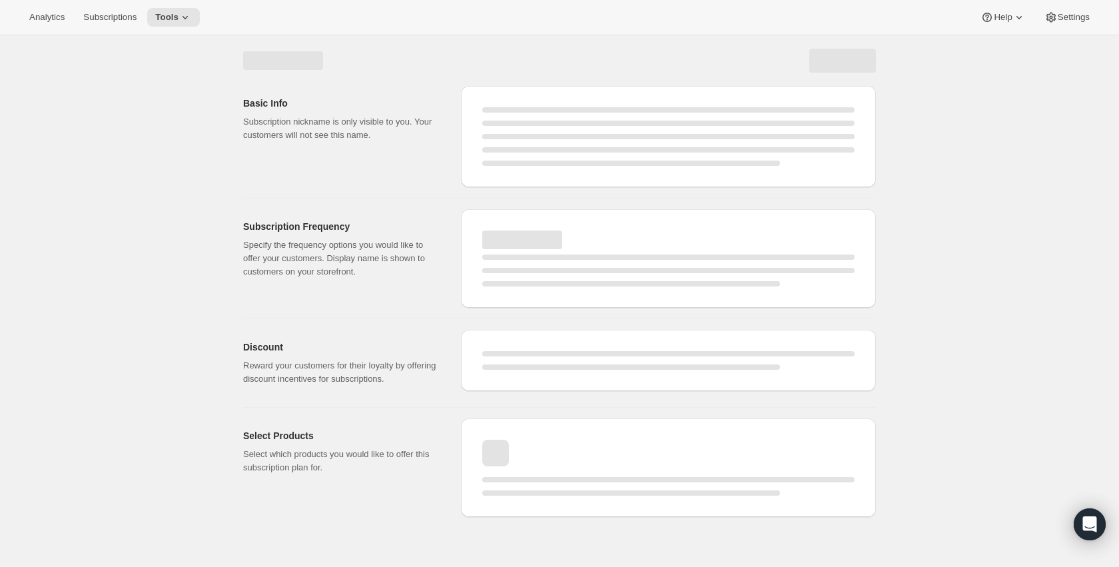
select select "MONTH"
select select "ENABLED"
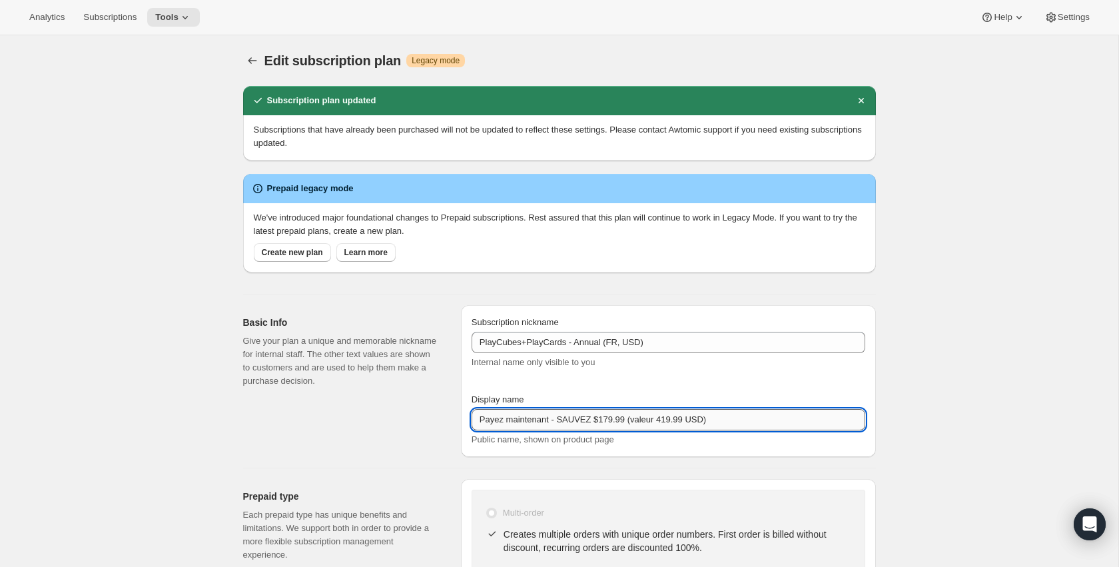
click at [482, 414] on input "Payez maintenant - SAUVEZ $179.99 (valeur 419.99 USD)" at bounding box center [669, 419] width 394 height 21
type input "Payez maintenant - SAUVEZ $179.99 (valeur 419.99 USD)"
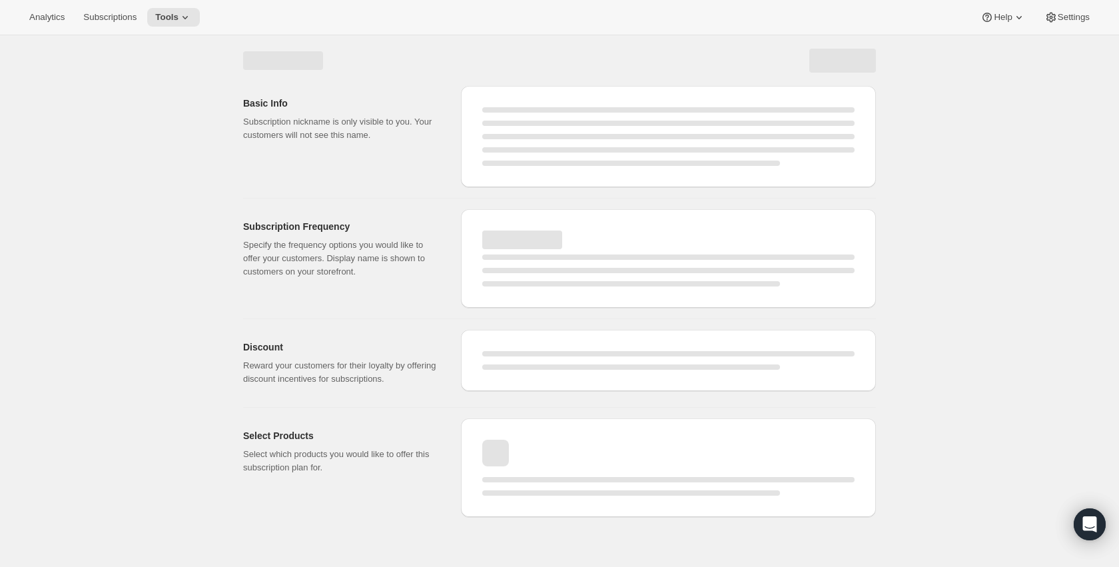
select select "MONTH"
select select "ENABLED"
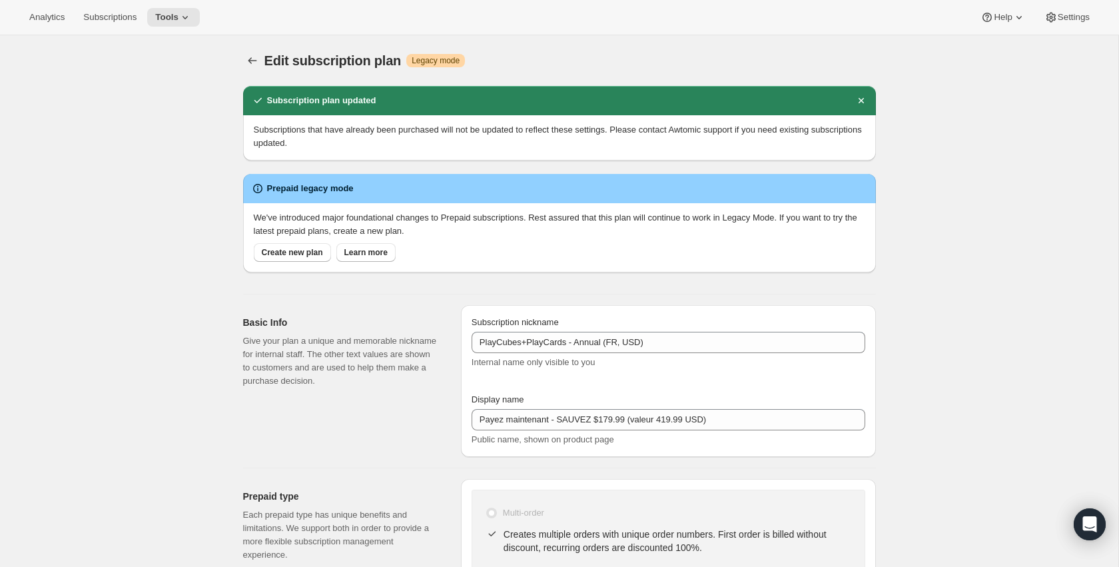
type input "Payez maintenant - SAUVEZ $179.99 (valeur 419.99 USD)"
drag, startPoint x: 261, startPoint y: 66, endPoint x: 252, endPoint y: 65, distance: 9.3
click at [260, 66] on div at bounding box center [253, 60] width 21 height 19
click at [250, 63] on icon "Subscription plans" at bounding box center [252, 60] width 9 height 7
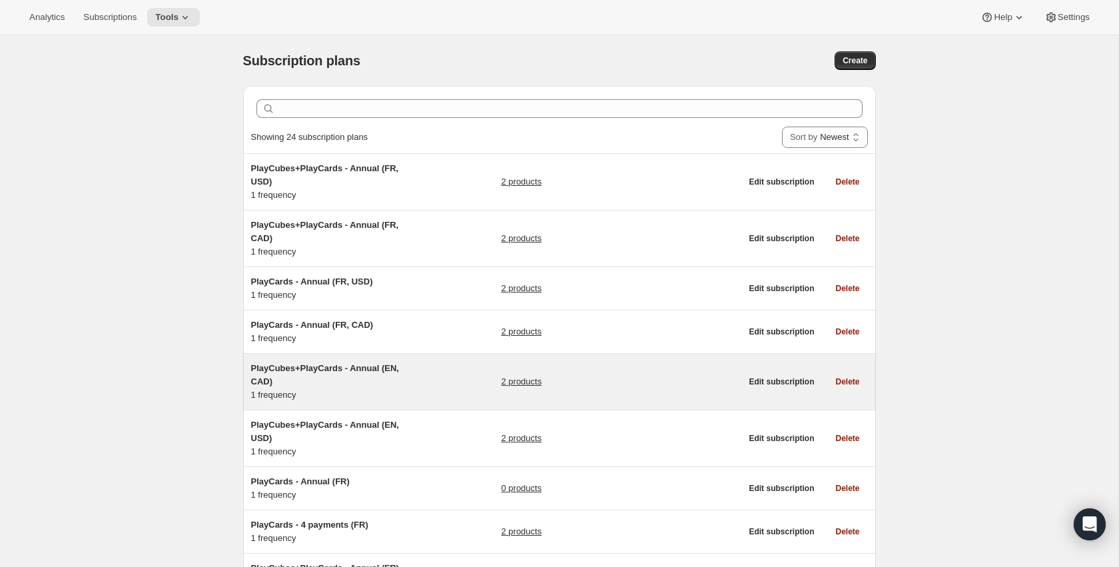
click at [535, 386] on link "2 products" at bounding box center [521, 381] width 41 height 13
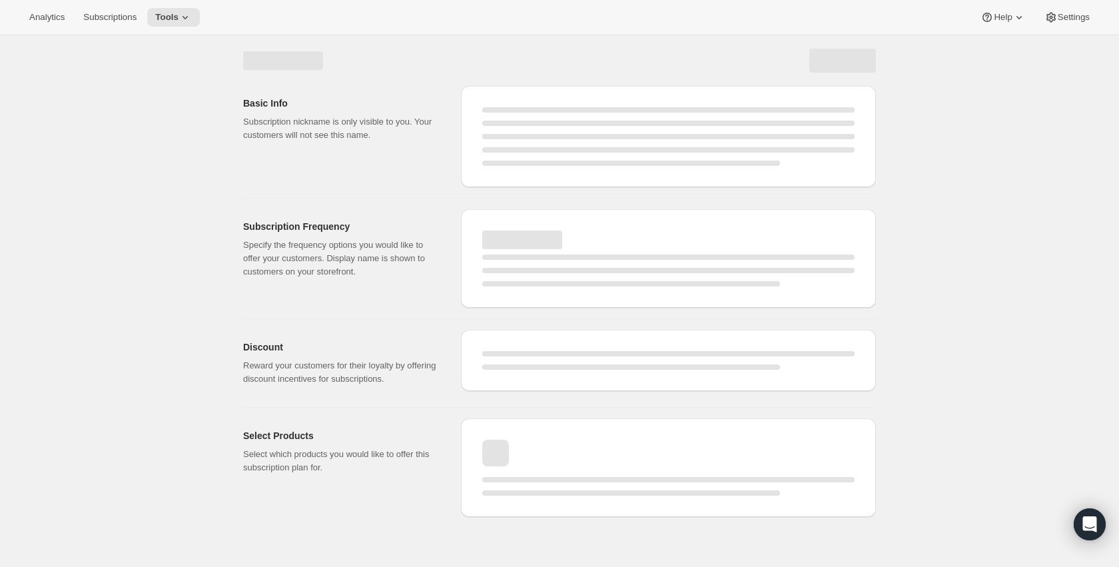
select select "WEEK"
select select "MONTH"
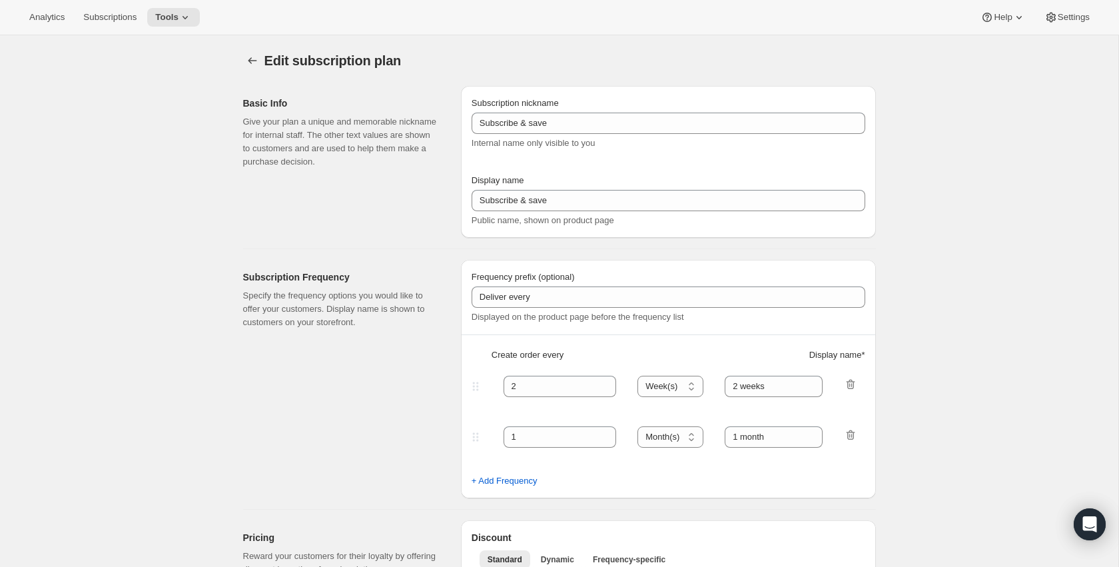
type input "PlayCubes+PlayCards - Annual (EN, CAD)"
type input "Pay Early - <b>SAVE 33%</b> (value 239.99 CAD)"
select select "ENABLED"
select select "MONTH"
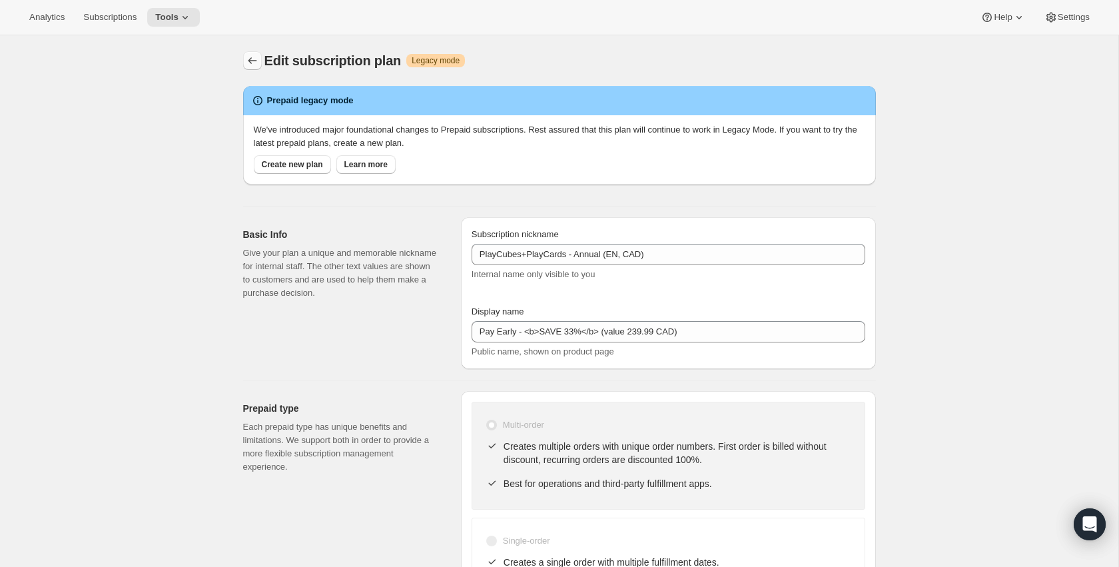
click at [257, 61] on icon "Subscription plans" at bounding box center [252, 60] width 13 height 13
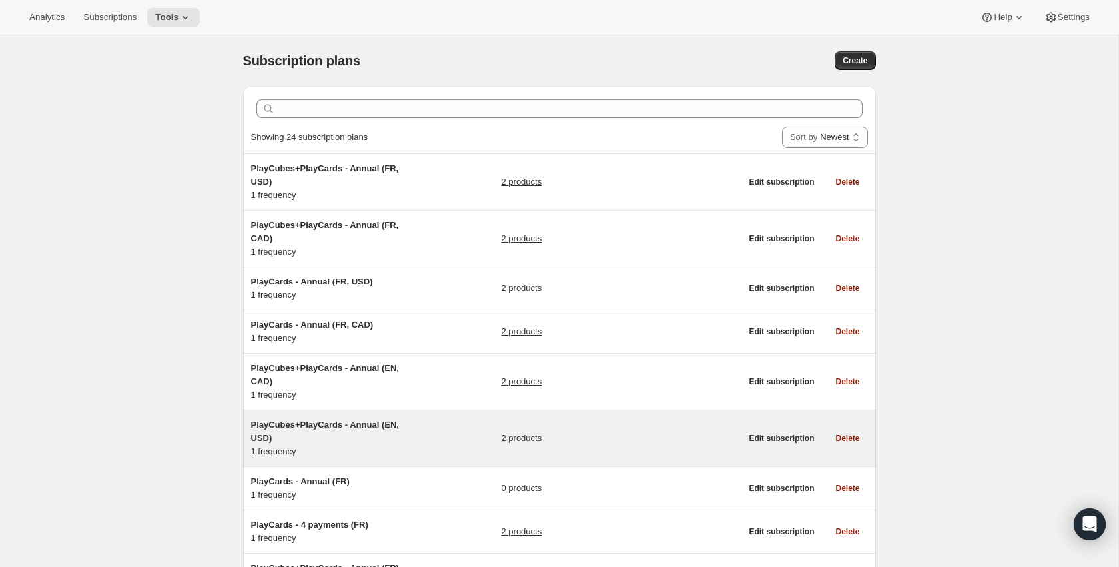
click at [523, 444] on link "2 products" at bounding box center [521, 438] width 41 height 13
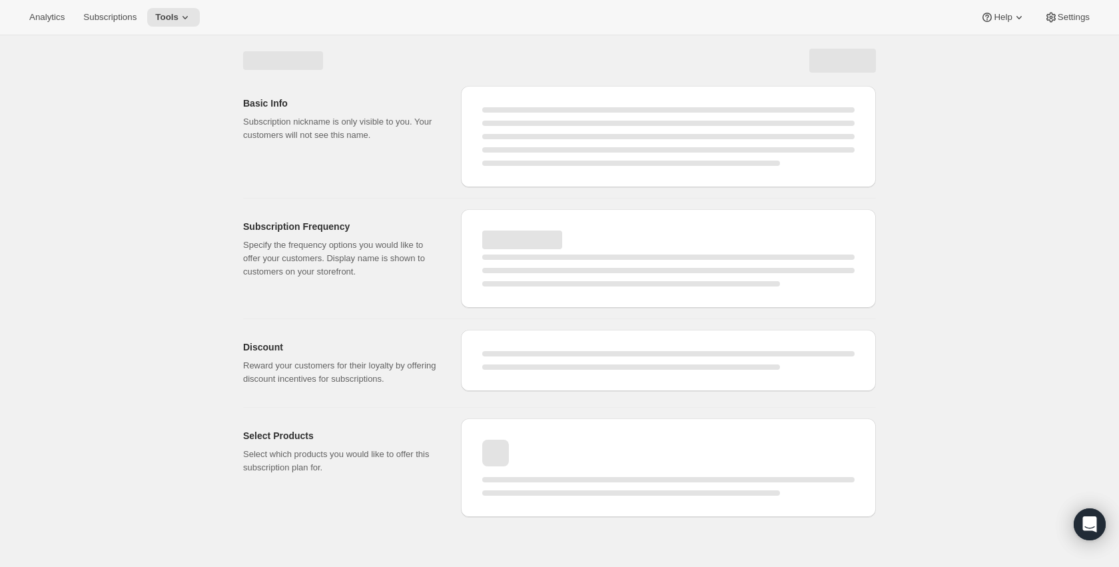
select select "WEEK"
select select "MONTH"
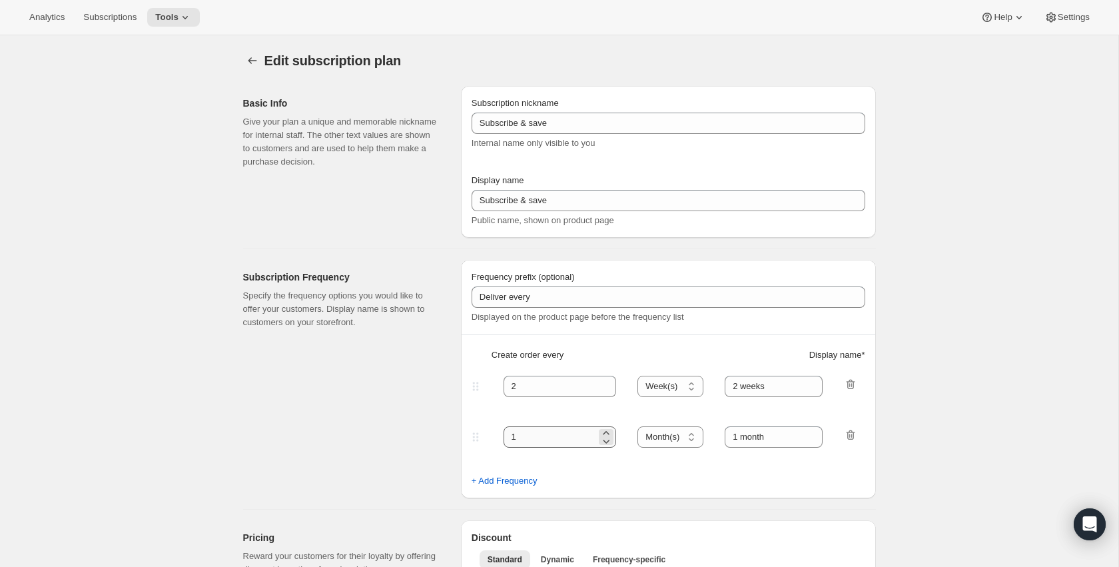
type input "PlayCubes+PlayCards - Annual (EN, USD)"
type input "Pay Early - <b>SAVE 33%</b> (value 239.99 USD)"
select select "ENABLED"
select select "MONTH"
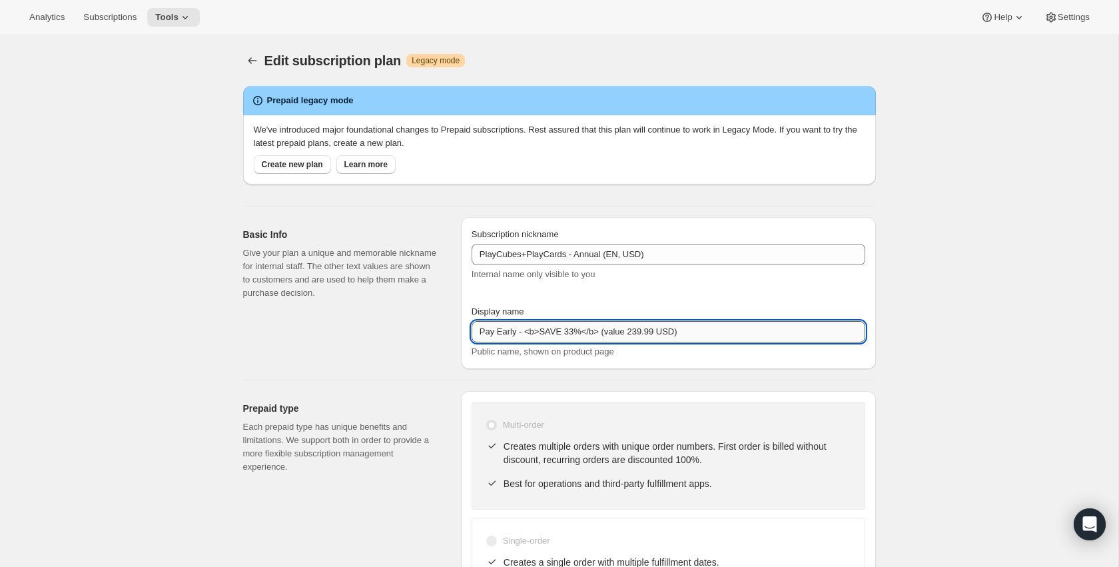
click at [482, 332] on input "Pay Early - <b>SAVE 33%</b> (value 239.99 USD)" at bounding box center [669, 331] width 394 height 21
click at [708, 333] on input "Pay Early - <b>SAVE 33%</b> (value 239.99 USD)" at bounding box center [669, 331] width 394 height 21
type input "Pay Early - <b>SAVE 33%</b> (value 239.99 USD)"
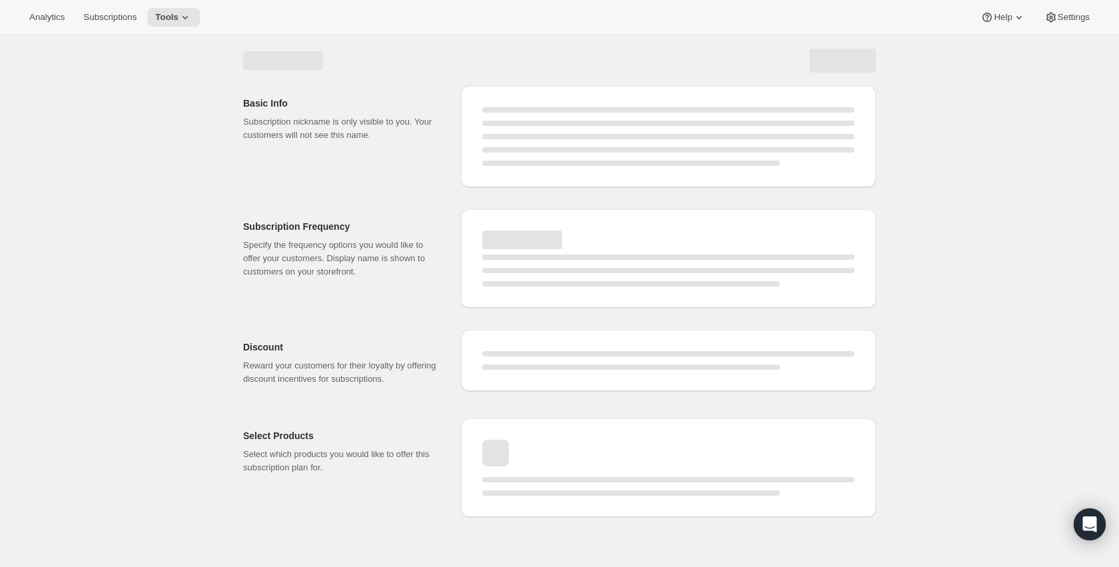
select select "MONTH"
select select "ENABLED"
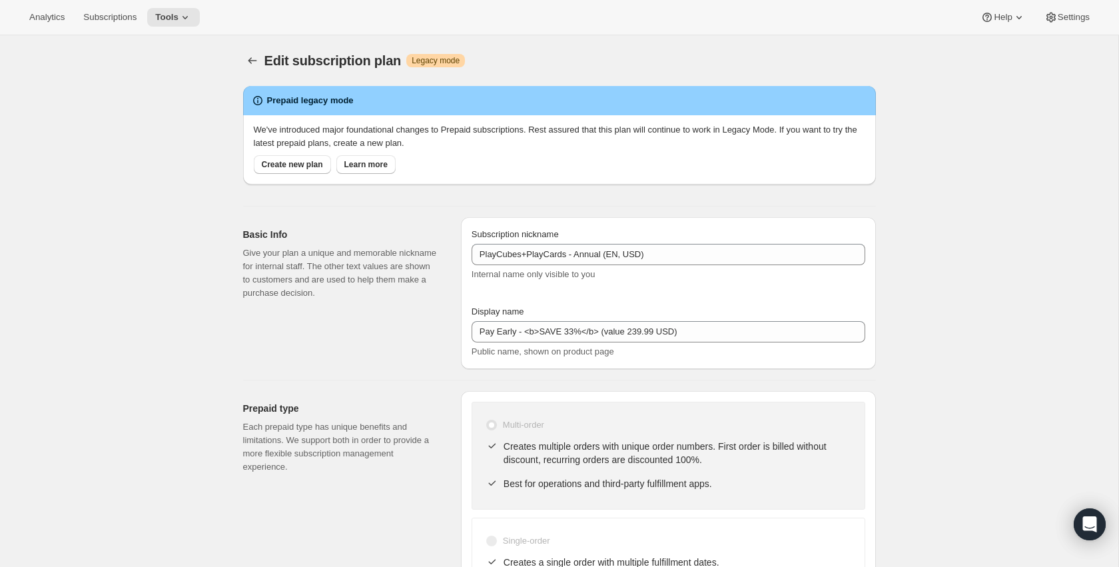
type input "Pay Early - <b>SAVE 33%</b> (value 239.99 USD)"
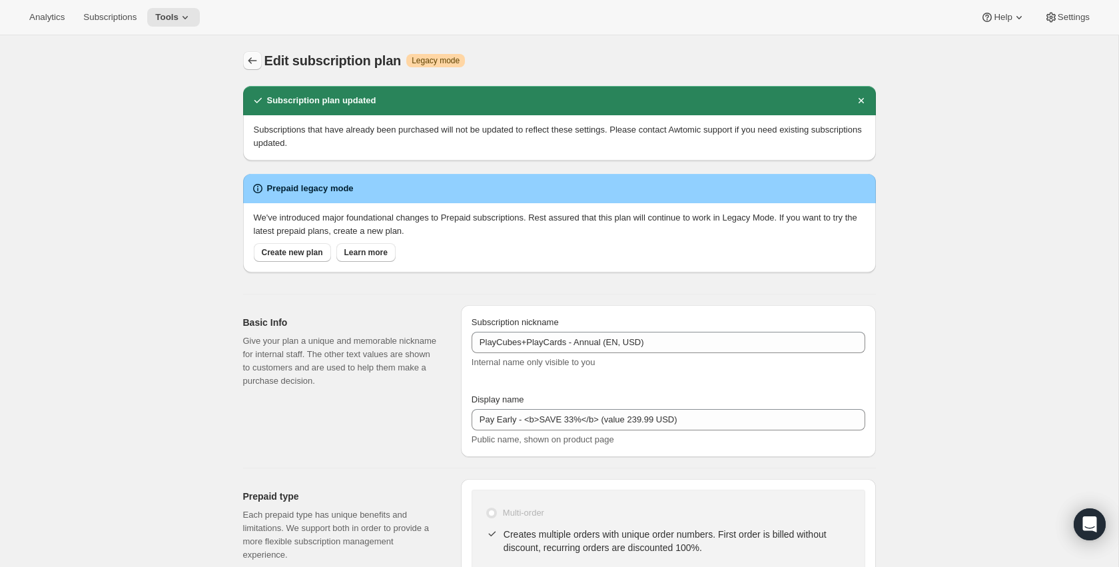
click at [246, 55] on icon "Subscription plans" at bounding box center [252, 60] width 13 height 13
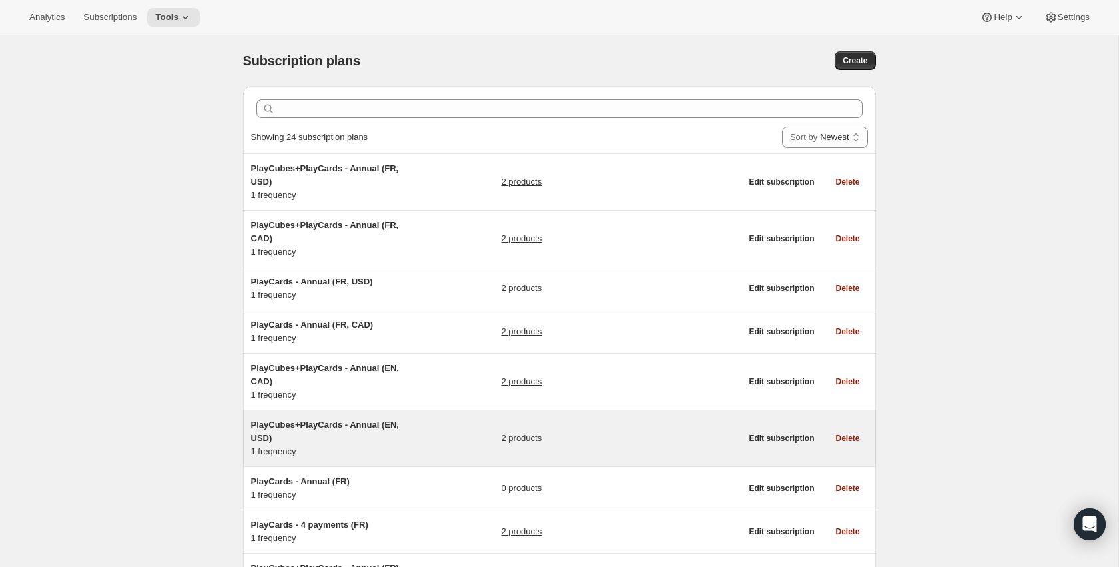
click at [520, 443] on link "2 products" at bounding box center [521, 438] width 41 height 13
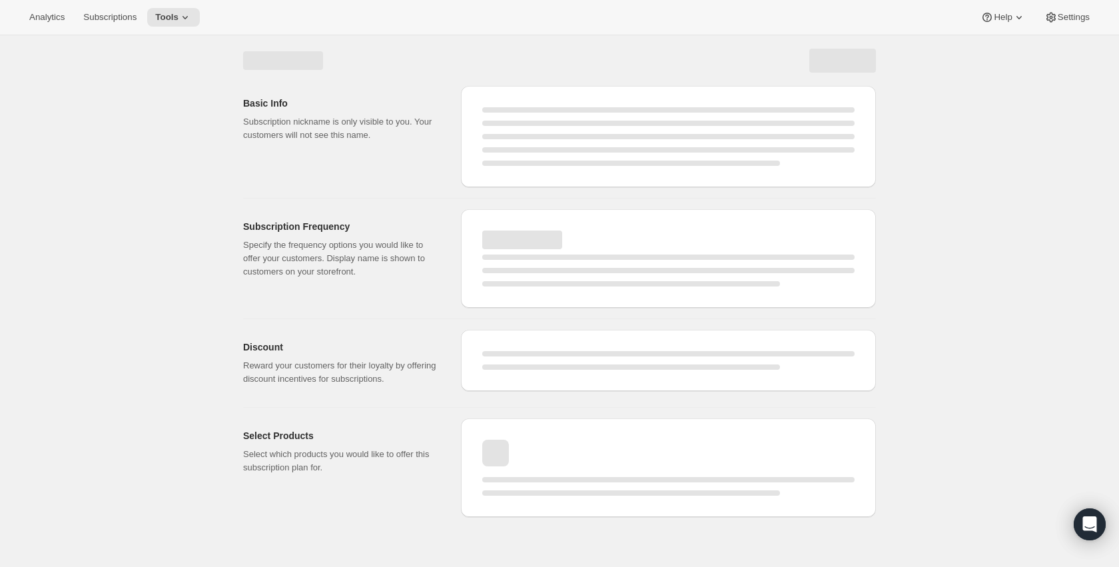
select select "WEEK"
select select "MONTH"
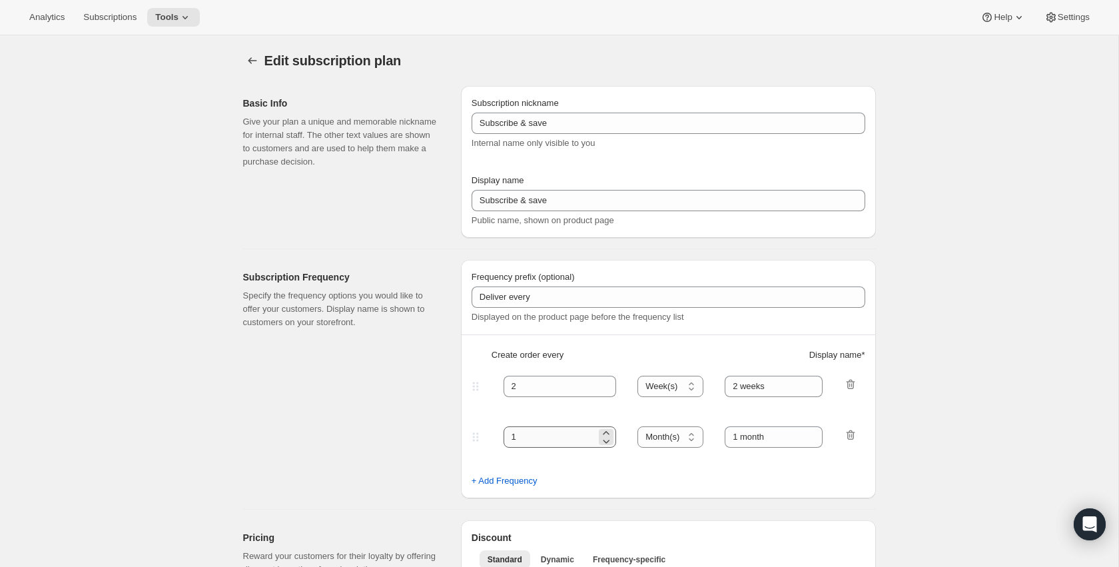
type input "PlayCubes+PlayCards - Annual (EN, USD)"
type input "Pay Early - <b>SAVE 33%</b> (value 239.99 USD)"
select select "ENABLED"
select select "MONTH"
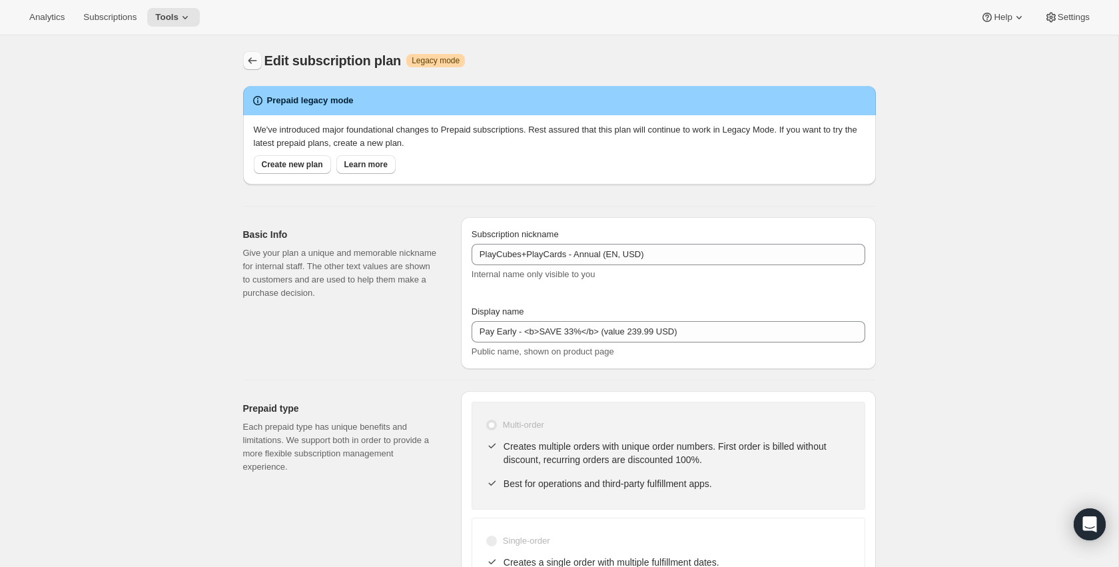
click at [249, 55] on icon "Subscription plans" at bounding box center [252, 60] width 13 height 13
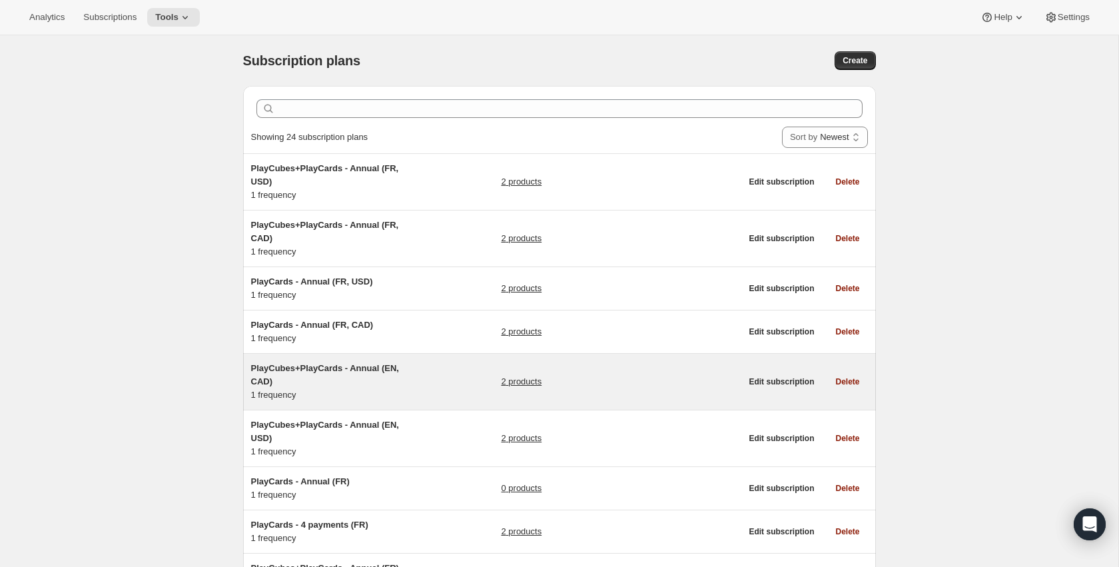
click at [396, 367] on span "PlayCubes+PlayCards - Annual (EN, CAD)" at bounding box center [325, 374] width 148 height 23
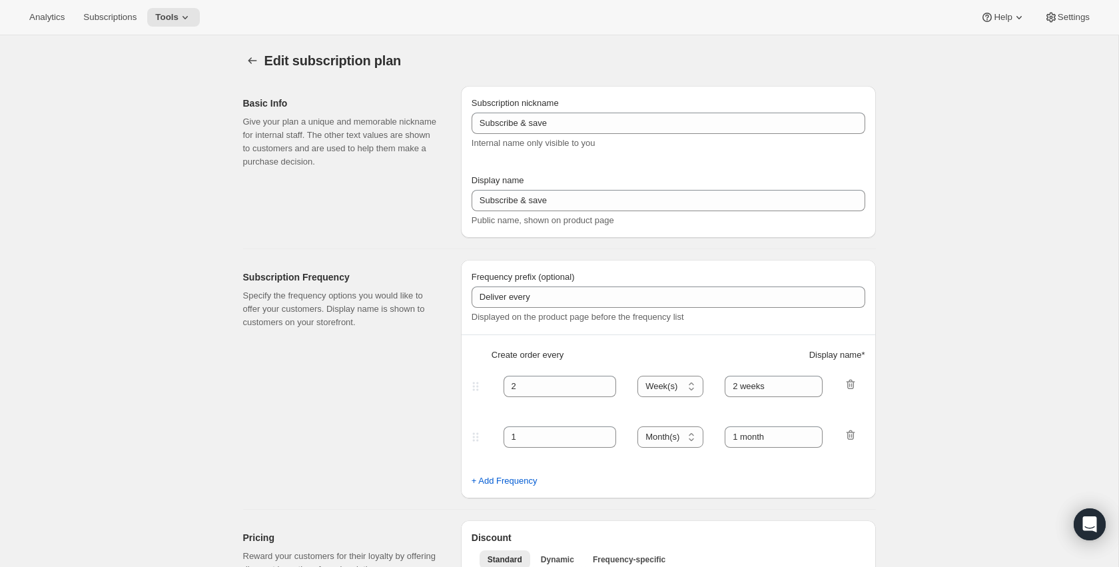
type input "PlayCubes+PlayCards - Annual (EN, CAD)"
type input "Pay Early - <b>SAVE 33%</b> (value 239.99 CAD)"
select select "ENABLED"
select select "MONTH"
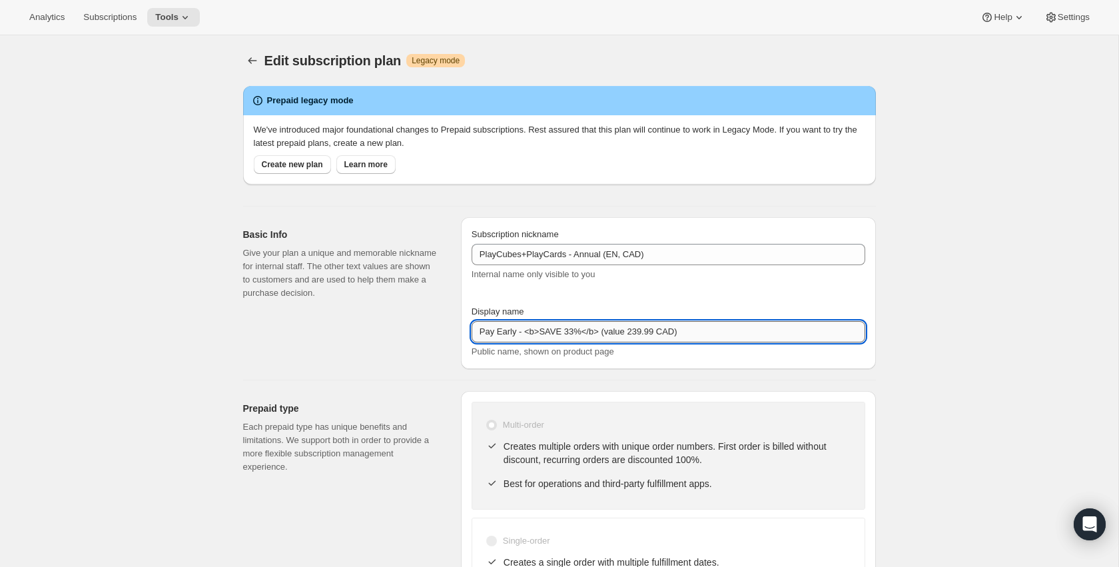
click at [711, 338] on input "Pay Early - <b>SAVE 33%</b> (value 239.99 CAD)" at bounding box center [669, 331] width 394 height 21
type input "Pay Early - <b>SAVE 33%</b> (value 239.99 CAD)"
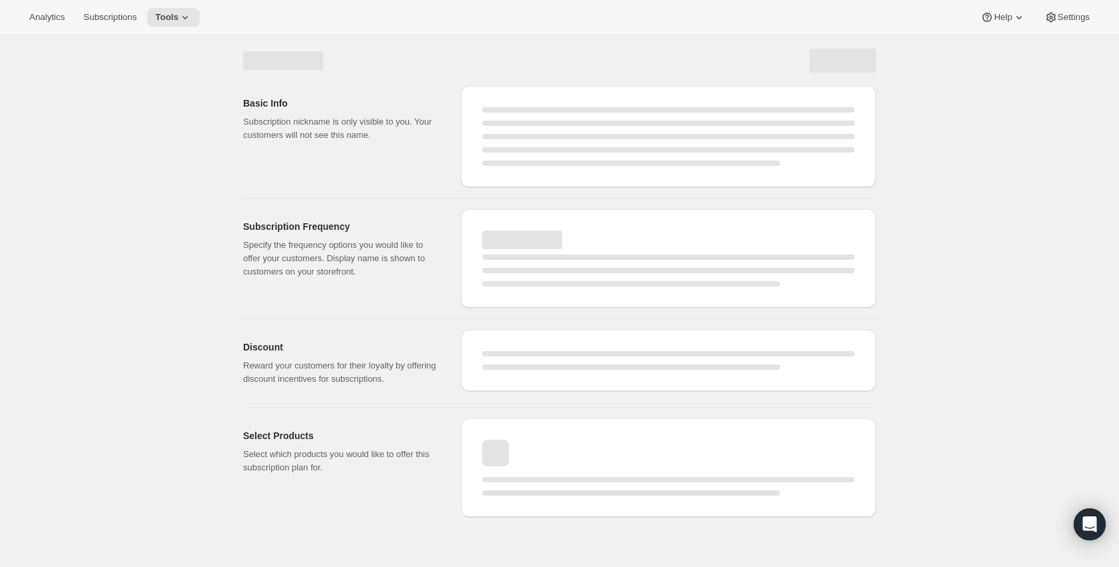
select select "MONTH"
select select "ENABLED"
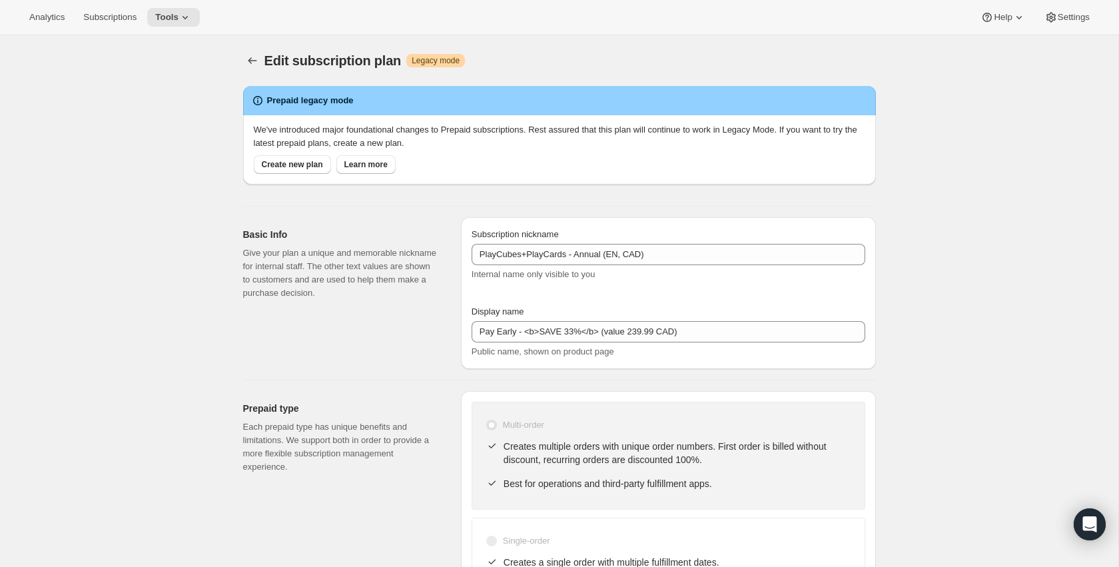
type input "Pay Early - <b>SAVE 33%</b> (value 239.99 CAD)"
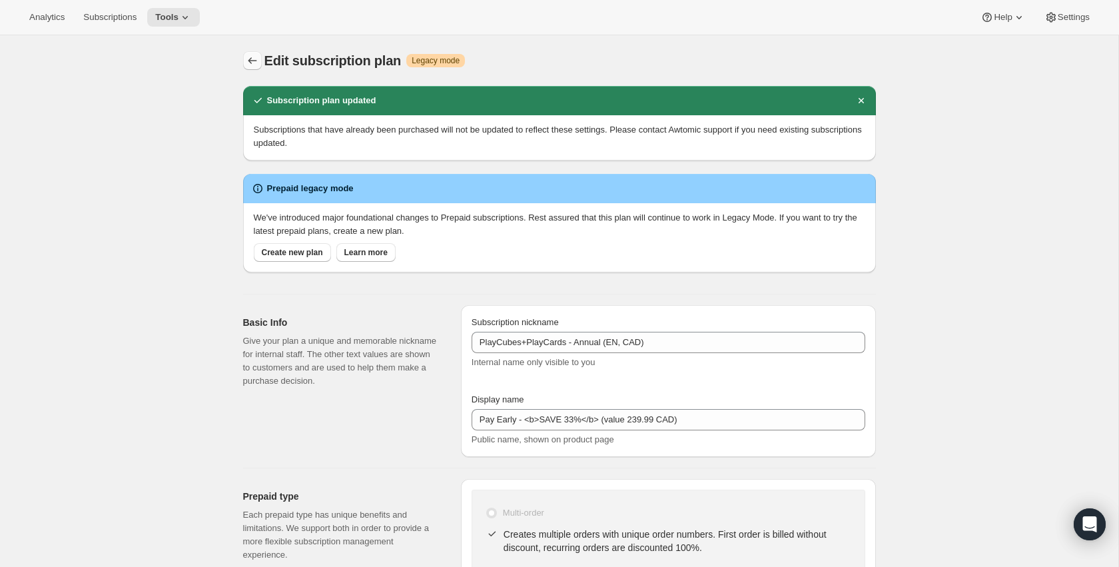
click at [250, 56] on icon "Subscription plans" at bounding box center [252, 60] width 13 height 13
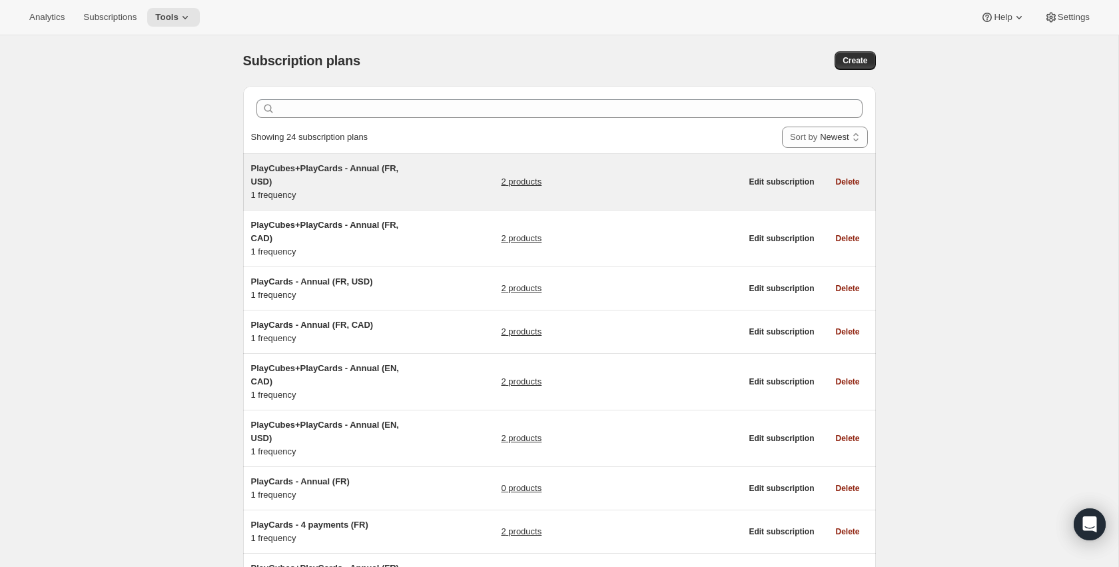
click at [297, 171] on span "PlayCubes+PlayCards - Annual (FR, USD)" at bounding box center [325, 174] width 148 height 23
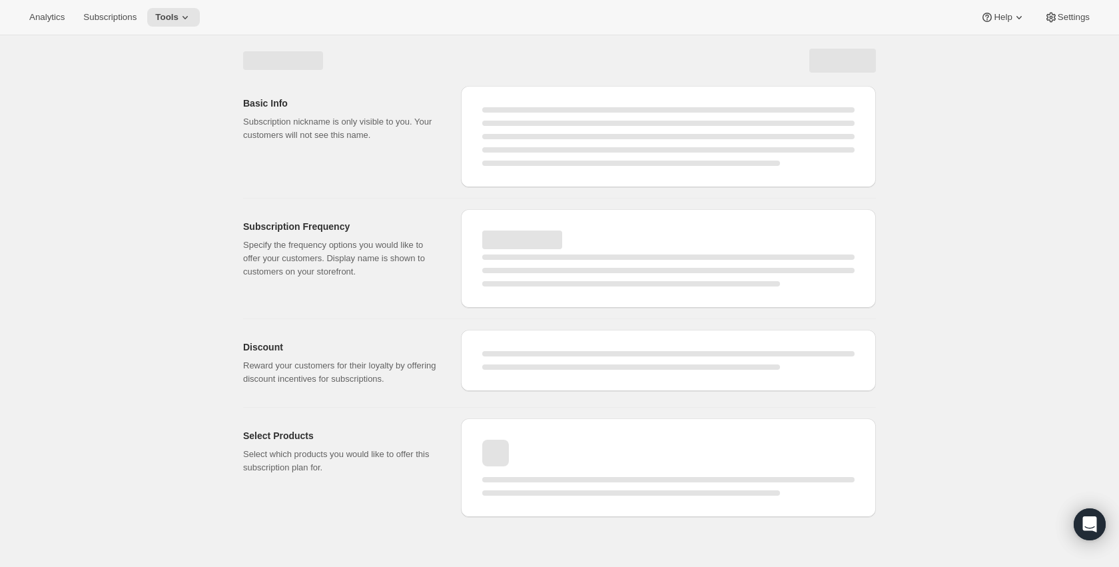
select select "WEEK"
select select "MONTH"
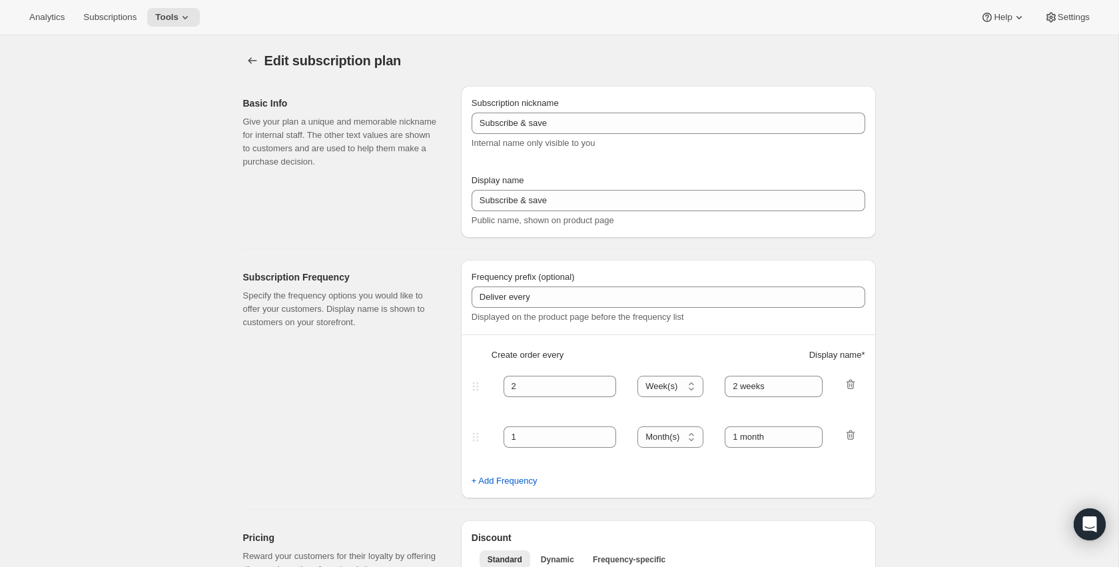
type input "PlayCubes+PlayCards - Annual (FR, USD)"
type input "Payez maintenant - SAUVEZ $179.99 (valeur 419.99 USD)"
select select "ENABLED"
select select "MONTH"
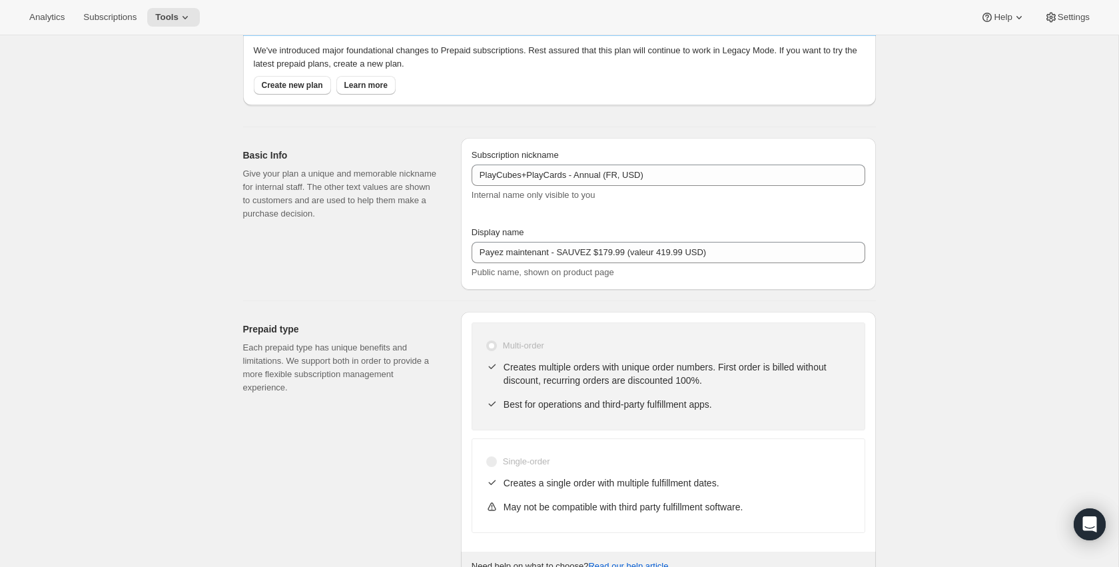
scroll to position [83, 0]
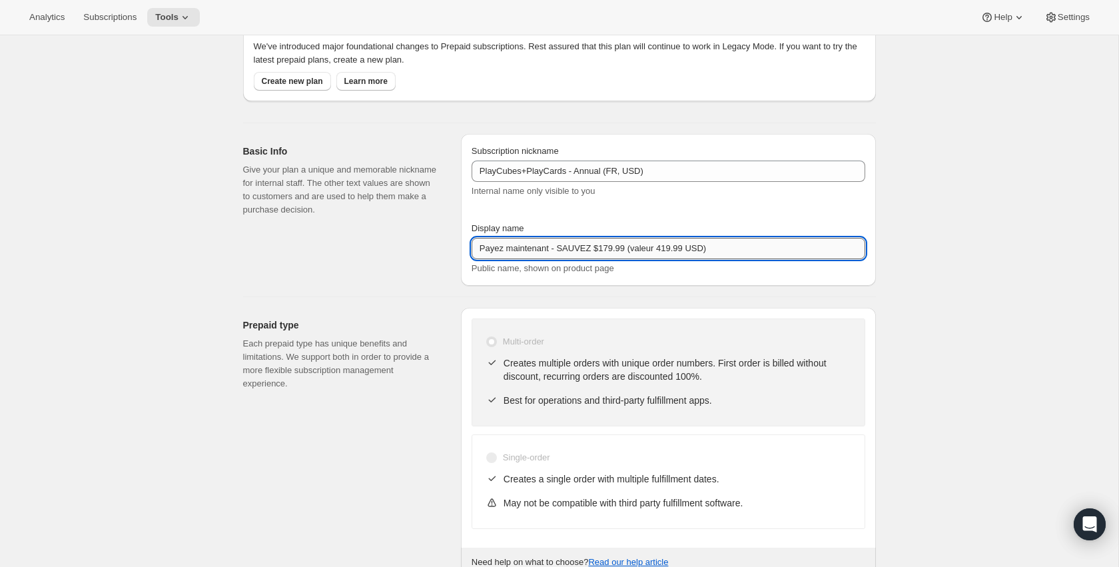
click at [561, 244] on input "Payez maintenant - SAUVEZ $179.99 (valeur 419.99 USD)" at bounding box center [669, 248] width 394 height 21
click at [645, 246] on input "Payez maintenant - <b>SAUVEZ $179.99 (valeur 419.99 USD)" at bounding box center [669, 248] width 394 height 21
paste input "<b>"
click at [651, 252] on input "Payez maintenant - <b>SAUVEZ $179.99<b> (valeur 419.99 USD)" at bounding box center [669, 248] width 394 height 21
type input "Payez maintenant - <b>SAUVEZ $179.99</b> (valeur 419.99 USD)"
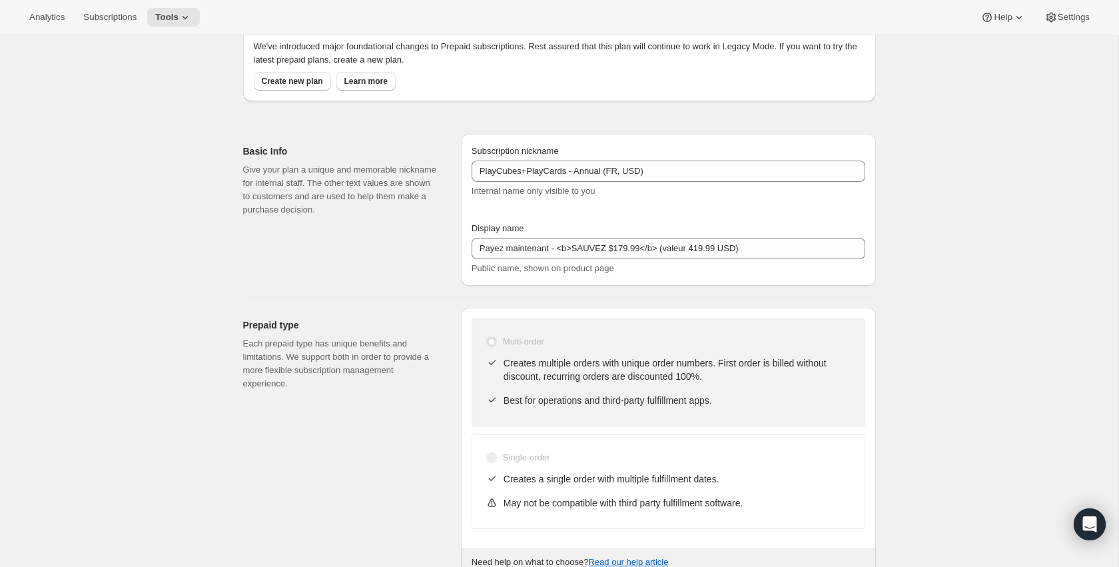
scroll to position [0, 0]
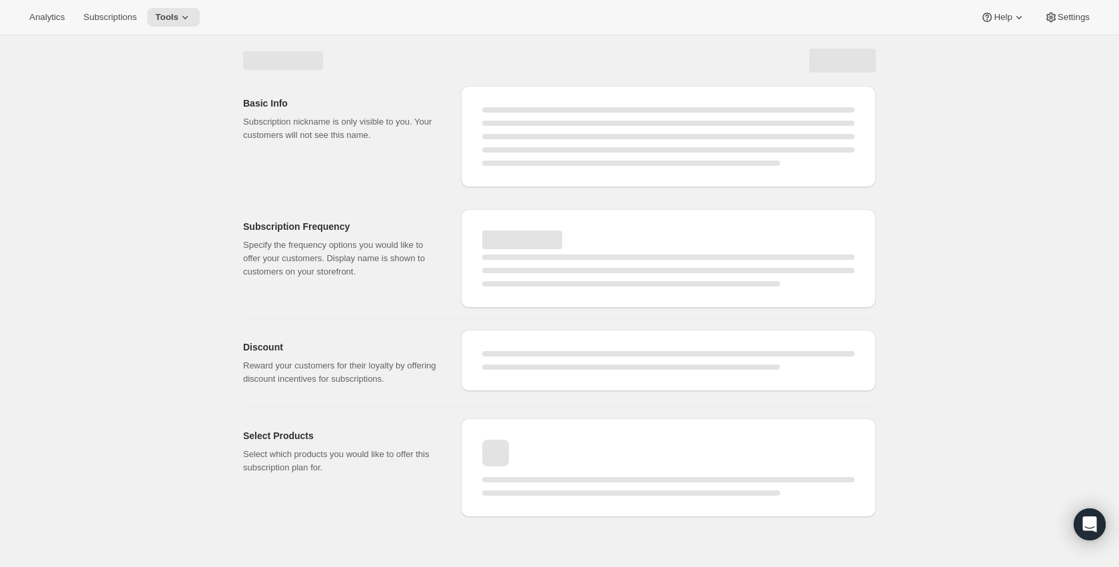
select select "MONTH"
select select "ENABLED"
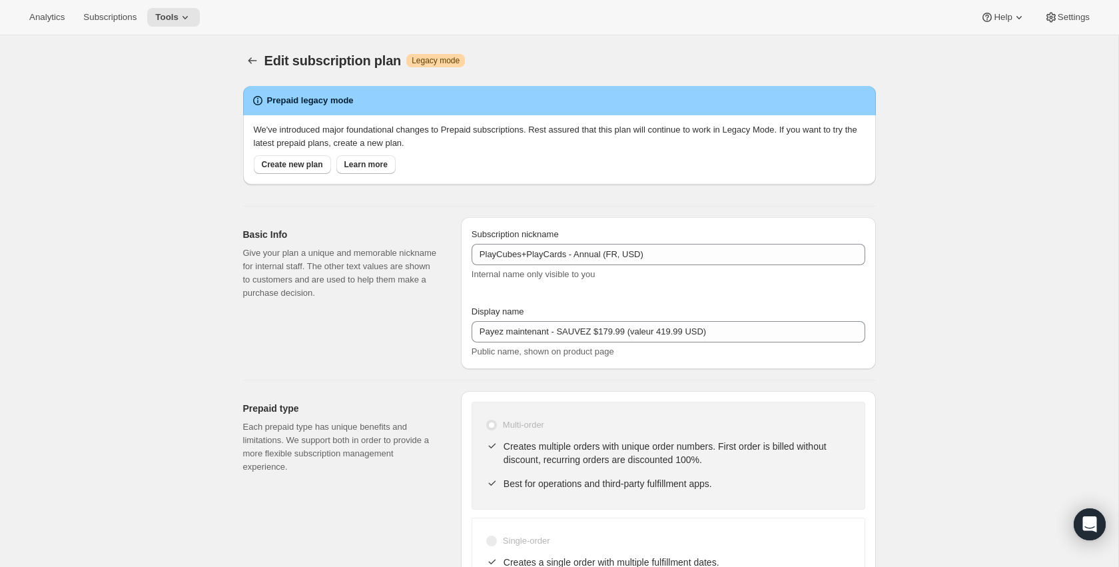
type input "Payez maintenant - <b>SAUVEZ $179.99</b> (valeur 419.99 USD)"
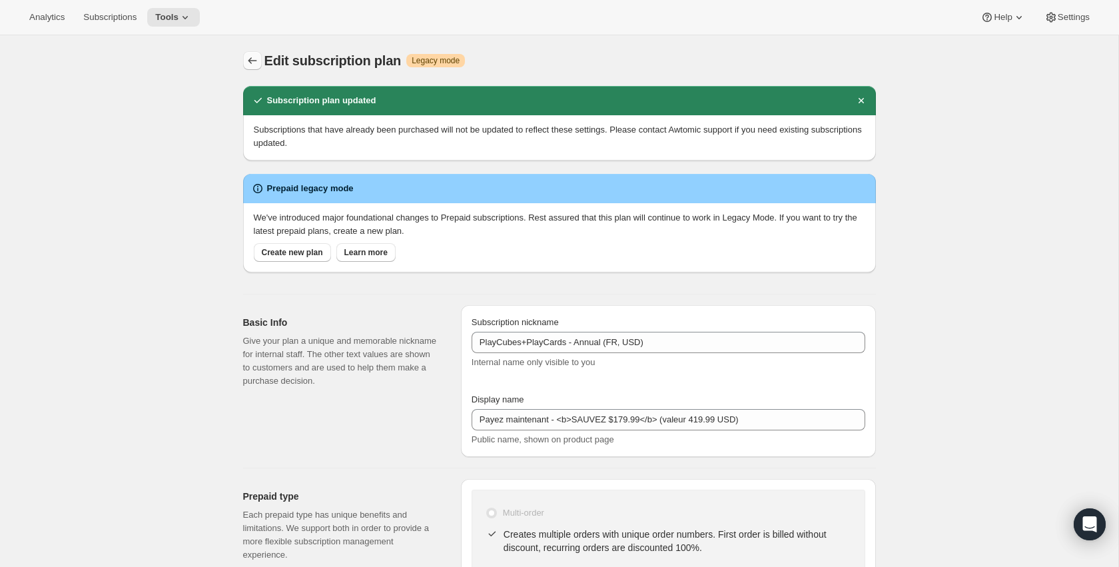
click at [246, 58] on icon "Subscription plans" at bounding box center [252, 60] width 13 height 13
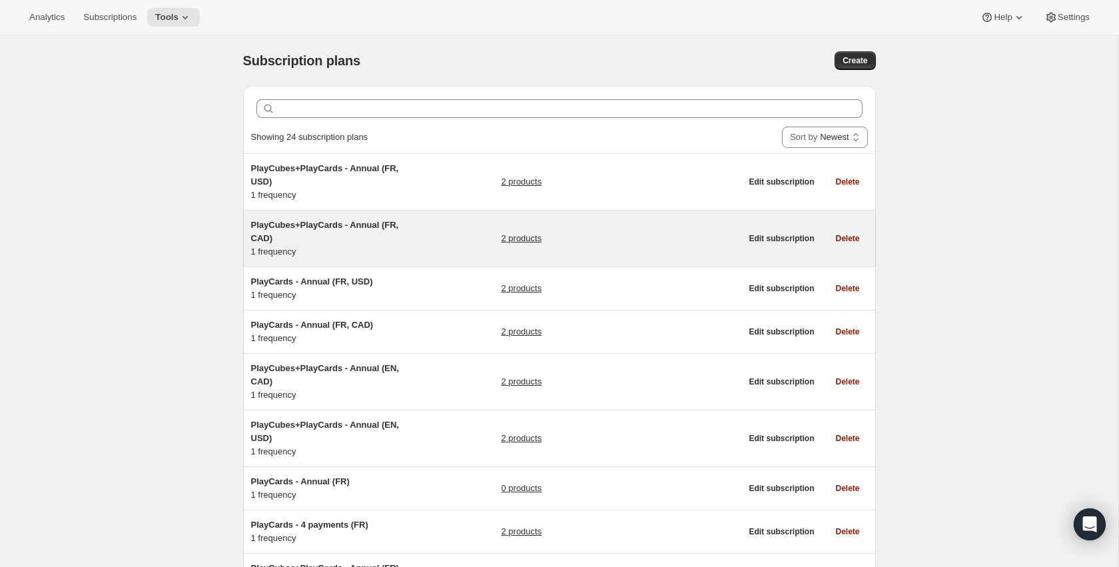
click at [526, 242] on link "2 products" at bounding box center [521, 238] width 41 height 13
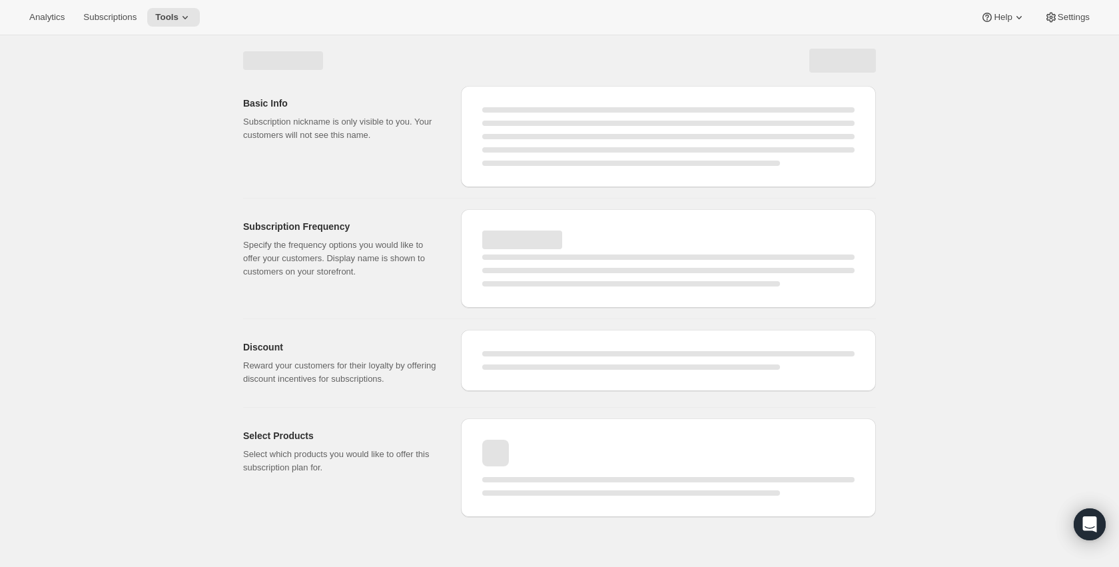
select select "WEEK"
select select "MONTH"
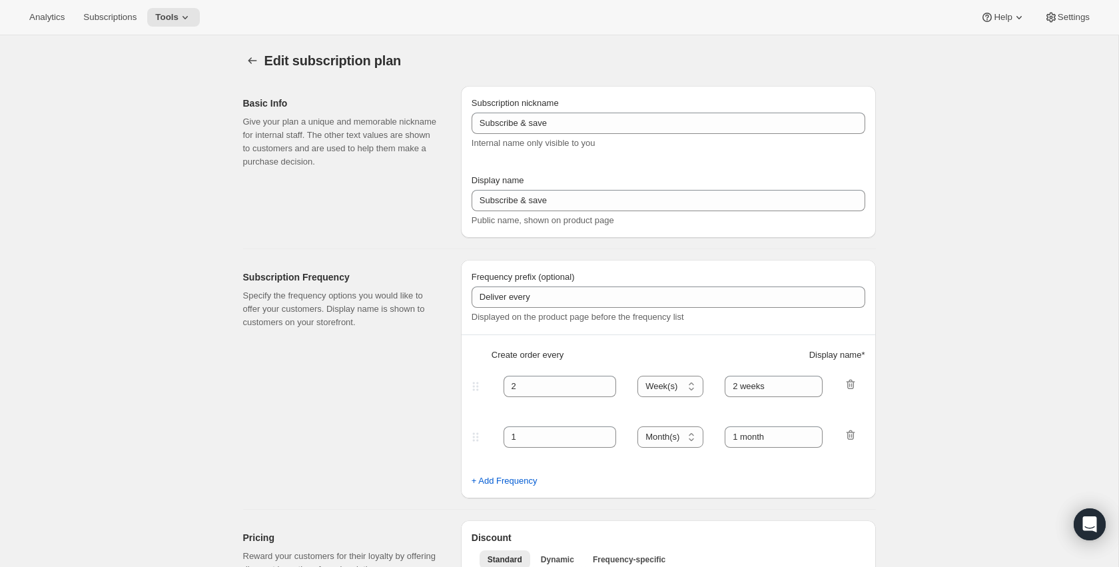
type input "PlayCubes+PlayCards - Annual (FR, CAD)"
type input "Payez maintenant - SAUVEZ 179.99$ (valeur 419.99 CAD)"
select select "ENABLED"
select select "MONTH"
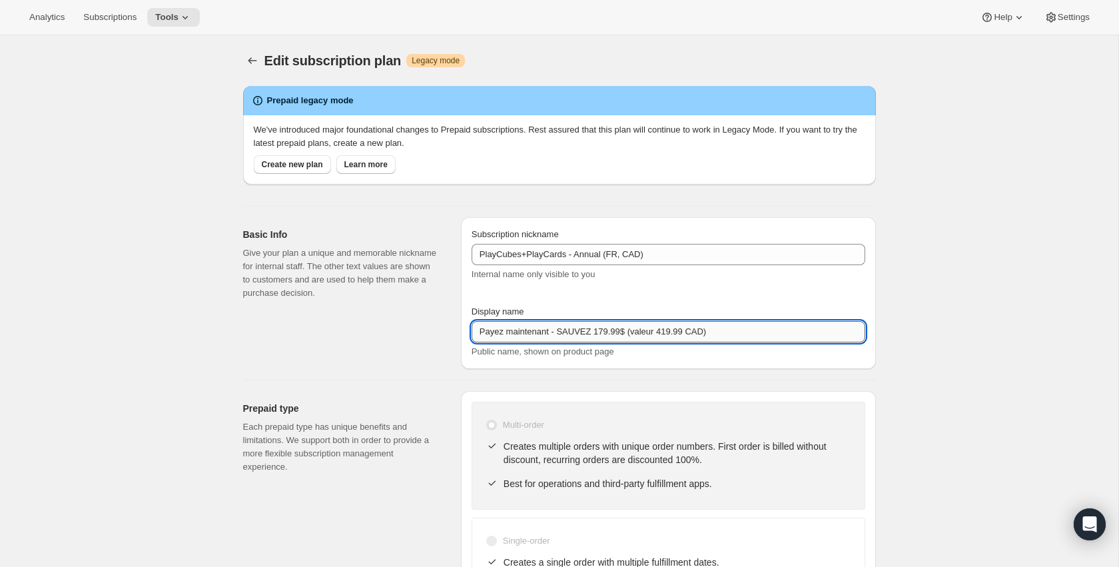
click at [561, 332] on input "Payez maintenant - SAUVEZ 179.99$ (valeur 419.99 CAD)" at bounding box center [669, 331] width 394 height 21
paste input "<b>"
click at [645, 330] on input "Payez maintenant - <b>SAUVEZ 179.99$ (valeur 419.99 CAD)" at bounding box center [669, 331] width 394 height 21
paste input "<b>"
type input "Payez maintenant - <b>SAUVEZ 179.99$</b> (valeur 419.99 CAD)"
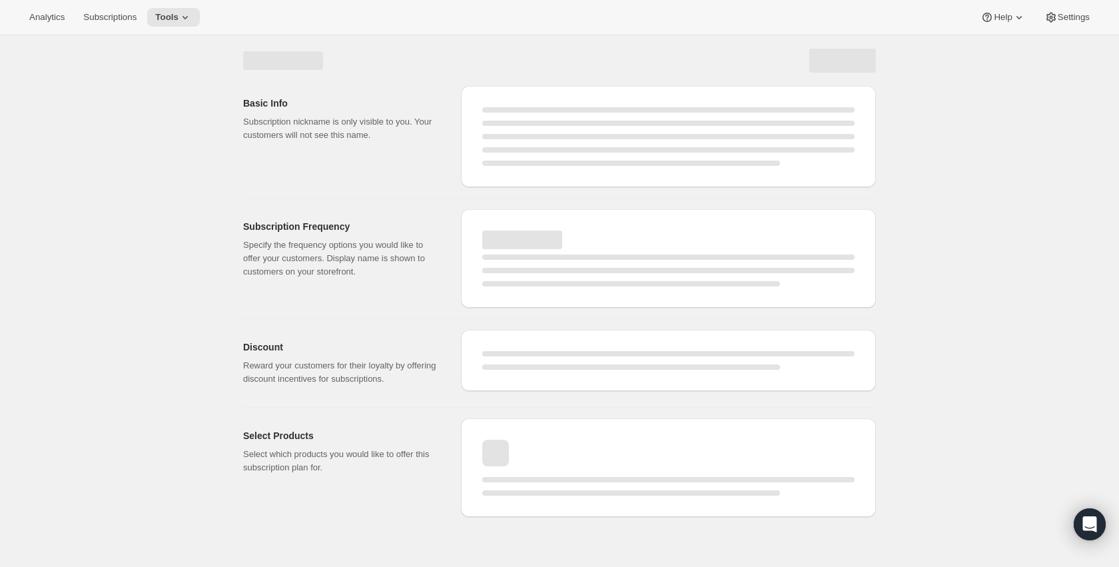
select select "MONTH"
select select "ENABLED"
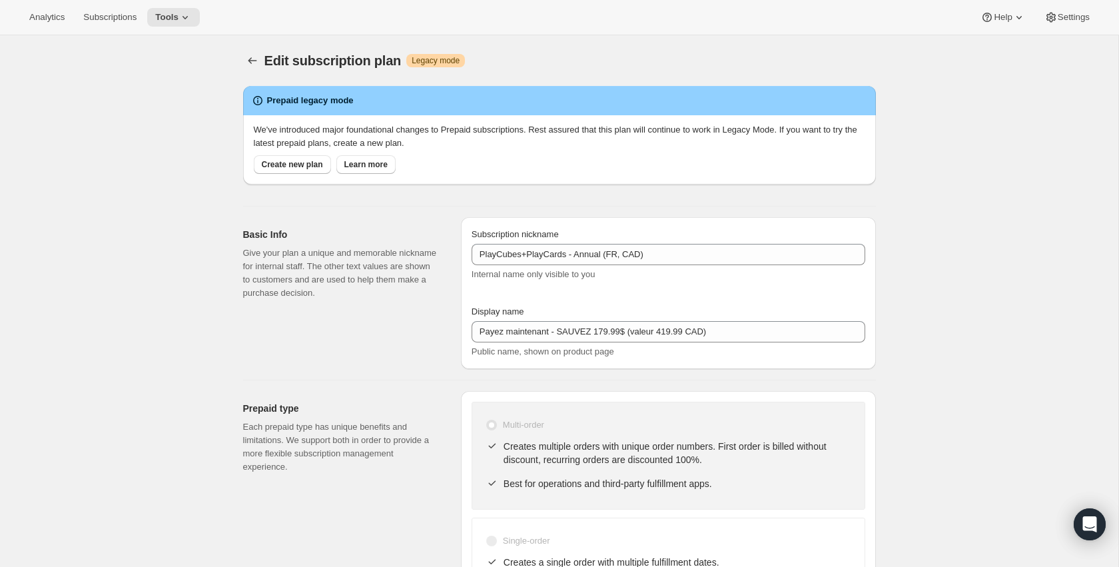
type input "Payez maintenant - <b>SAUVEZ 179.99$</b> (valeur 419.99 CAD)"
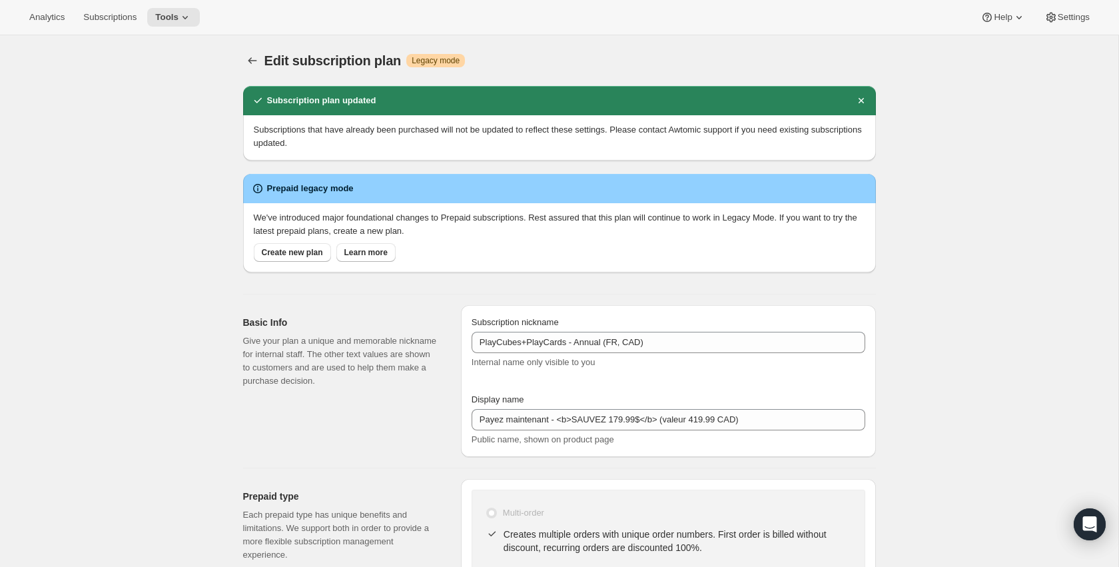
click at [262, 65] on div at bounding box center [253, 60] width 21 height 19
click at [249, 65] on icon "Subscription plans" at bounding box center [252, 60] width 13 height 13
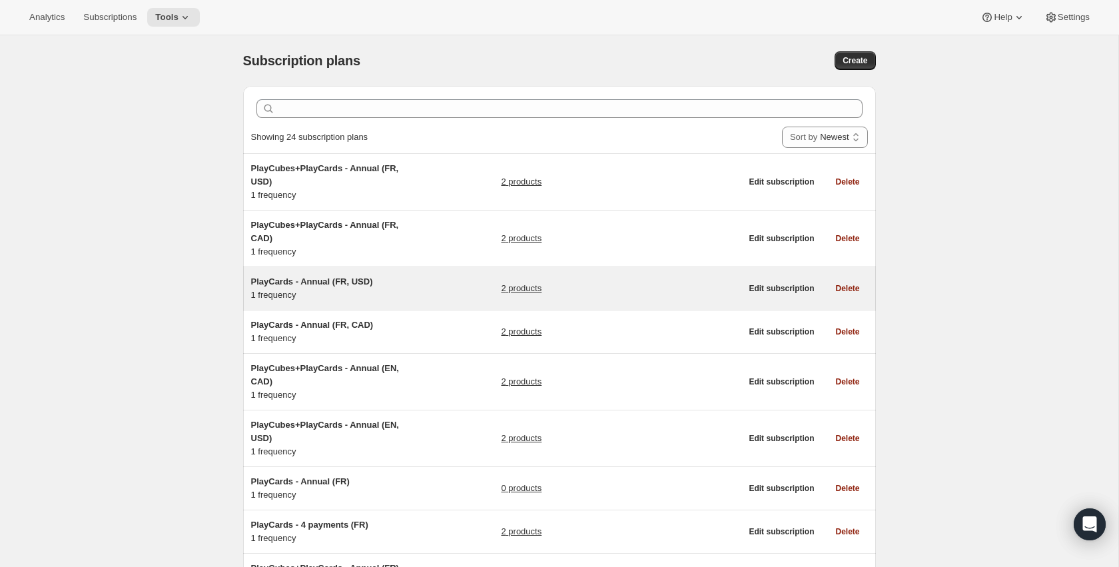
click at [507, 282] on link "2 products" at bounding box center [521, 288] width 41 height 13
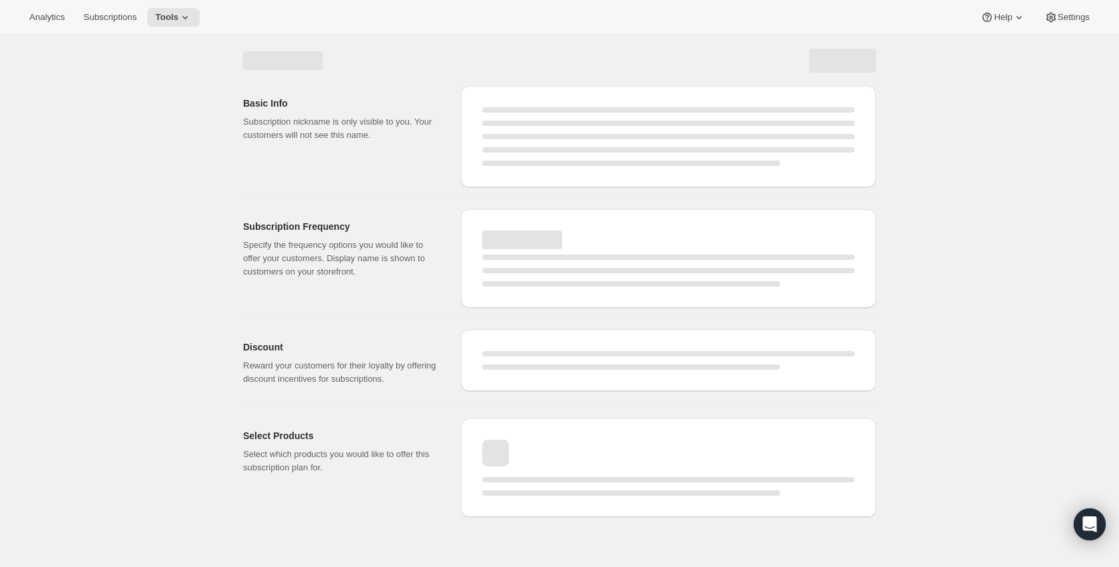
select select "WEEK"
select select "MONTH"
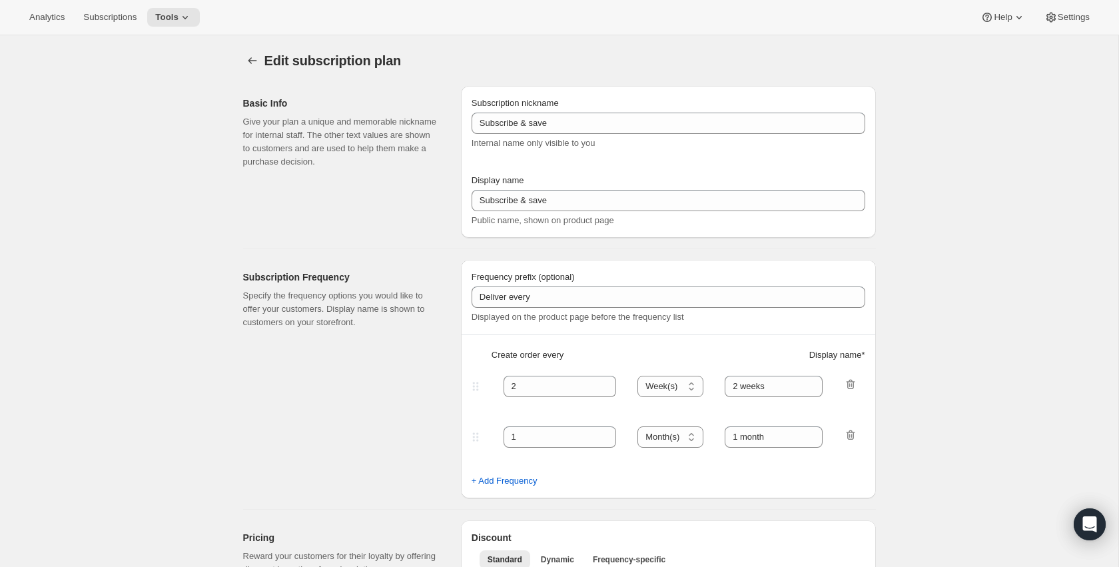
type input "PlayCards - Annual (FR, USD)"
type input "Payez maintenant - SAUVEZ 17% (valeur 239.99 USD)"
select select "ENABLED"
select select "MONTH"
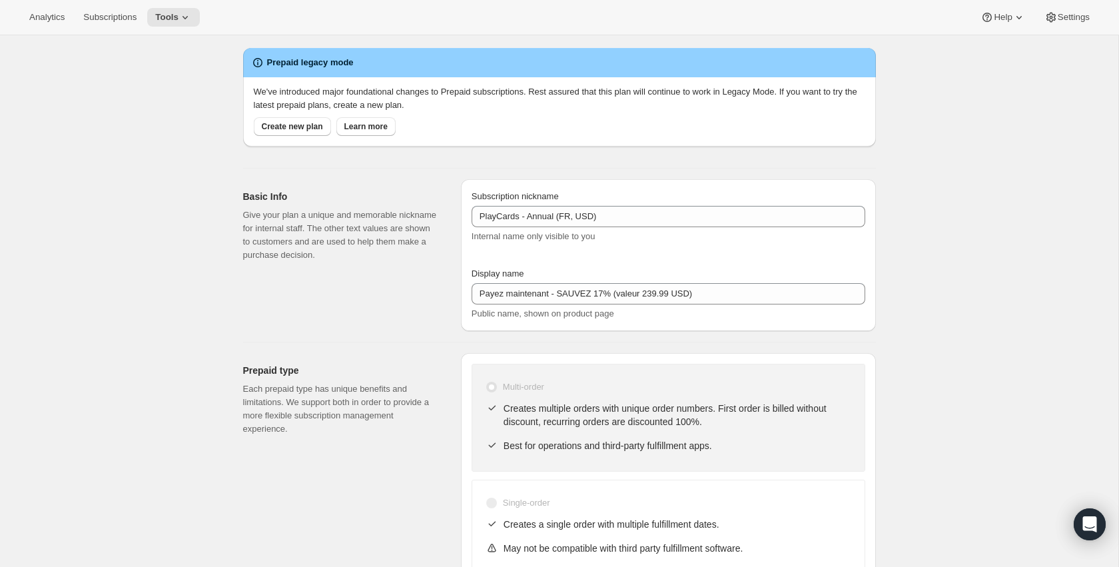
scroll to position [39, 0]
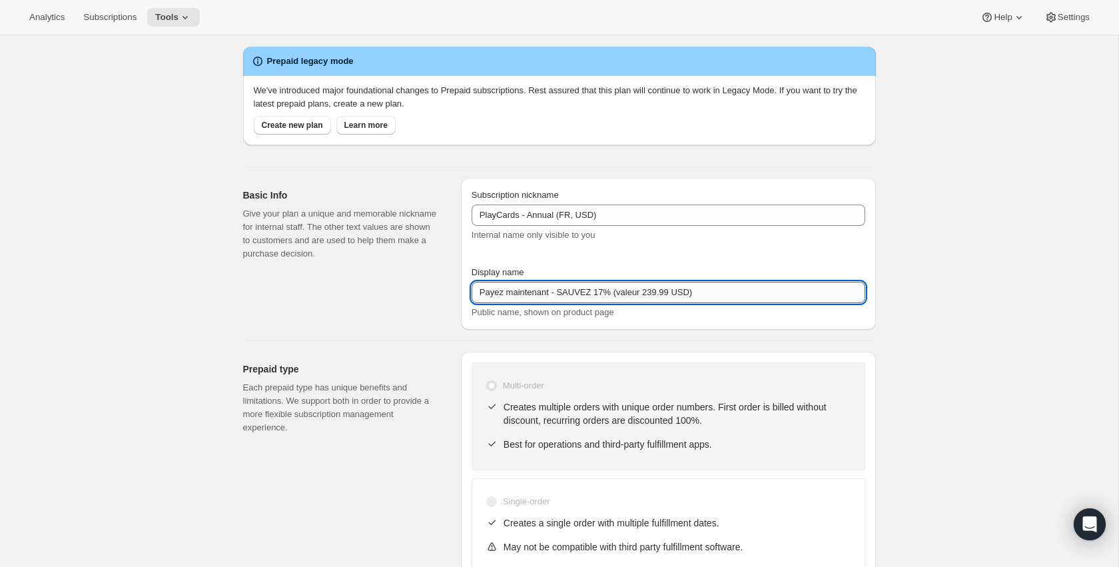
click at [561, 288] on input "Payez maintenant - SAUVEZ 17% (valeur 239.99 USD)" at bounding box center [669, 292] width 394 height 21
paste input "<b>"
click at [630, 294] on input "Payez maintenant - <b>SAUVEZ 17% (valeur 239.99 USD)" at bounding box center [669, 292] width 394 height 21
paste input "<b>"
click at [636, 288] on input "Payez maintenant - <b>SAUVEZ 17%<b> (valeur 239.99 USD)" at bounding box center [669, 292] width 394 height 21
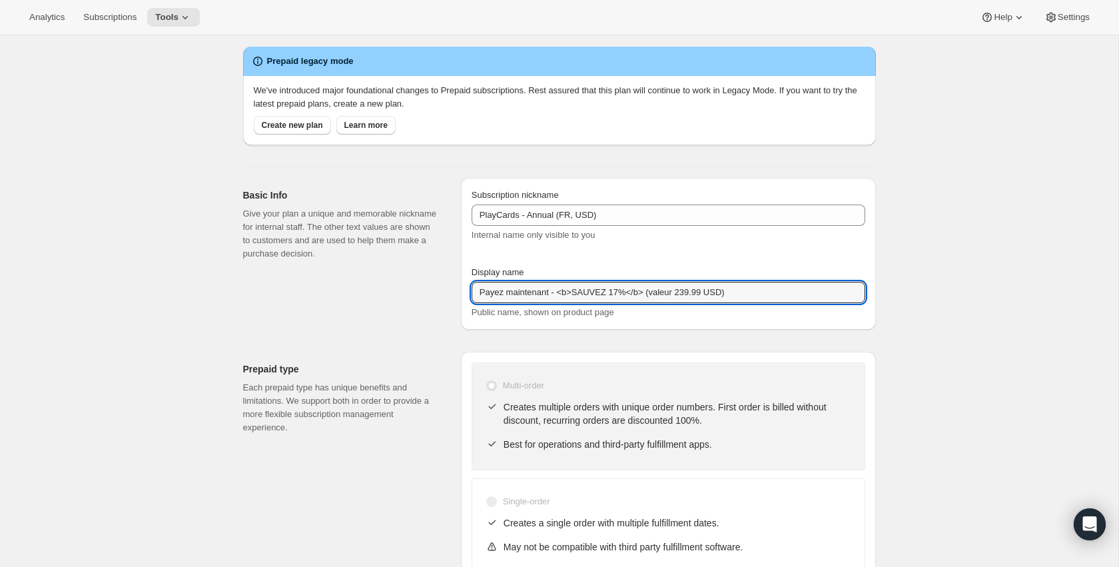
type input "Payez maintenant - <b>SAUVEZ 17%</b> (valeur 239.99 USD)"
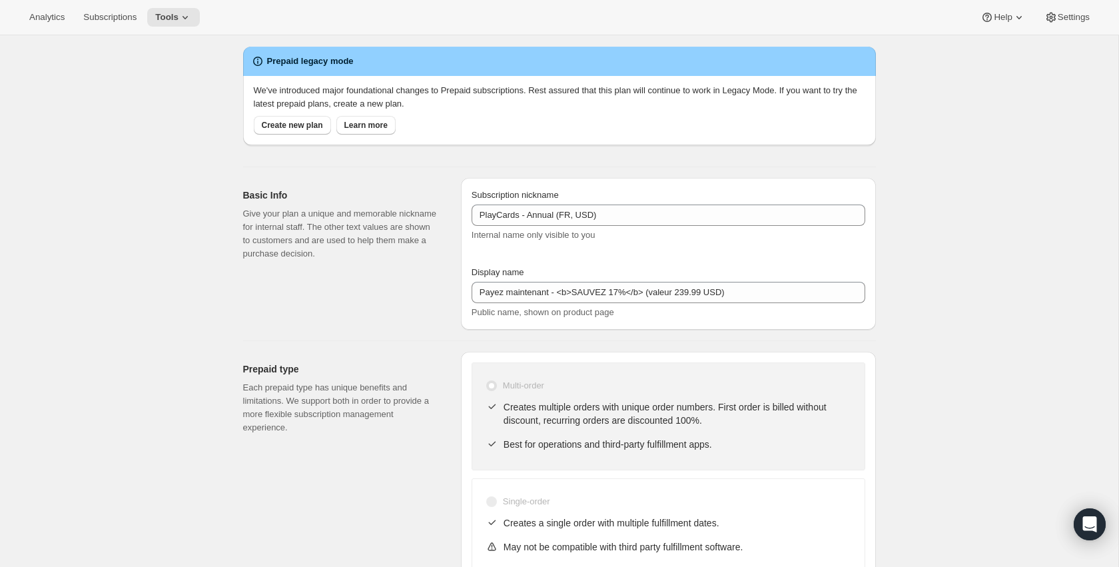
scroll to position [0, 0]
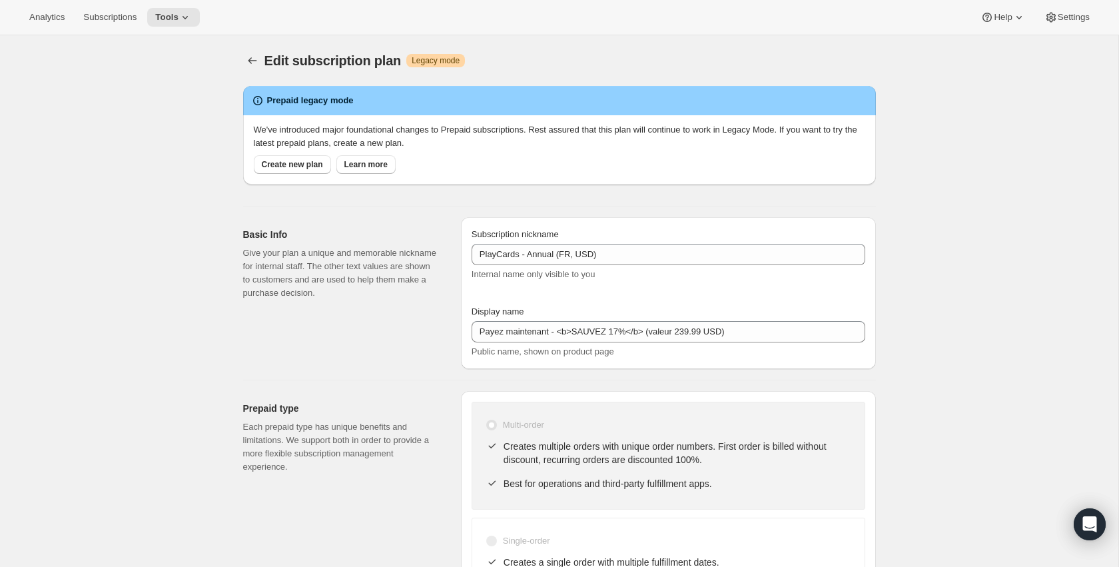
select select "MONTH"
select select "ENABLED"
type input "Payez maintenant - <b>SAUVEZ 17%</b> (valeur 239.99 USD)"
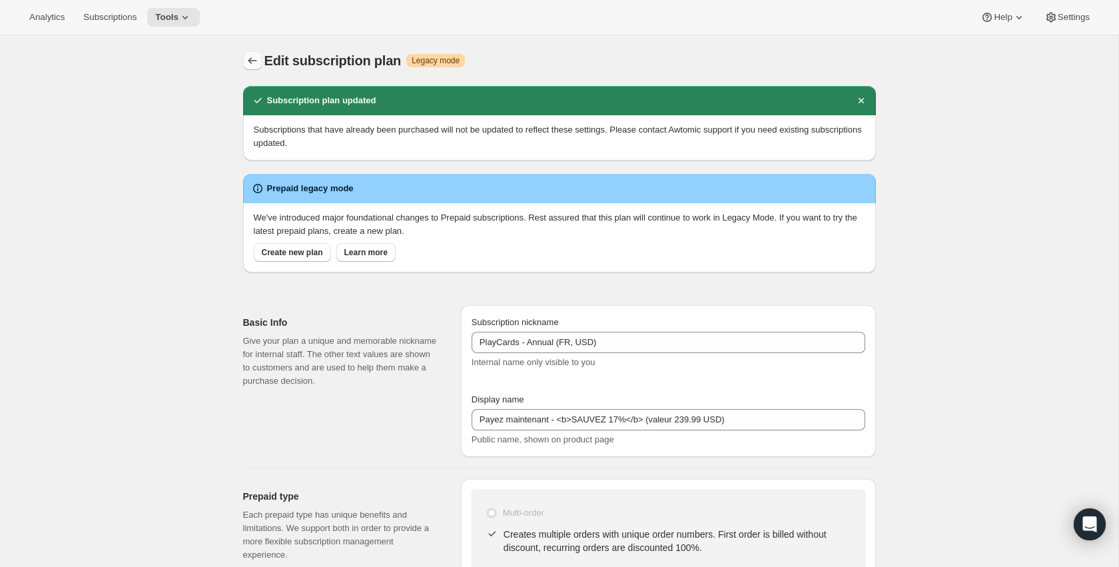
click at [250, 58] on icon "Subscription plans" at bounding box center [252, 60] width 13 height 13
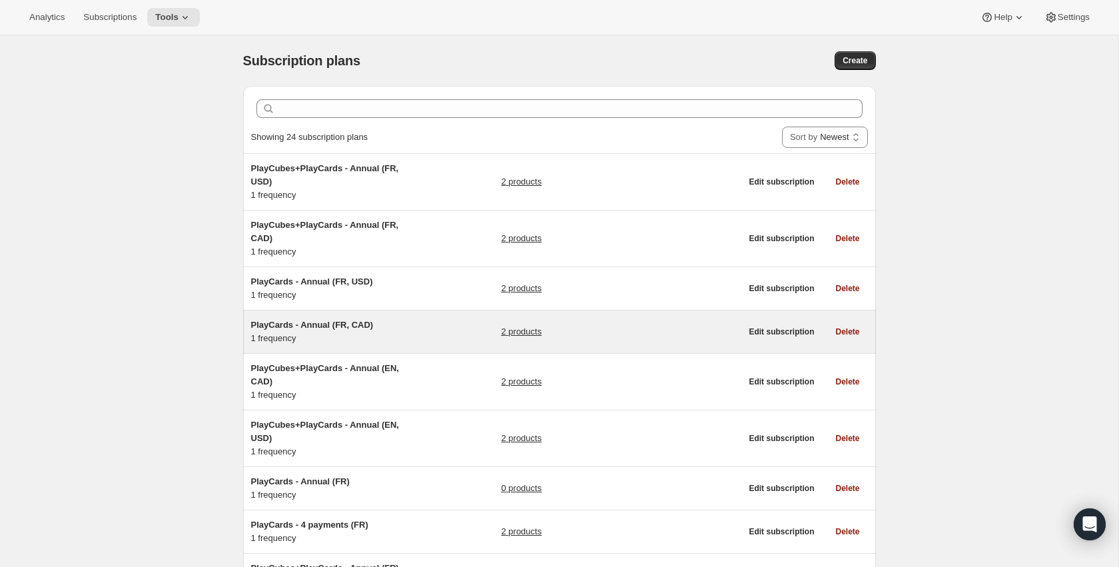
click at [524, 318] on div "2 products" at bounding box center [621, 331] width 240 height 27
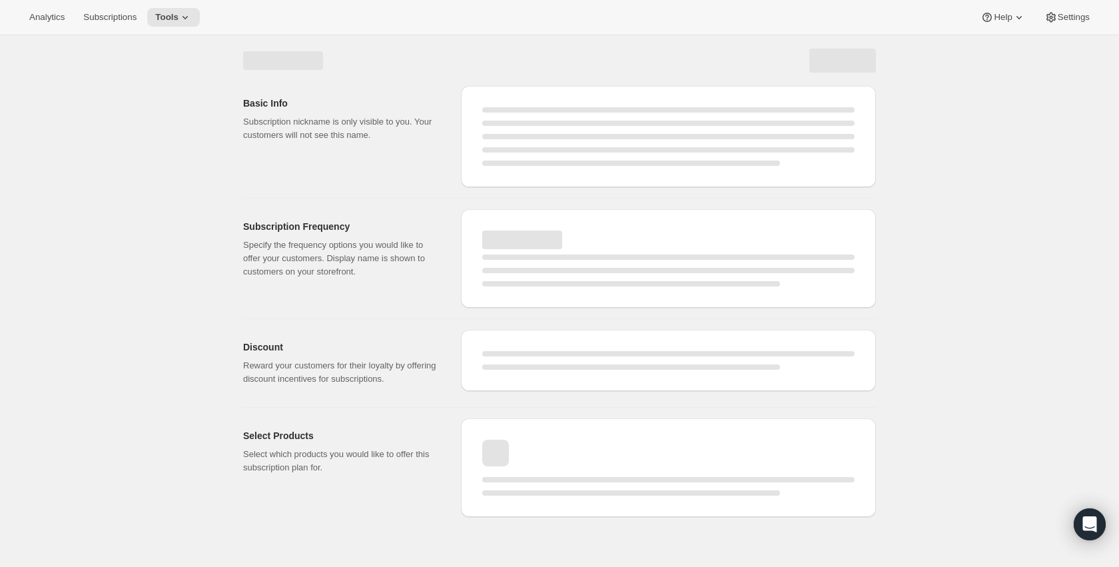
select select "WEEK"
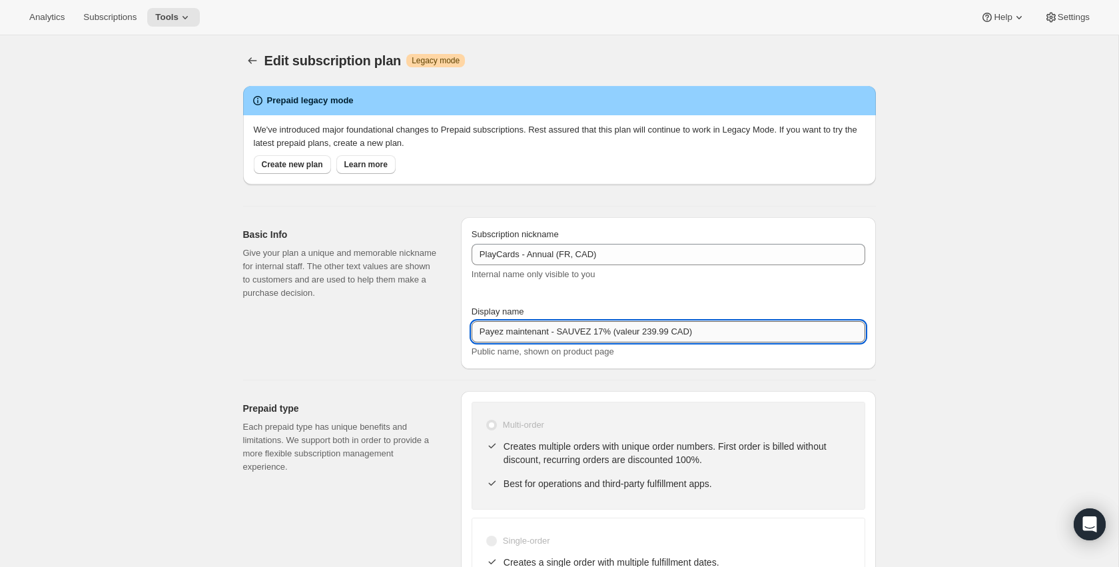
click at [562, 335] on input "Payez maintenant - SAUVEZ 17% (valeur 239.99 CAD)" at bounding box center [669, 331] width 394 height 21
paste input "<b>"
click at [629, 332] on input "Payez maintenant - <b>SAUVEZ 17% (valeur 239.99 CAD)" at bounding box center [669, 331] width 394 height 21
paste input "<b>"
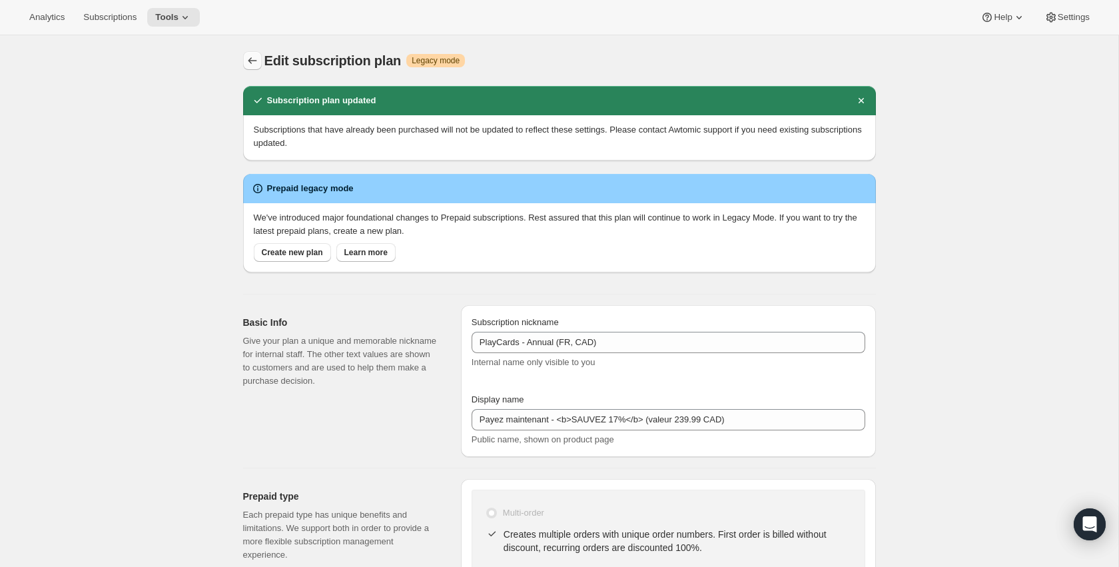
click at [252, 65] on icon "Subscription plans" at bounding box center [252, 60] width 13 height 13
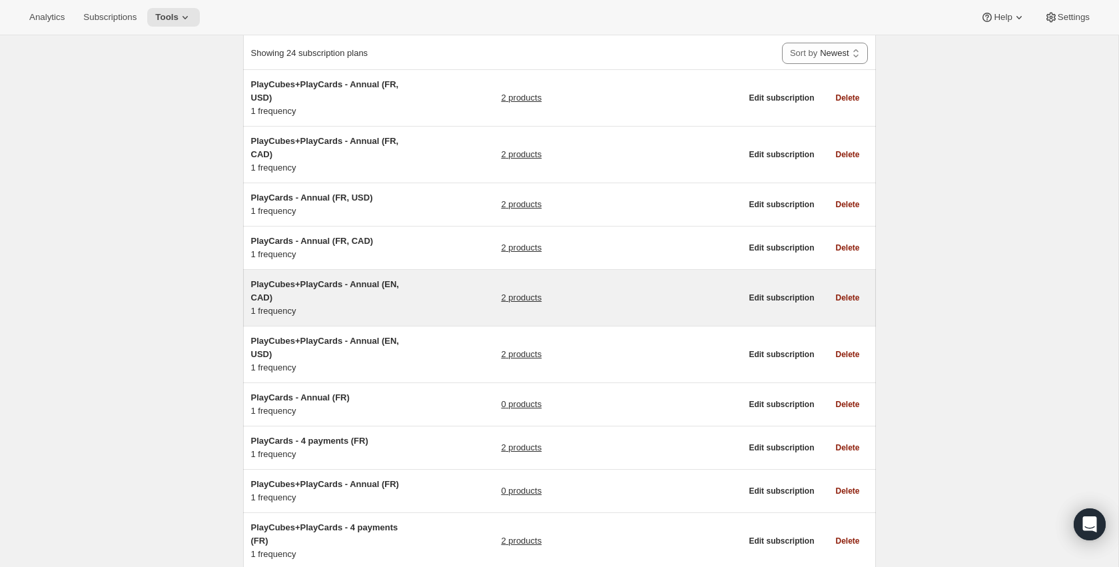
scroll to position [87, 0]
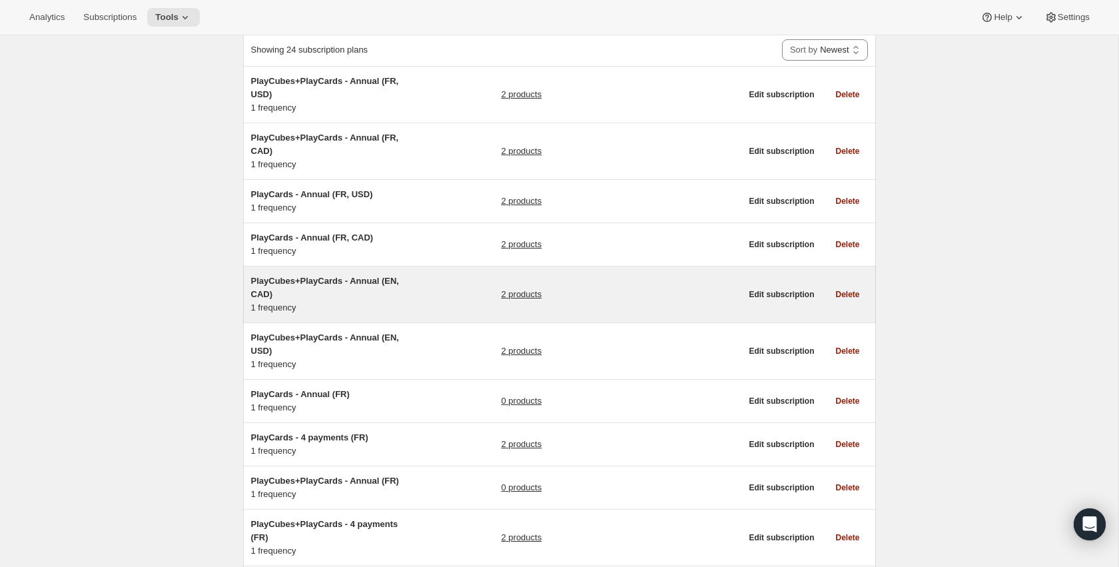
click at [438, 290] on div "PlayCubes+PlayCards - Annual (EN, CAD) 1 frequency 2 products" at bounding box center [496, 294] width 490 height 40
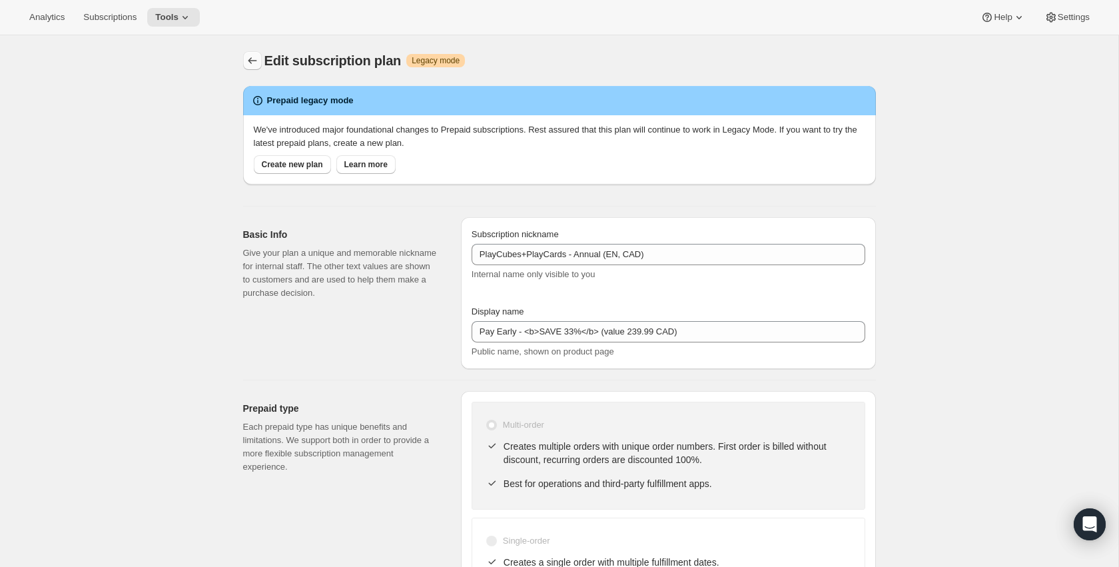
click at [256, 55] on icon "Subscription plans" at bounding box center [252, 60] width 13 height 13
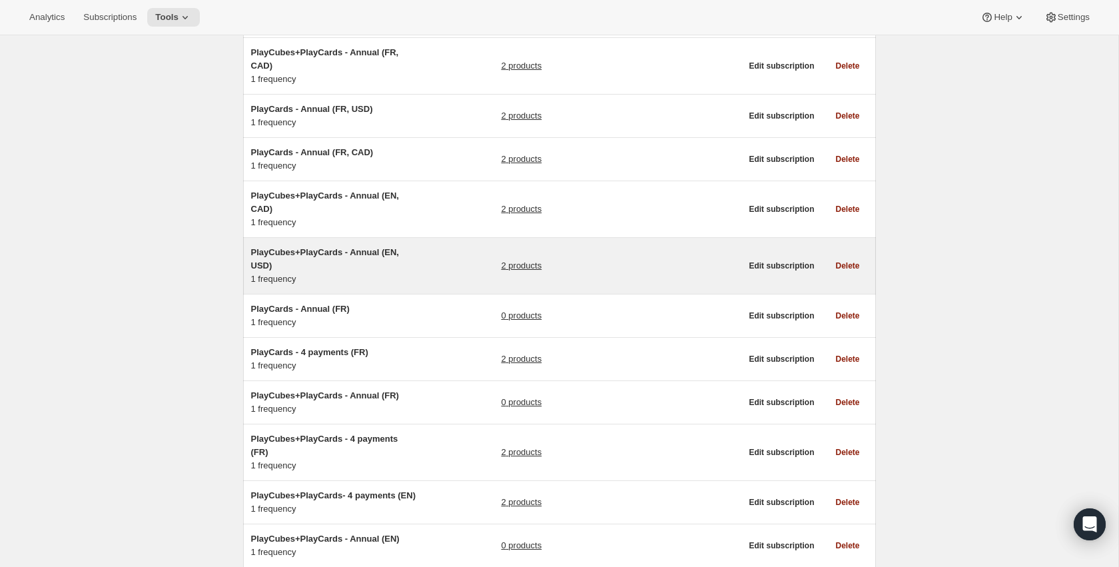
scroll to position [182, 0]
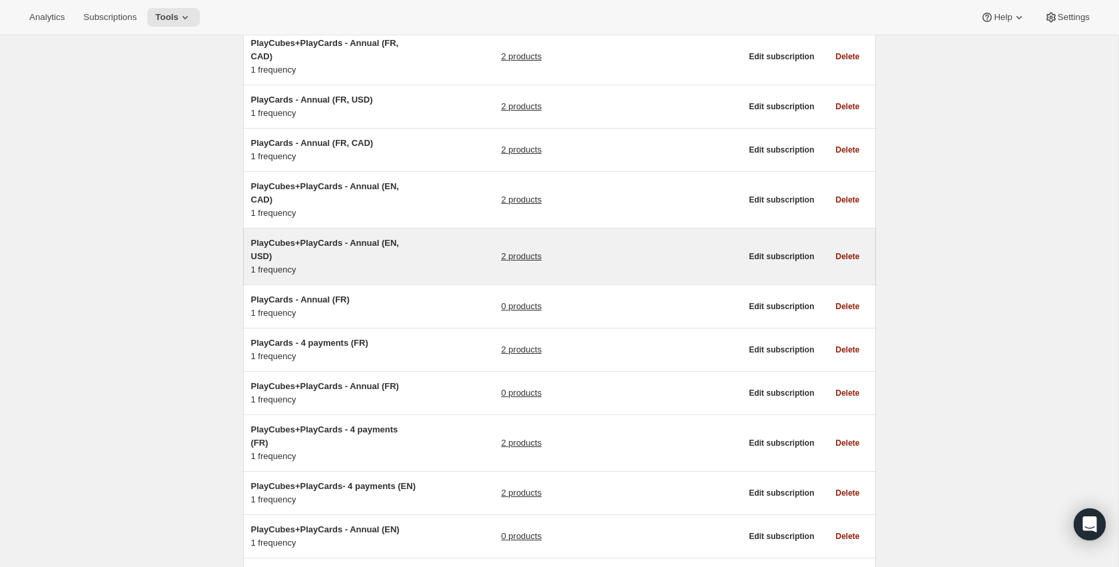
click at [420, 258] on div "PlayCubes+PlayCards - Annual (EN, USD) 1 frequency 2 products" at bounding box center [496, 256] width 490 height 40
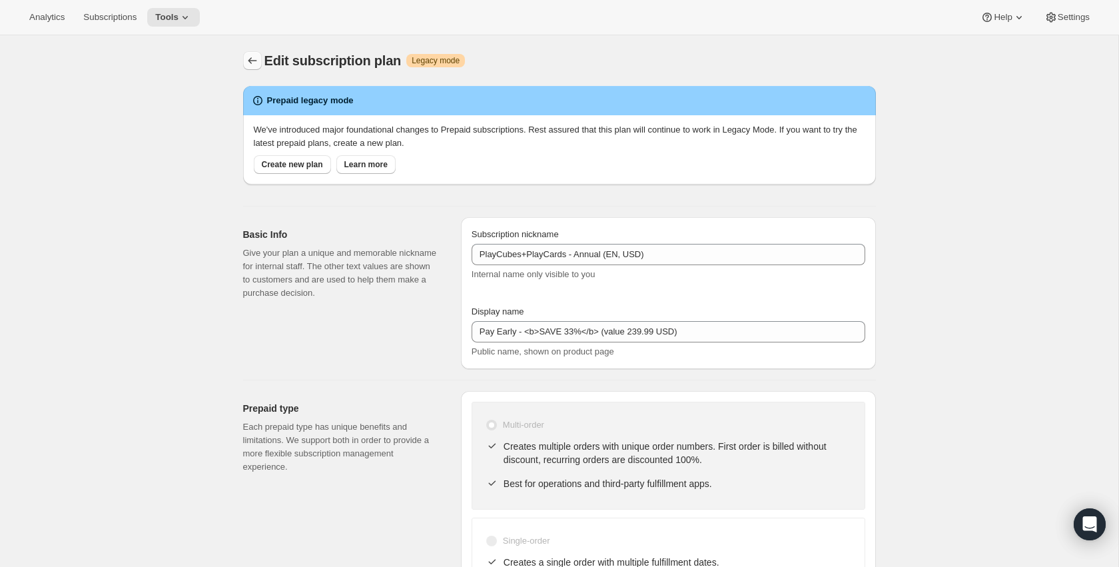
click at [252, 53] on button "Subscription plans" at bounding box center [252, 60] width 19 height 19
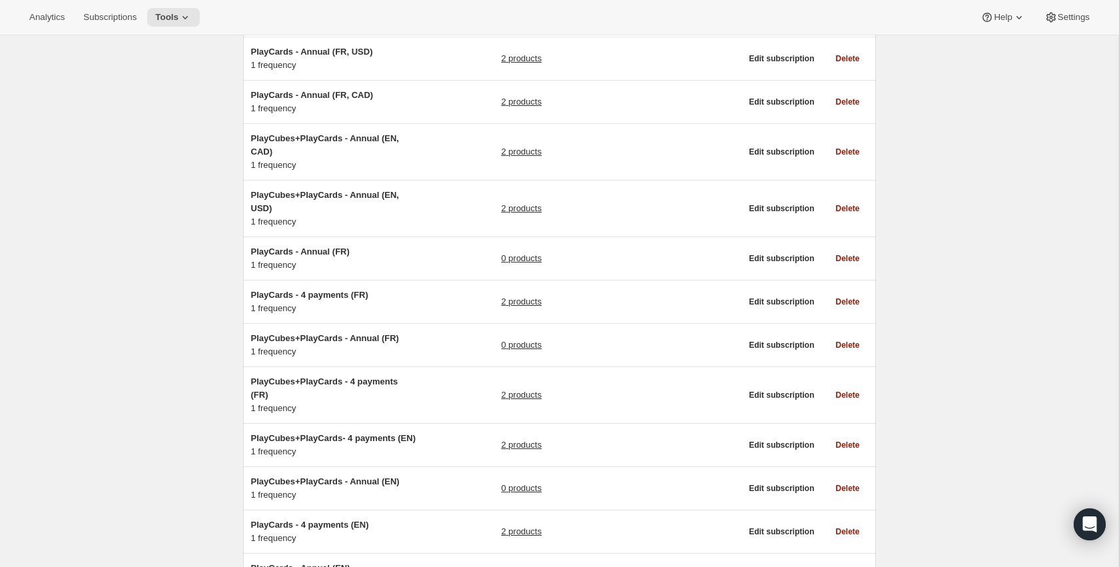
scroll to position [233, 0]
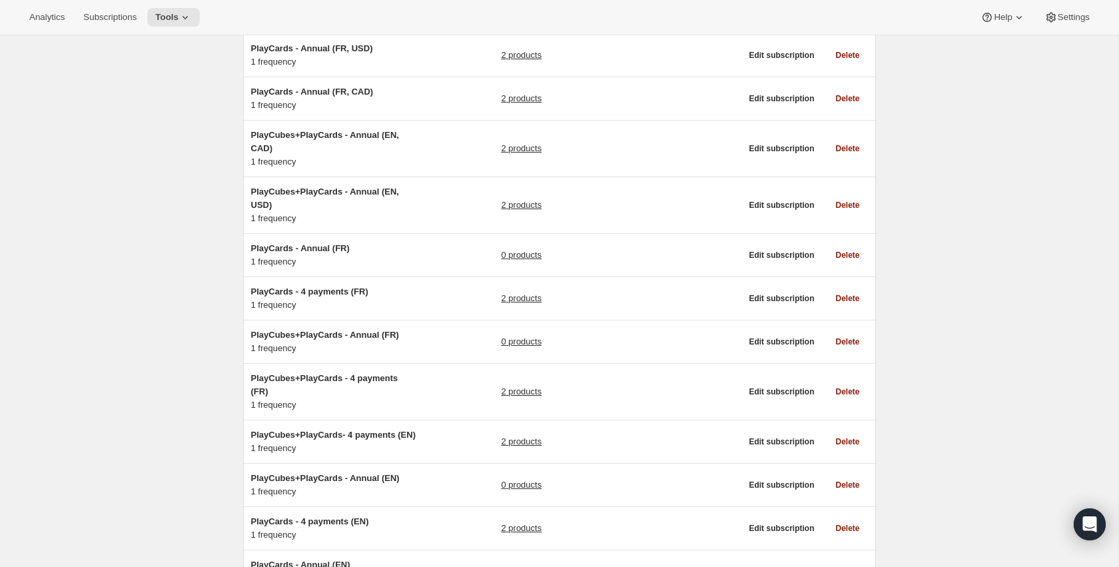
click at [420, 196] on div "PlayCubes+PlayCards - Annual (EN, USD) 1 frequency 2 products" at bounding box center [496, 205] width 490 height 40
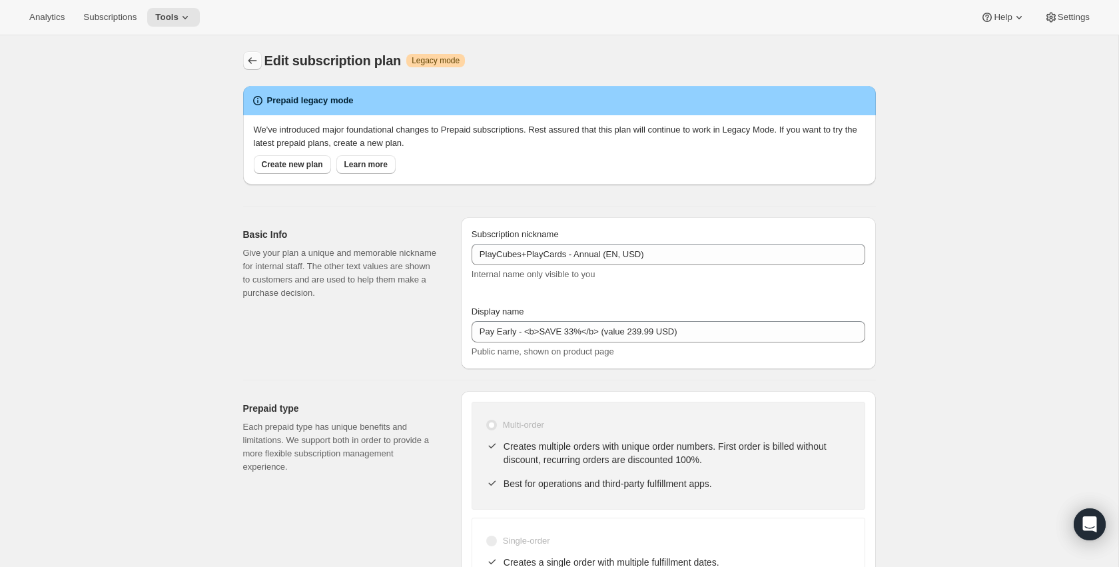
click at [251, 63] on icon "Subscription plans" at bounding box center [252, 60] width 13 height 13
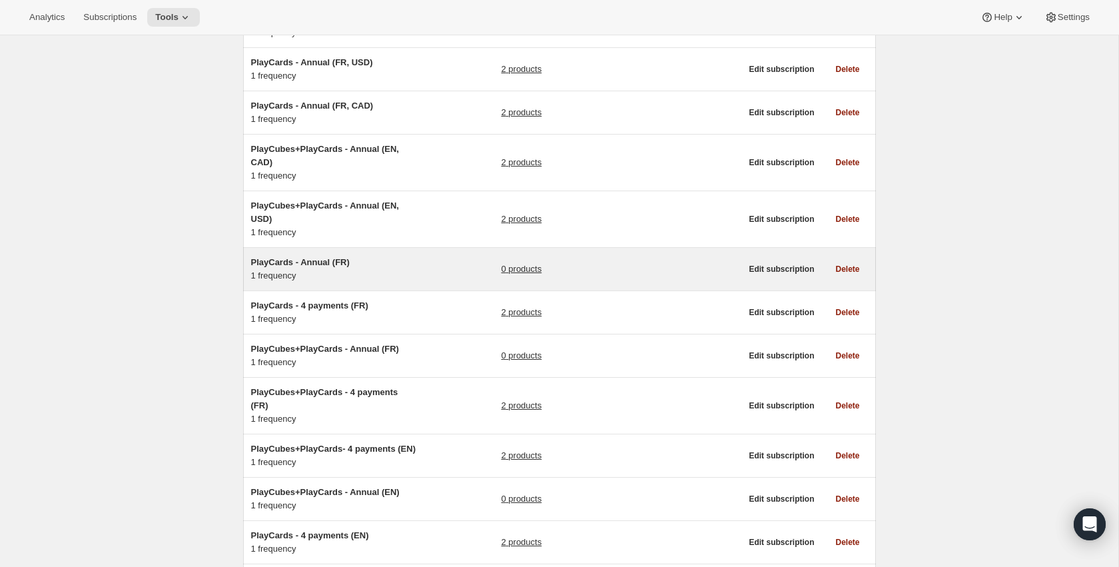
scroll to position [220, 0]
click at [427, 258] on div "PlayCards - Annual (FR) 1 frequency 0 products" at bounding box center [496, 268] width 490 height 27
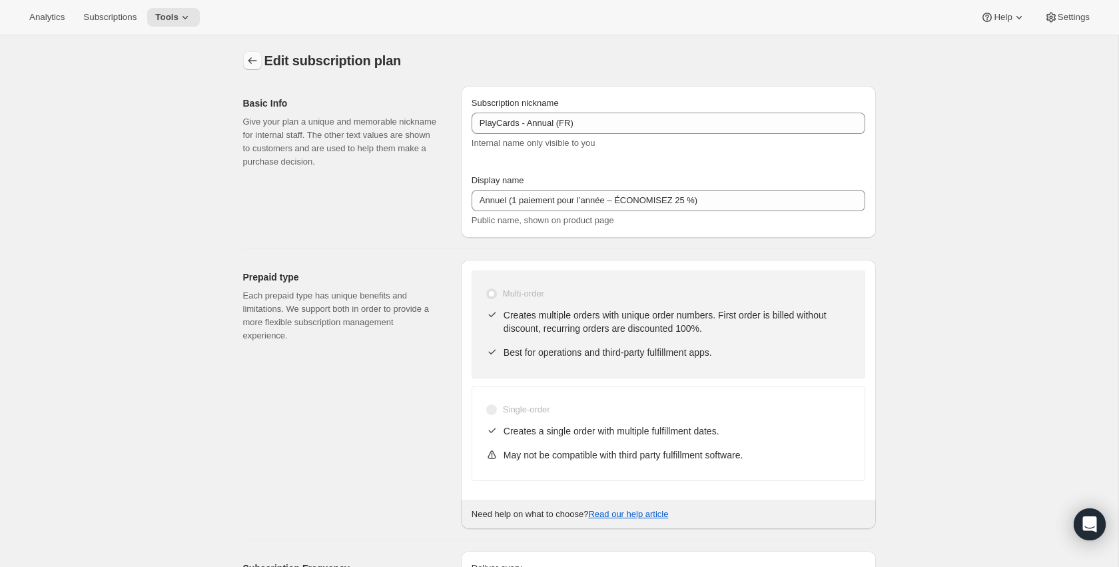
click at [243, 53] on button "Subscription plans" at bounding box center [252, 60] width 19 height 19
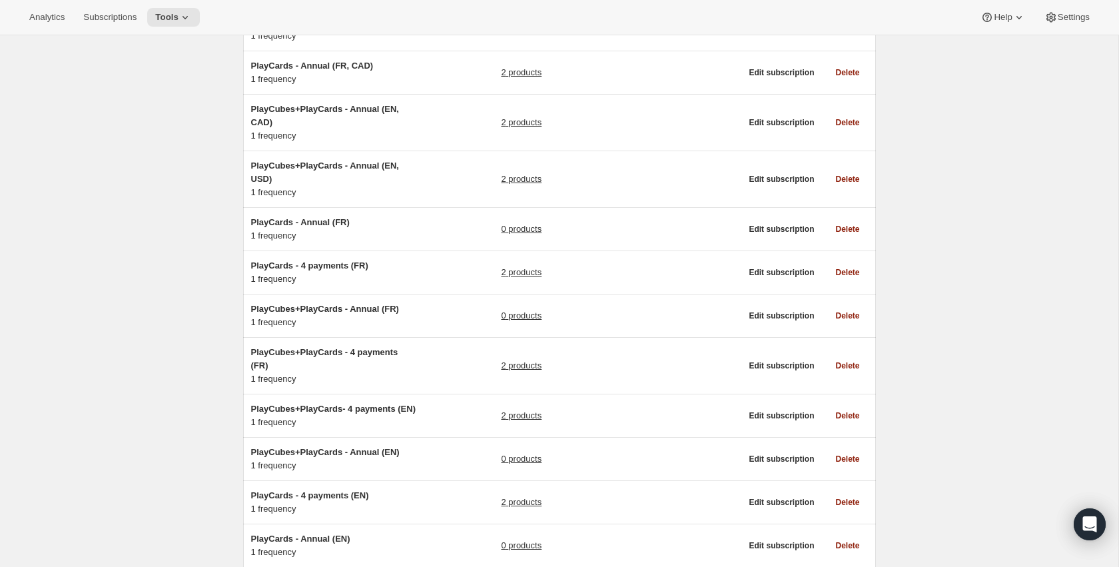
scroll to position [260, 0]
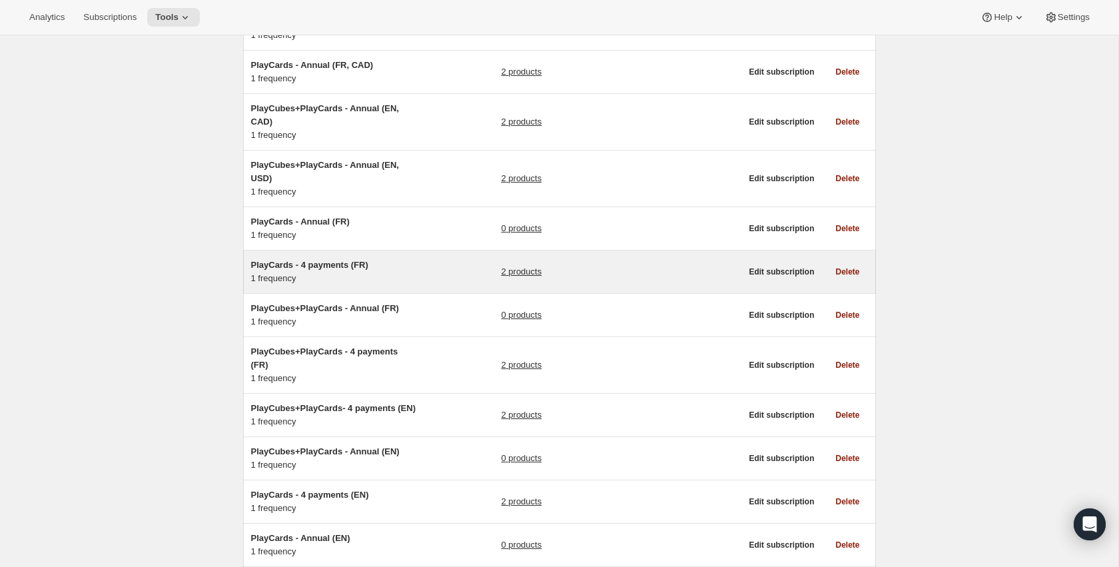
click at [451, 270] on div "PlayCards - 4 payments (FR) 1 frequency 2 products" at bounding box center [496, 271] width 490 height 27
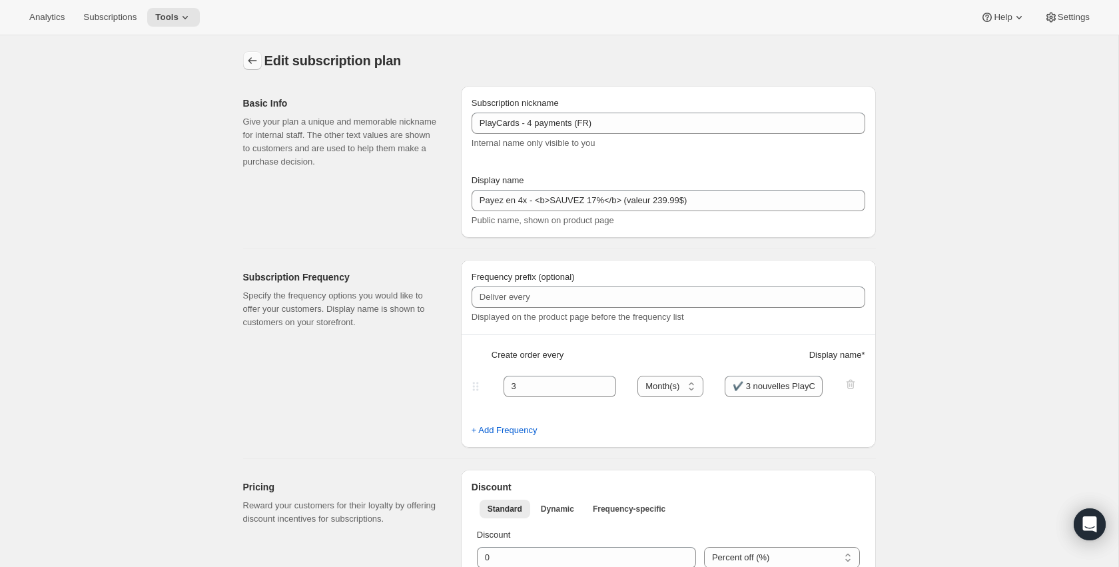
click at [258, 68] on button "Subscription plans" at bounding box center [252, 60] width 19 height 19
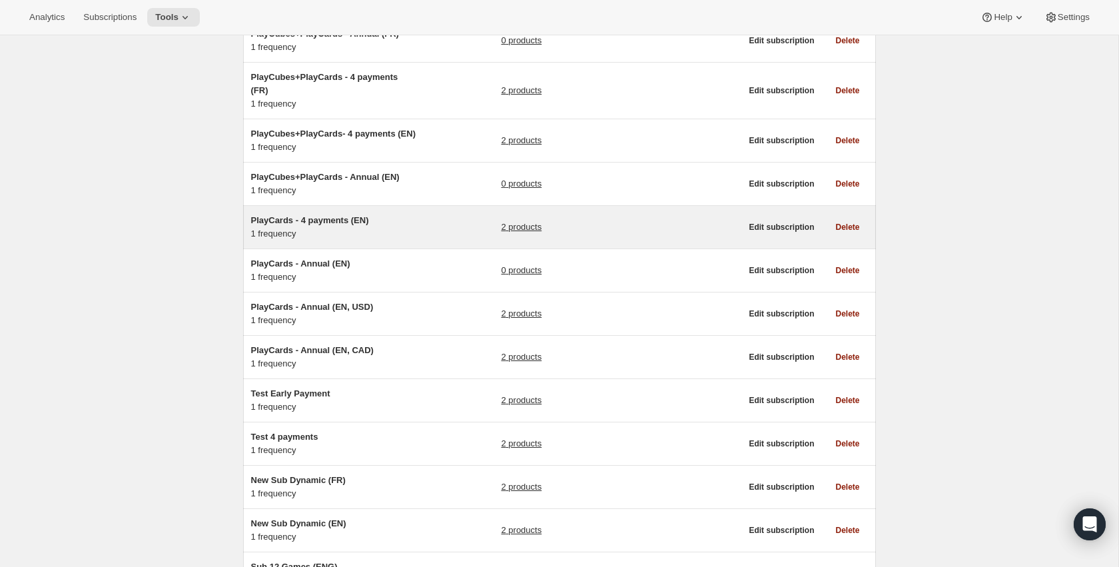
scroll to position [535, 0]
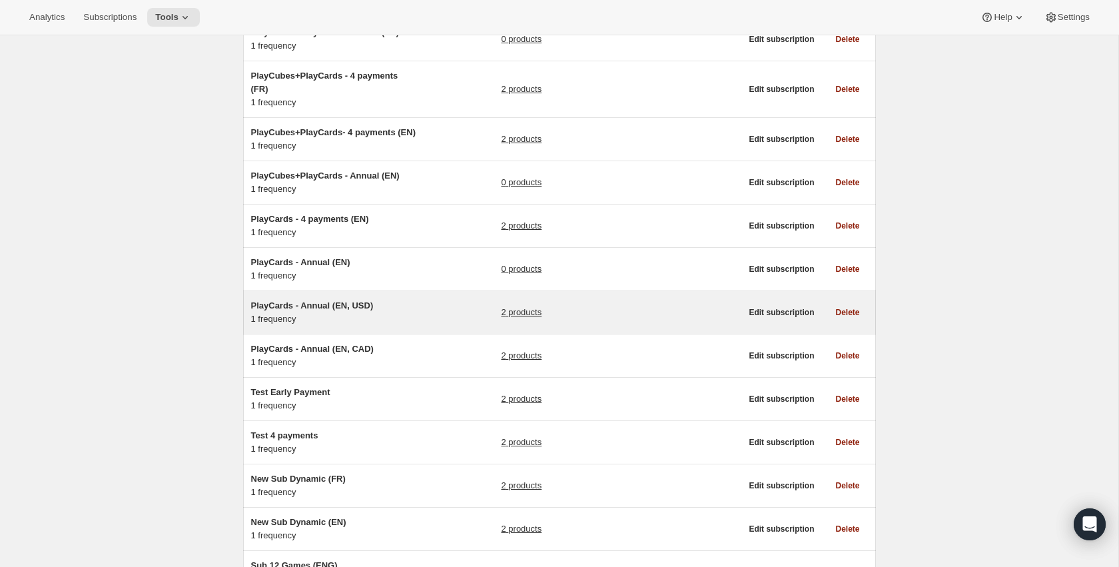
click at [519, 319] on link "2 products" at bounding box center [521, 312] width 41 height 13
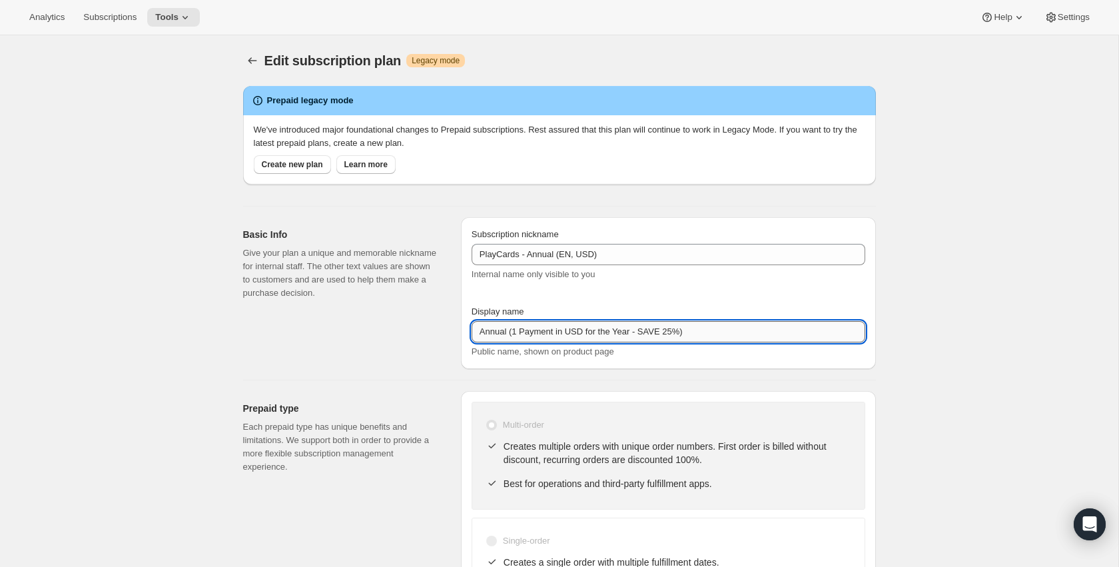
click at [704, 325] on input "Annual (1 Payment in USD for the Year - SAVE 25%)" at bounding box center [669, 331] width 394 height 21
paste input "Pay Early - SAVE 33% (value 239.99 USD"
click at [526, 332] on input "Pay Early - SAVE 33% (value 239.99 USD)" at bounding box center [669, 331] width 394 height 21
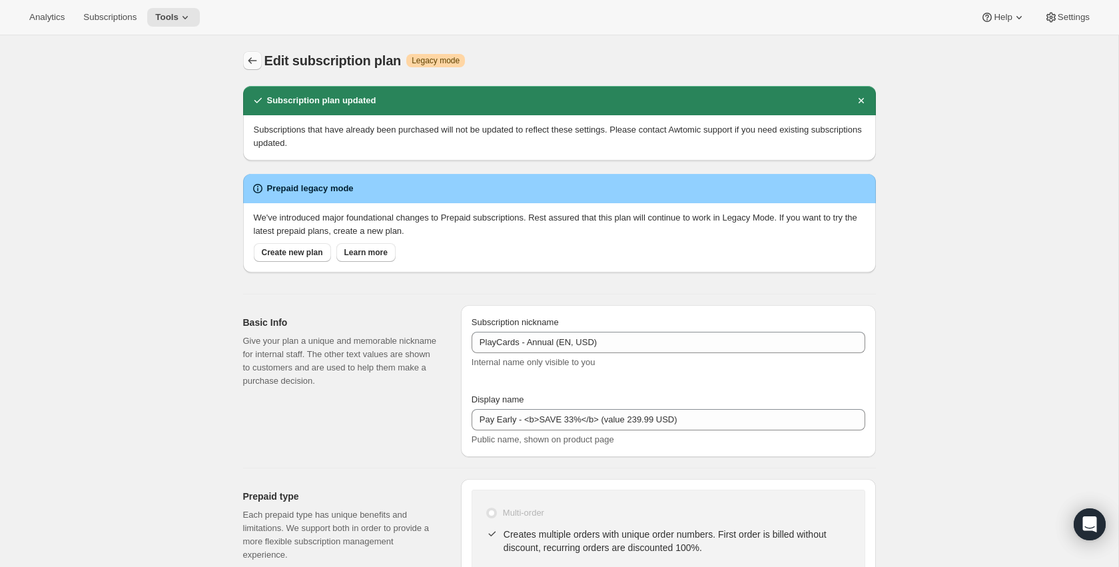
click at [257, 63] on icon "Subscription plans" at bounding box center [252, 60] width 13 height 13
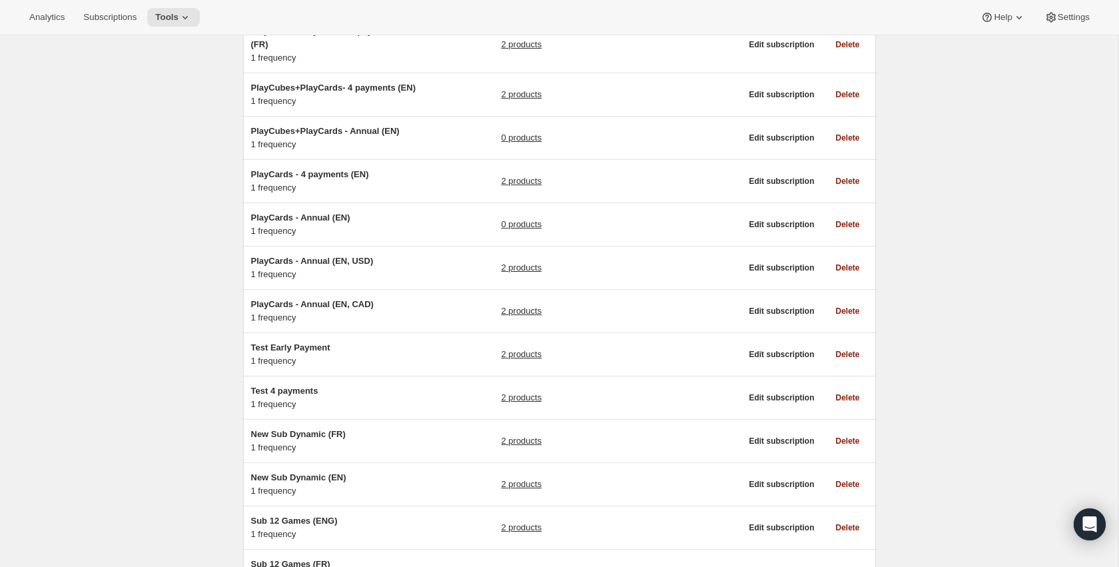
scroll to position [591, 0]
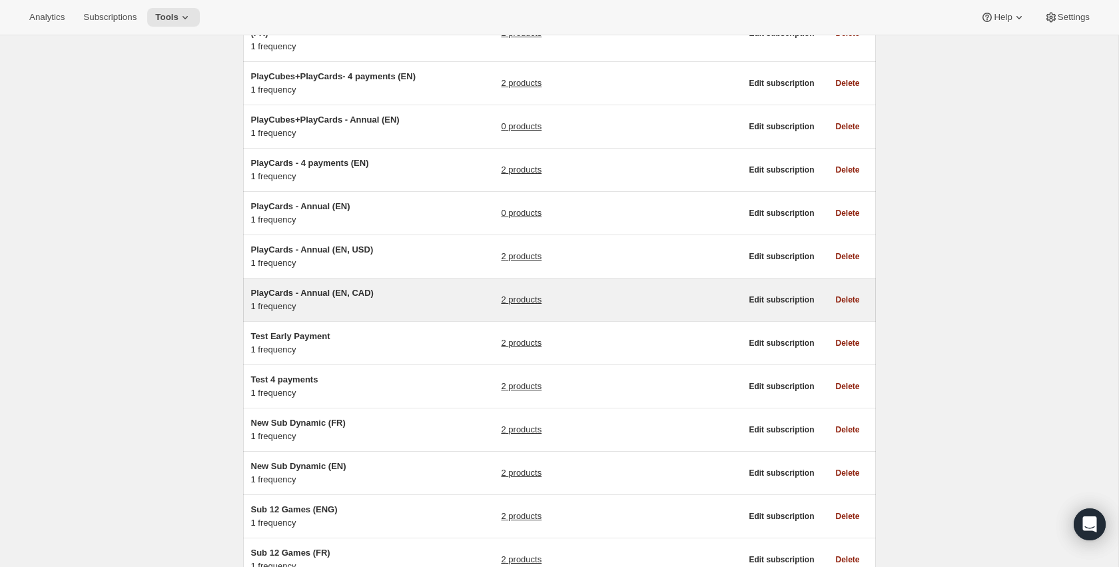
click at [395, 300] on h5 "PlayCards - Annual (EN, CAD)" at bounding box center [334, 292] width 166 height 13
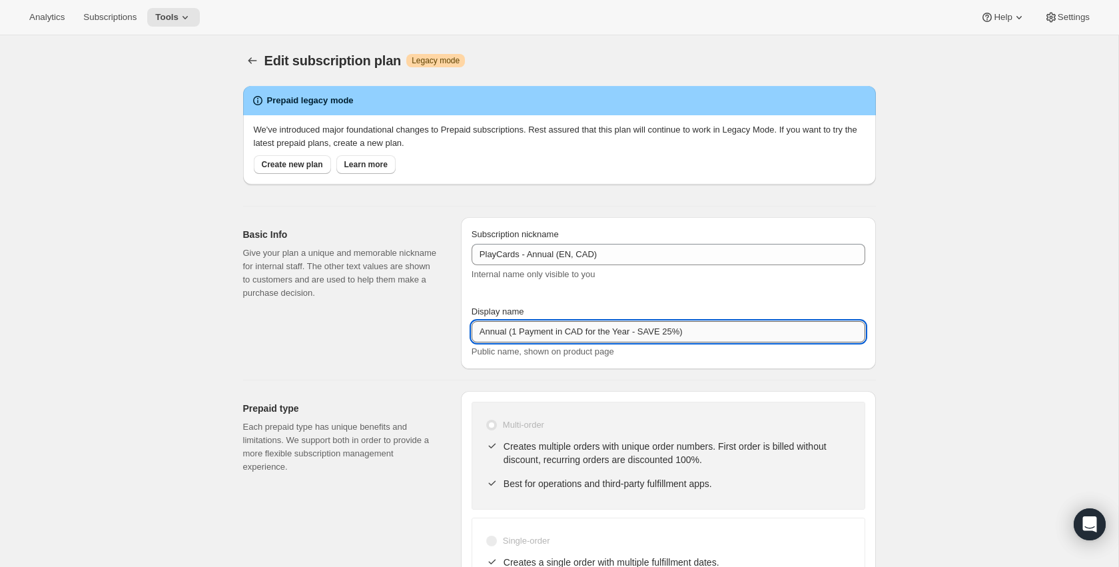
click at [662, 326] on input "Annual (1 Payment in CAD for the Year - SAVE 25%)" at bounding box center [669, 331] width 394 height 21
paste input "Pay Early - SAVE 33% (value 239.99 CAD"
click at [526, 332] on input "Pay Early - SAVE 33% (value 239.99 CAD)" at bounding box center [669, 331] width 394 height 21
click at [585, 330] on input "Pay Early - <b>SAVE 33% (value 239.99 CAD)" at bounding box center [669, 331] width 394 height 21
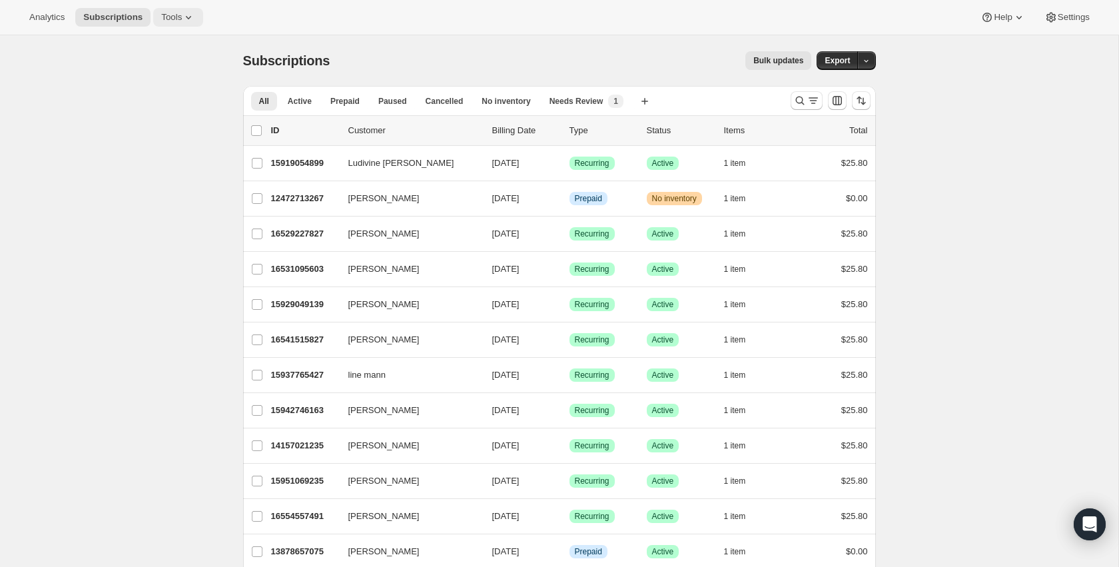
click at [169, 12] on span "Tools" at bounding box center [171, 17] width 21 height 11
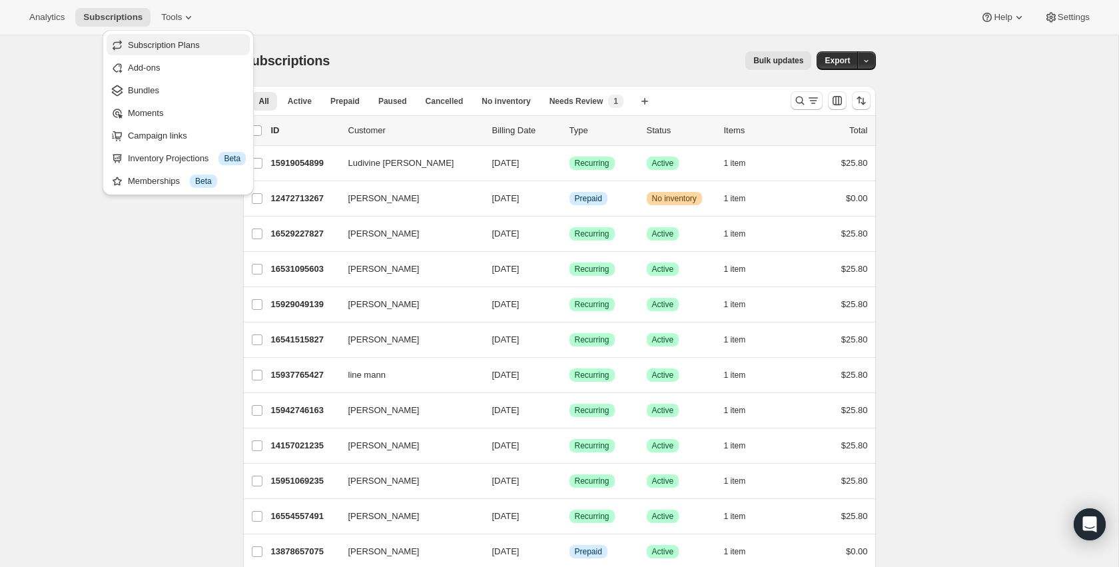
click at [170, 49] on span "Subscription Plans" at bounding box center [164, 45] width 72 height 10
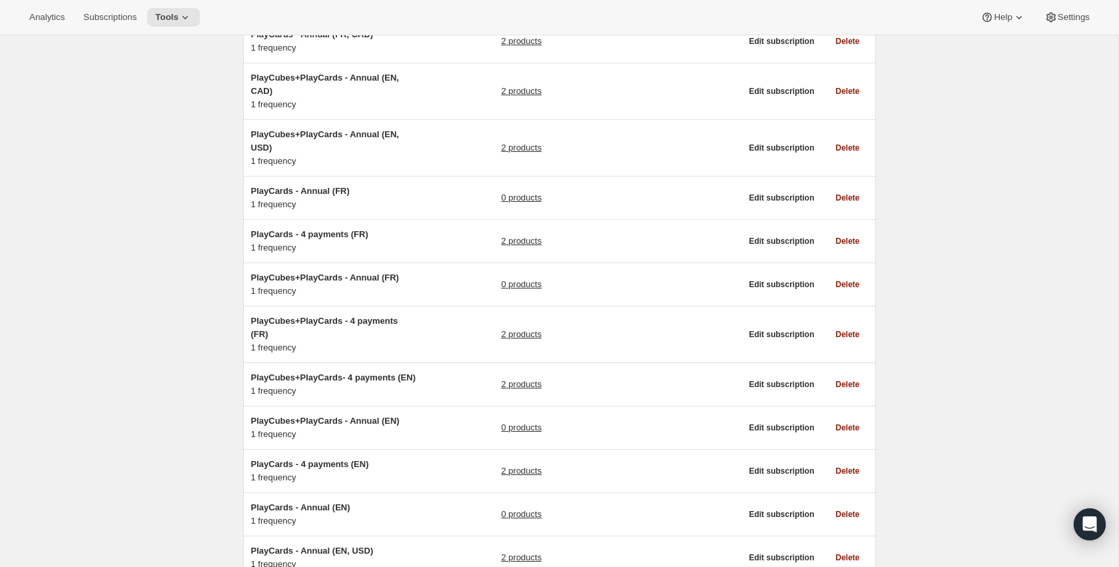
scroll to position [296, 0]
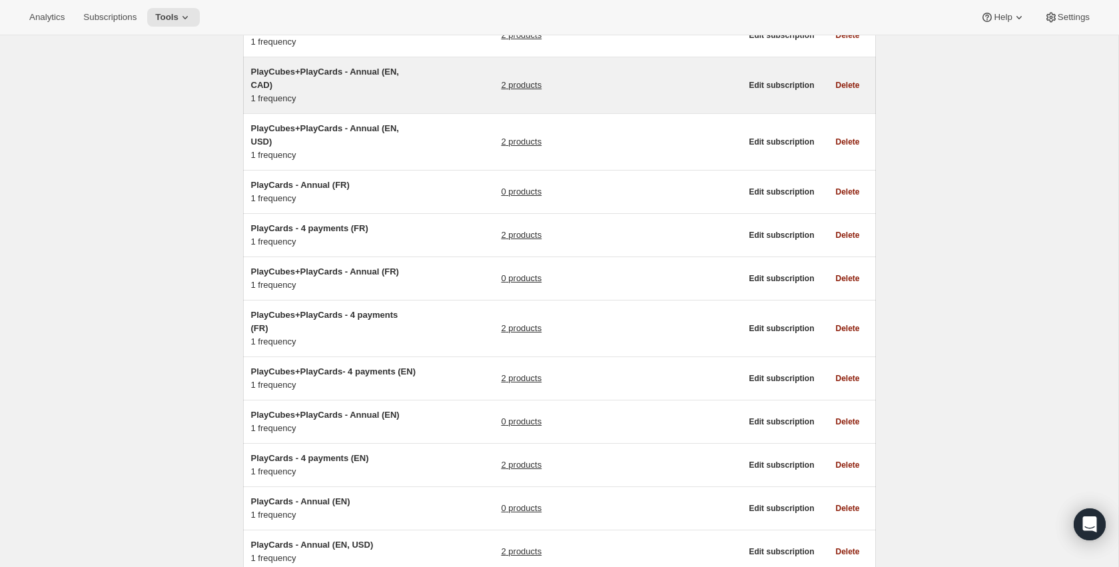
click at [474, 81] on div "PlayCubes+PlayCards - Annual (EN, CAD) 1 frequency 2 products" at bounding box center [496, 85] width 490 height 40
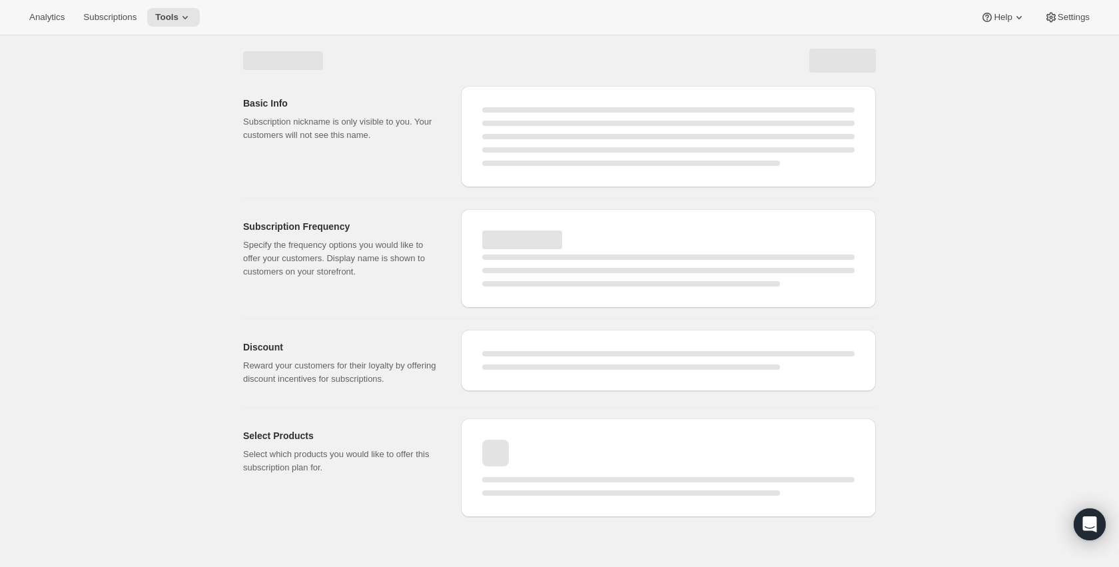
select select "WEEK"
select select "MONTH"
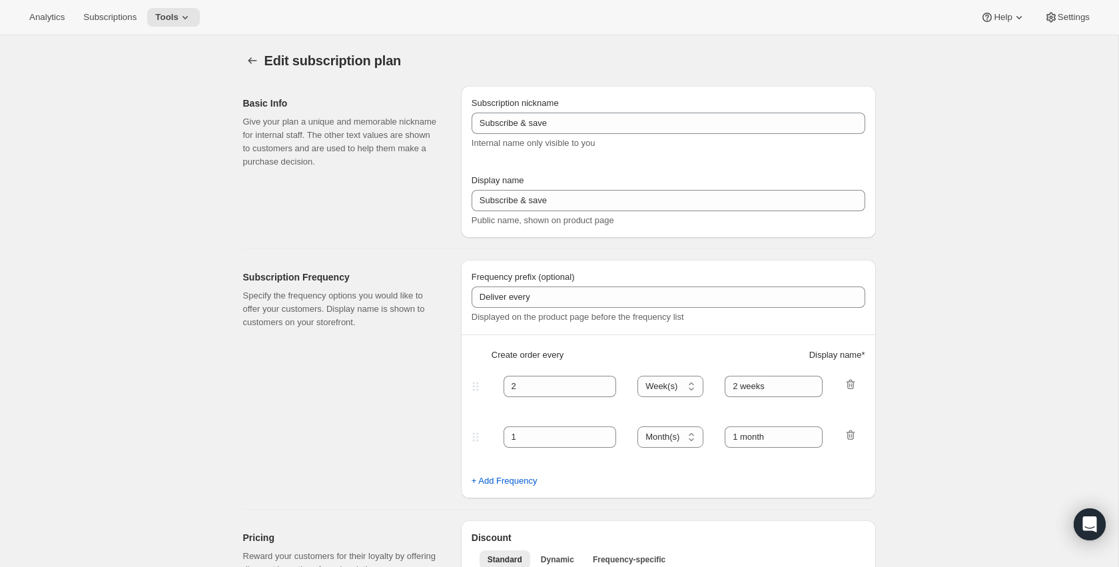
type input "PlayCubes+PlayCards - Annual (EN, CAD)"
type input "Pay Early - <b>SAVE 33%</b> (value 239.99 CAD)"
select select "ENABLED"
select select "MONTH"
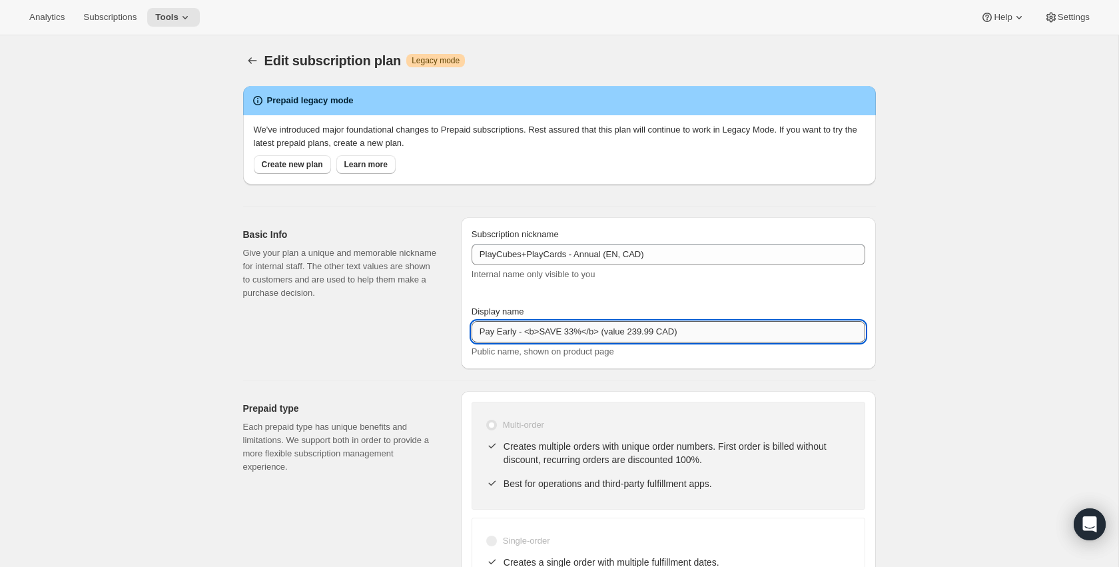
click at [746, 334] on input "Pay Early - <b>SAVE 33%</b> (value 239.99 CAD)" at bounding box center [669, 331] width 394 height 21
click at [708, 333] on input "Pay Early - <b>SAVE 33%</b> (value 239.99 CAD)" at bounding box center [669, 331] width 394 height 21
paste input "SAVE $179.99 (value 419.99 CAD)"
click at [523, 326] on input "Pay Early - SAVE $179.99 (value 419.99 CAD)" at bounding box center [669, 331] width 394 height 21
click at [526, 328] on input "Pay Early - SAVE $179.99 (value 419.99 CAD)" at bounding box center [669, 331] width 394 height 21
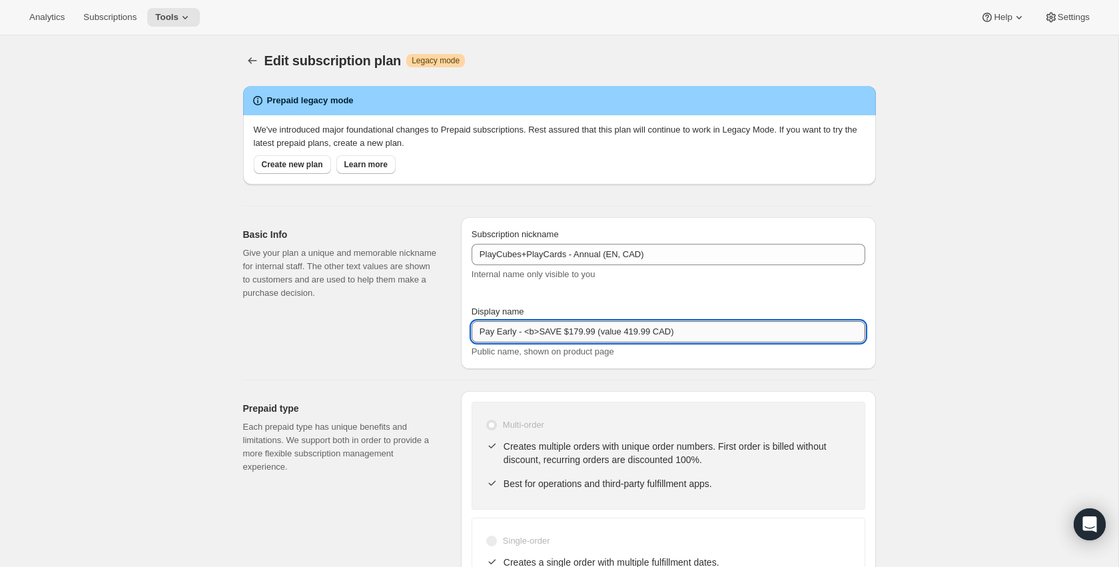
click at [597, 332] on input "Pay Early - <b>SAVE $179.99 (value 419.99 CAD)" at bounding box center [669, 331] width 394 height 21
type input "Pay Early - <b>SAVE $179.99</b> (value 419.99 CAD)"
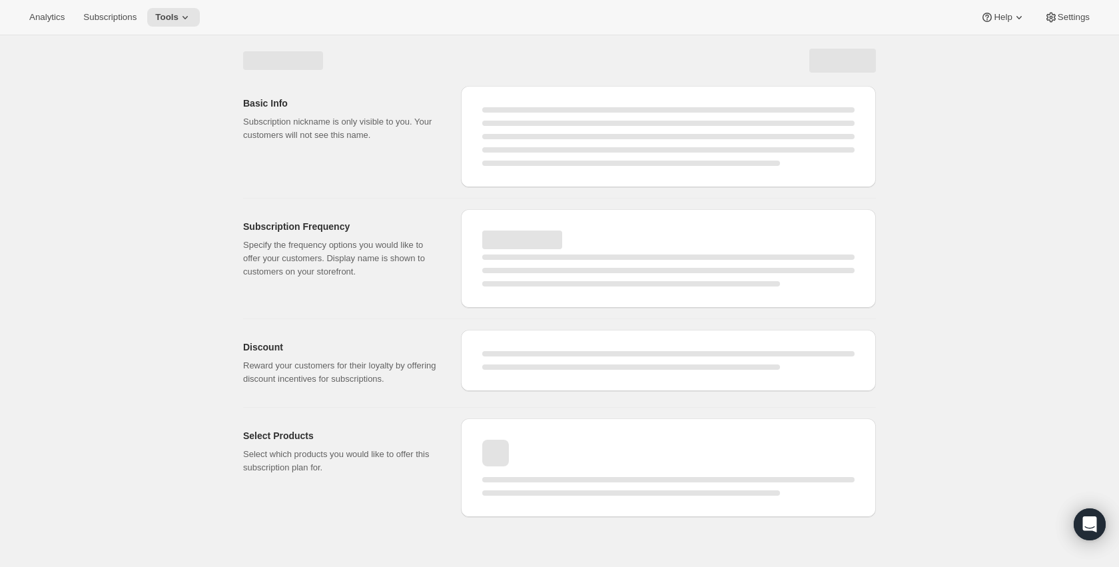
select select "MONTH"
select select "ENABLED"
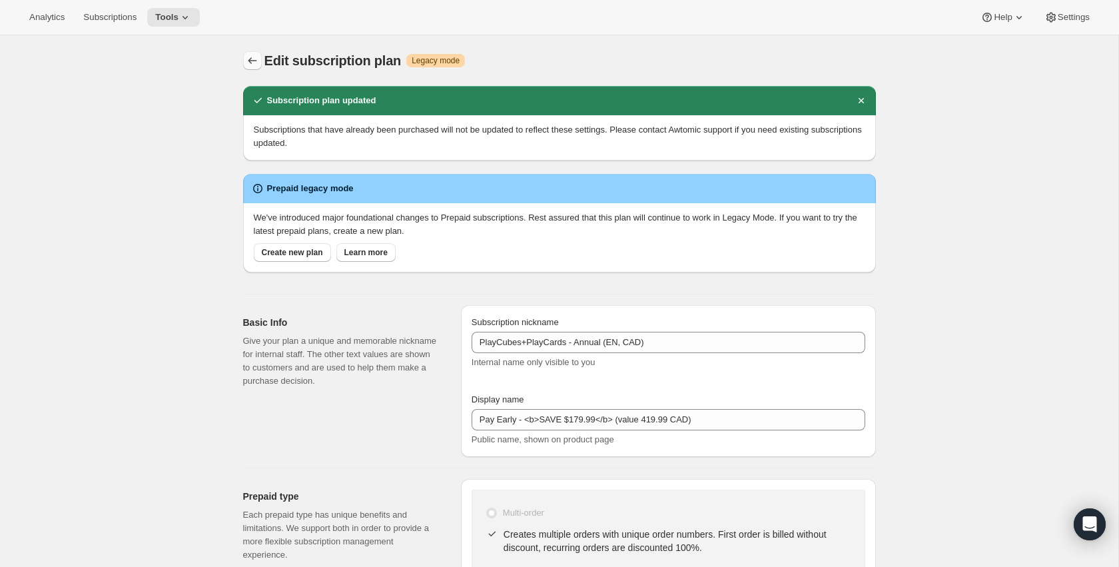
click at [255, 57] on icon "Subscription plans" at bounding box center [252, 60] width 13 height 13
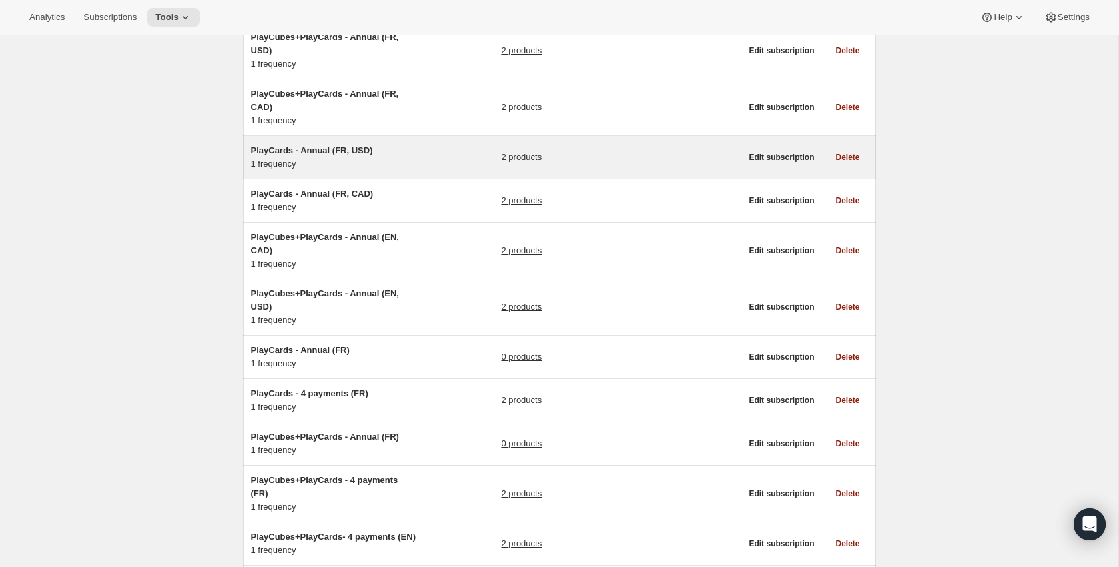
scroll to position [132, 0]
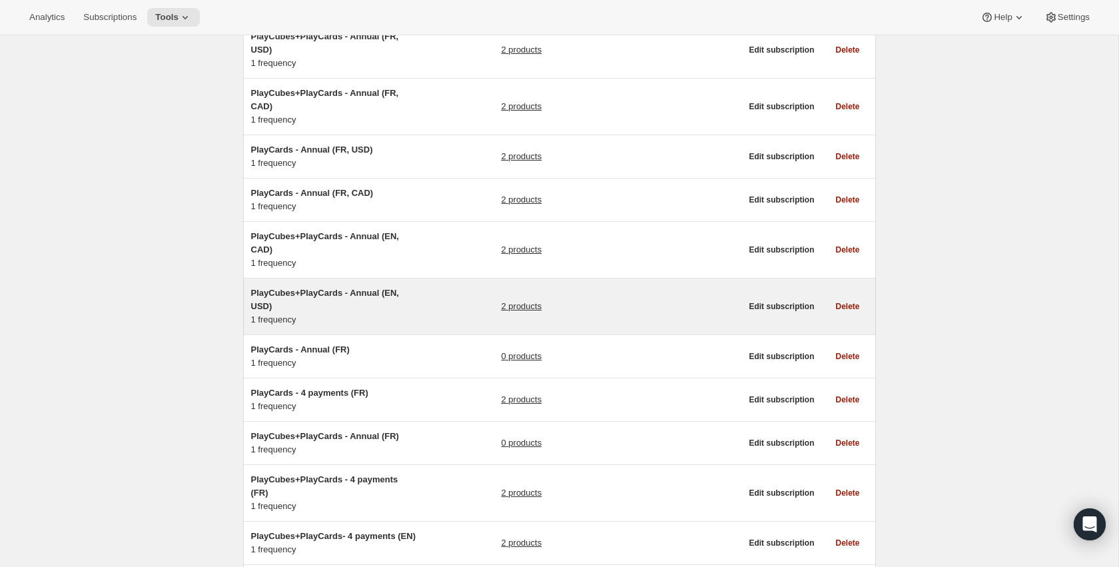
click at [511, 305] on link "2 products" at bounding box center [521, 306] width 41 height 13
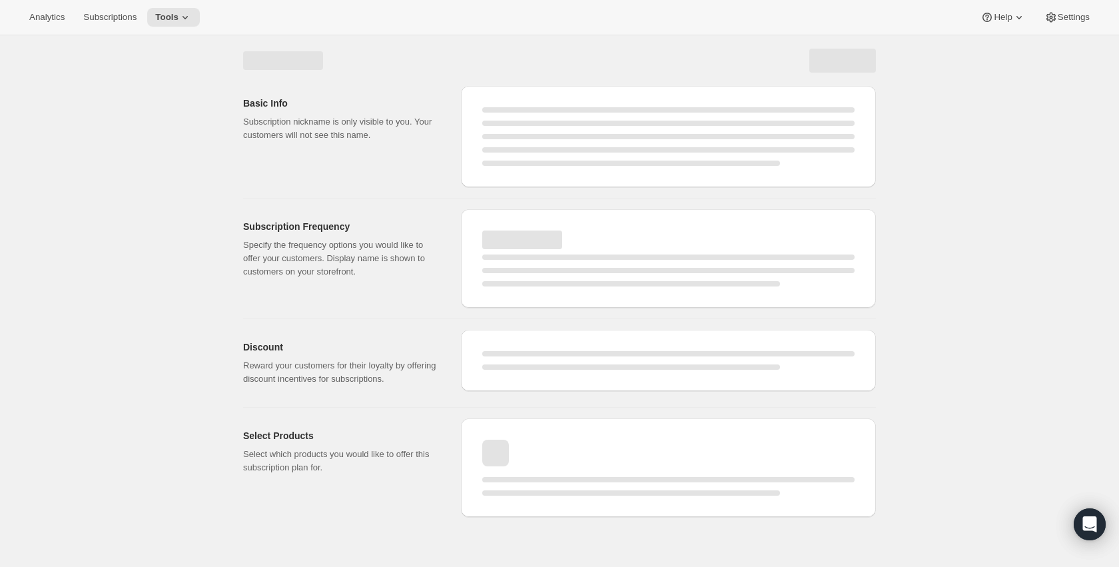
select select "WEEK"
select select "MONTH"
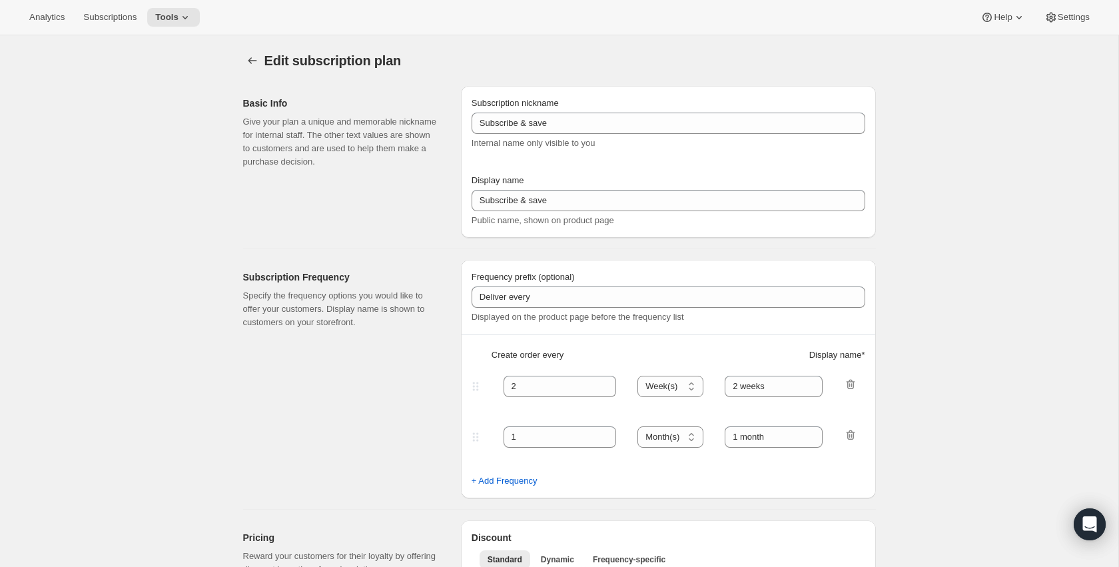
type input "PlayCubes+PlayCards - Annual (EN, USD)"
type input "Pay Early - <b>SAVE 33%</b> (value 239.99 USD)"
select select "ENABLED"
select select "MONTH"
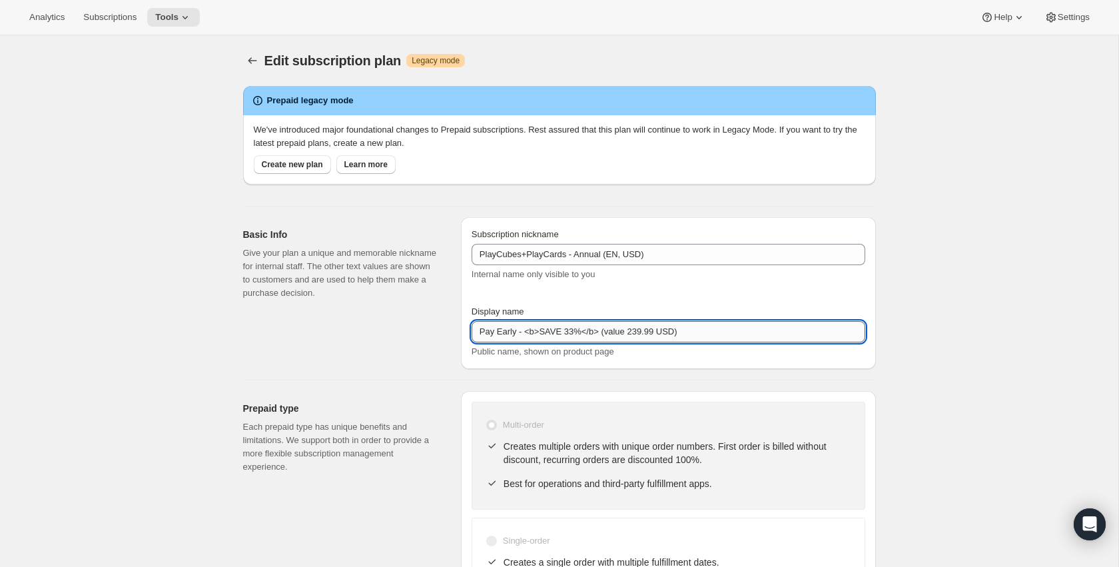
click at [691, 328] on input "Pay Early - <b>SAVE 33%</b> (value 239.99 USD)" at bounding box center [669, 331] width 394 height 21
paste input "SAVE $179.99 (value 419.99 USD)"
click at [525, 327] on input "Pay Early - SAVE $179.99 (value 419.99 USD)" at bounding box center [669, 331] width 394 height 21
click at [597, 334] on input "Pay Early - <b>SAVE $179.99 (value 419.99 USD)" at bounding box center [669, 331] width 394 height 21
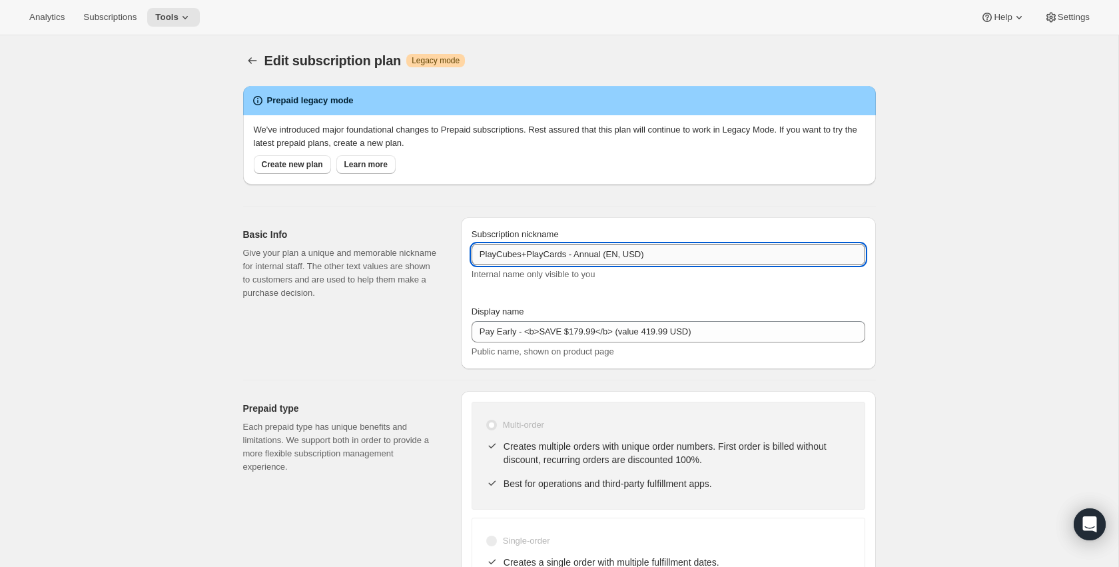
click at [699, 253] on input "PlayCubes+PlayCards - Annual (EN, USD)" at bounding box center [669, 254] width 394 height 21
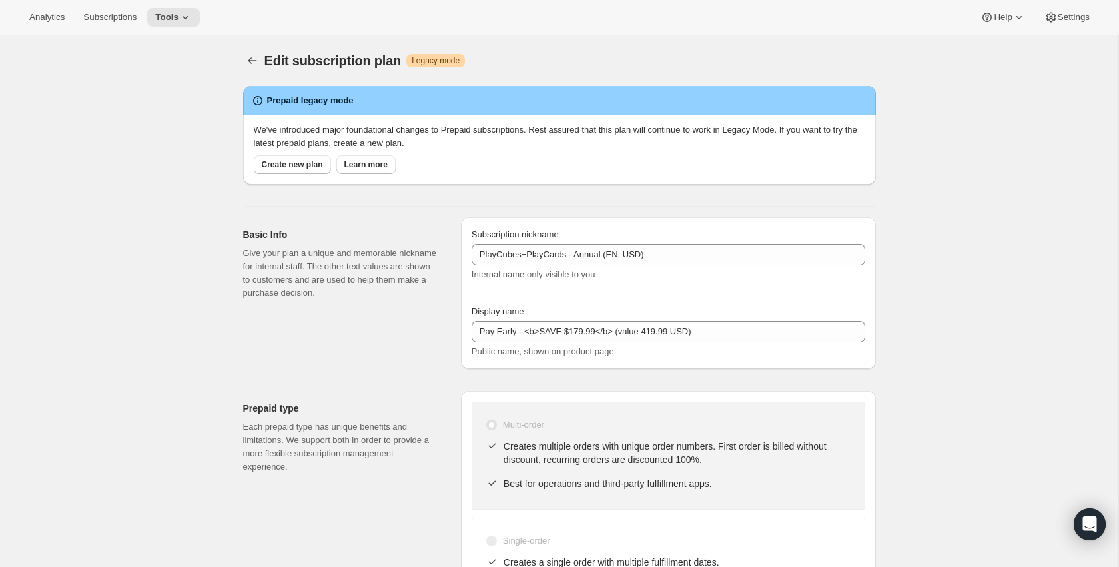
click at [727, 306] on div "Display name" at bounding box center [669, 311] width 394 height 13
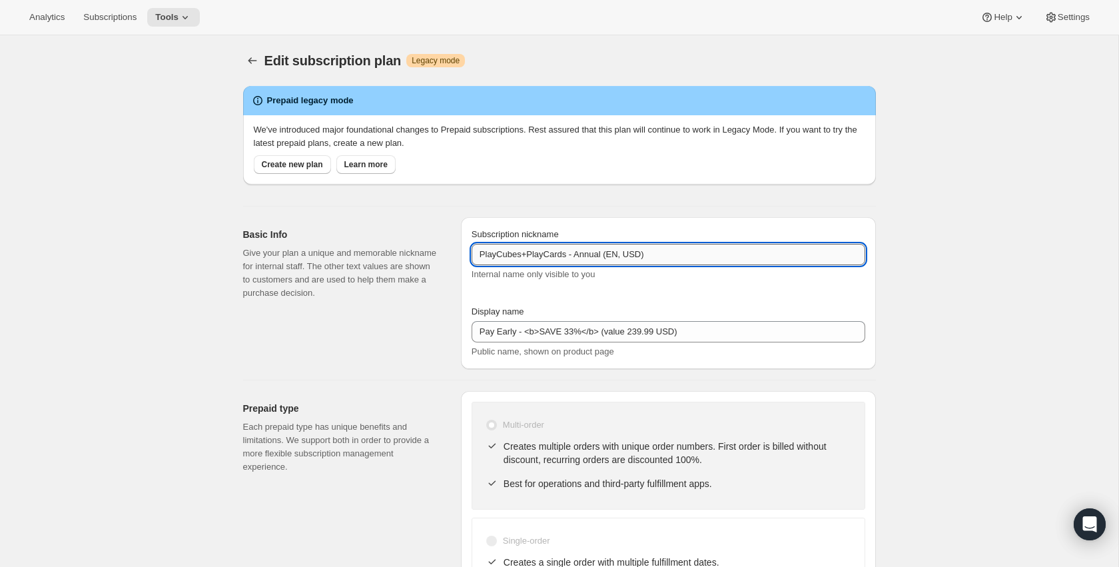
click at [653, 244] on input "PlayCubes+PlayCards - Annual (EN, USD)" at bounding box center [669, 254] width 394 height 21
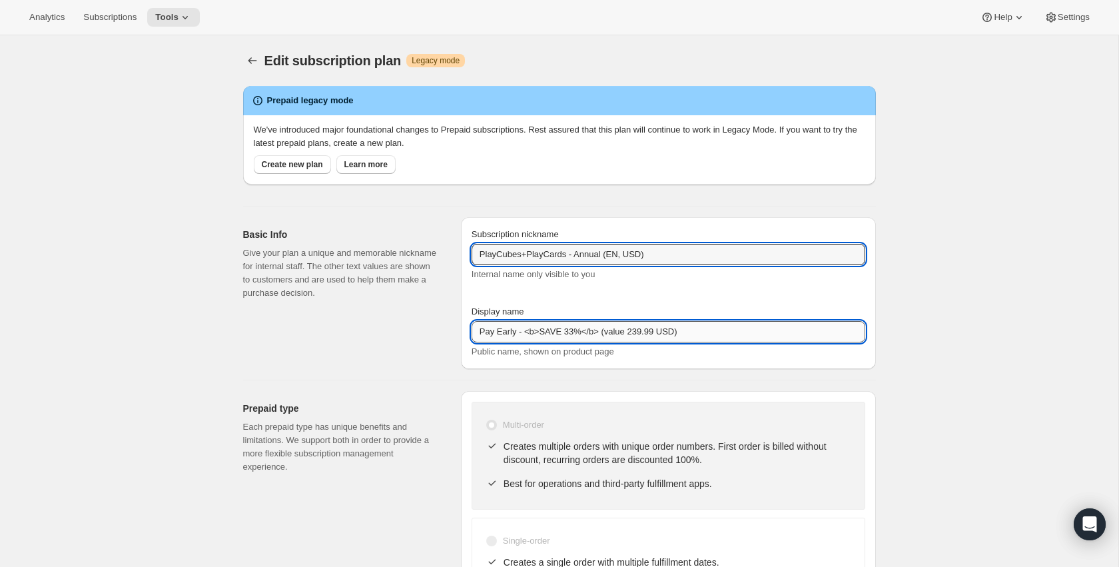
click at [632, 332] on input "Pay Early - <b>SAVE 33%</b> (value 239.99 USD)" at bounding box center [669, 331] width 394 height 21
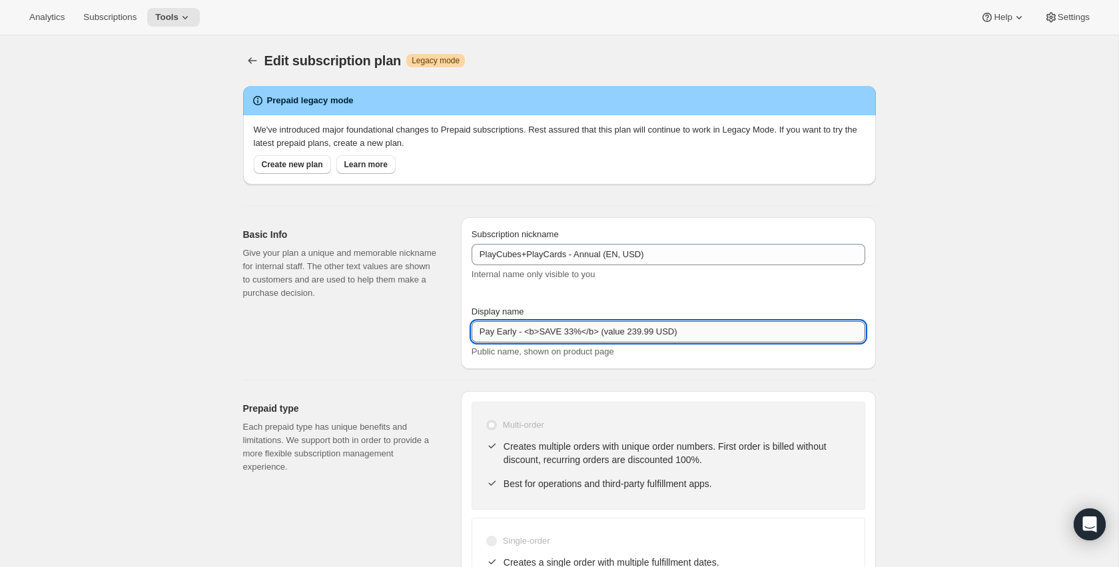
click at [632, 332] on input "Pay Early - <b>SAVE 33%</b> (value 239.99 USD)" at bounding box center [669, 331] width 394 height 21
paste input "SAVE $179.99 (value 419.99 USD)"
drag, startPoint x: 525, startPoint y: 328, endPoint x: 545, endPoint y: 316, distance: 23.1
click at [525, 328] on input "Pay Early - SAVE $179.99 (value 419.99 USD)" at bounding box center [669, 331] width 394 height 21
click at [599, 336] on input "Pay Early - <b>SAVE $179.99 (value 419.99 USD)" at bounding box center [669, 331] width 394 height 21
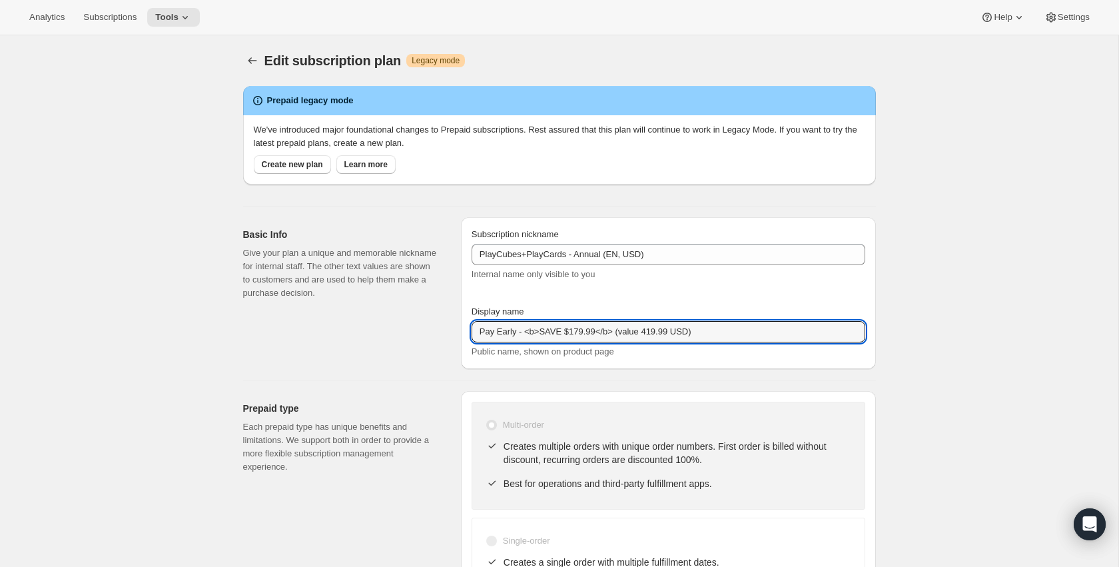
type input "Pay Early - <b>SAVE $179.99</b> (value 419.99 USD)"
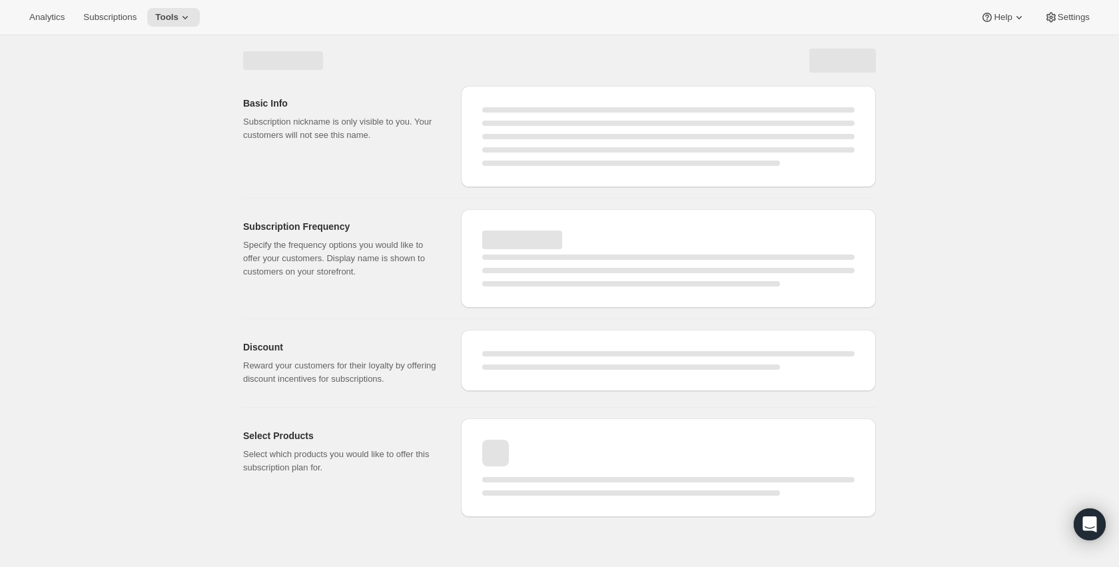
select select "MONTH"
select select "ENABLED"
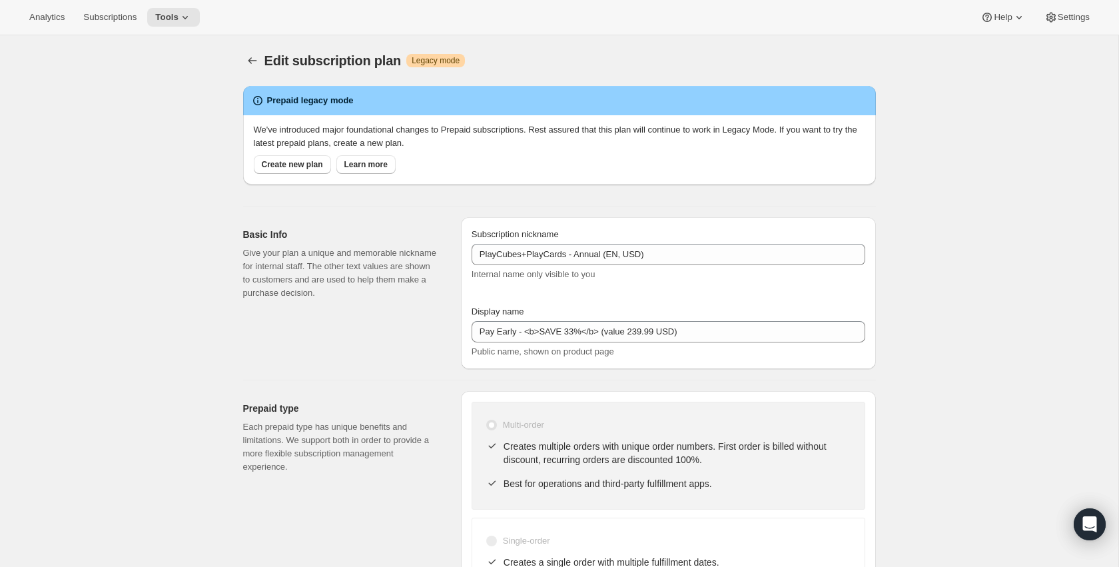
type input "Pay Early - <b>SAVE $179.99</b> (value 419.99 USD)"
